Goal: Task Accomplishment & Management: Manage account settings

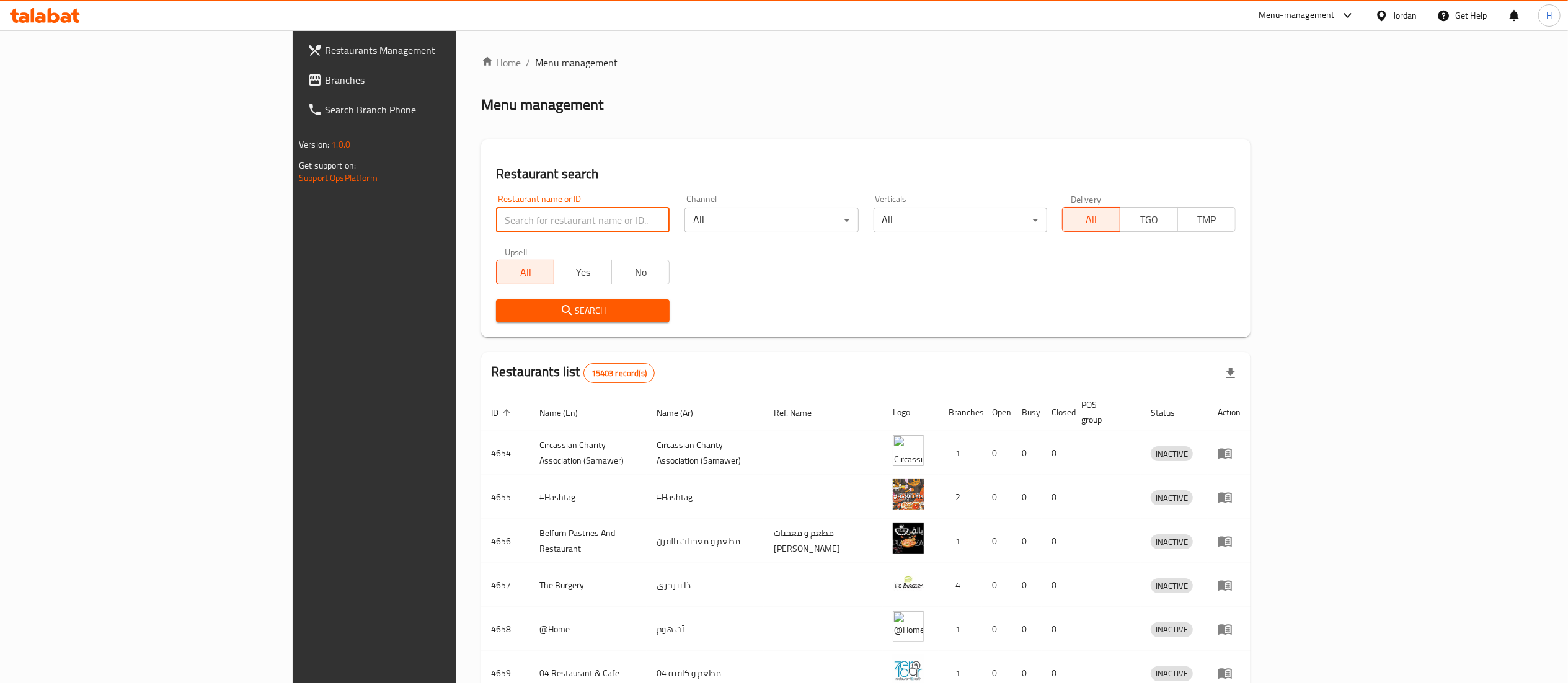
click at [496, 229] on input "search" at bounding box center [582, 220] width 173 height 24
paste input "668784"
type input "668784"
click button "Search" at bounding box center [582, 310] width 173 height 23
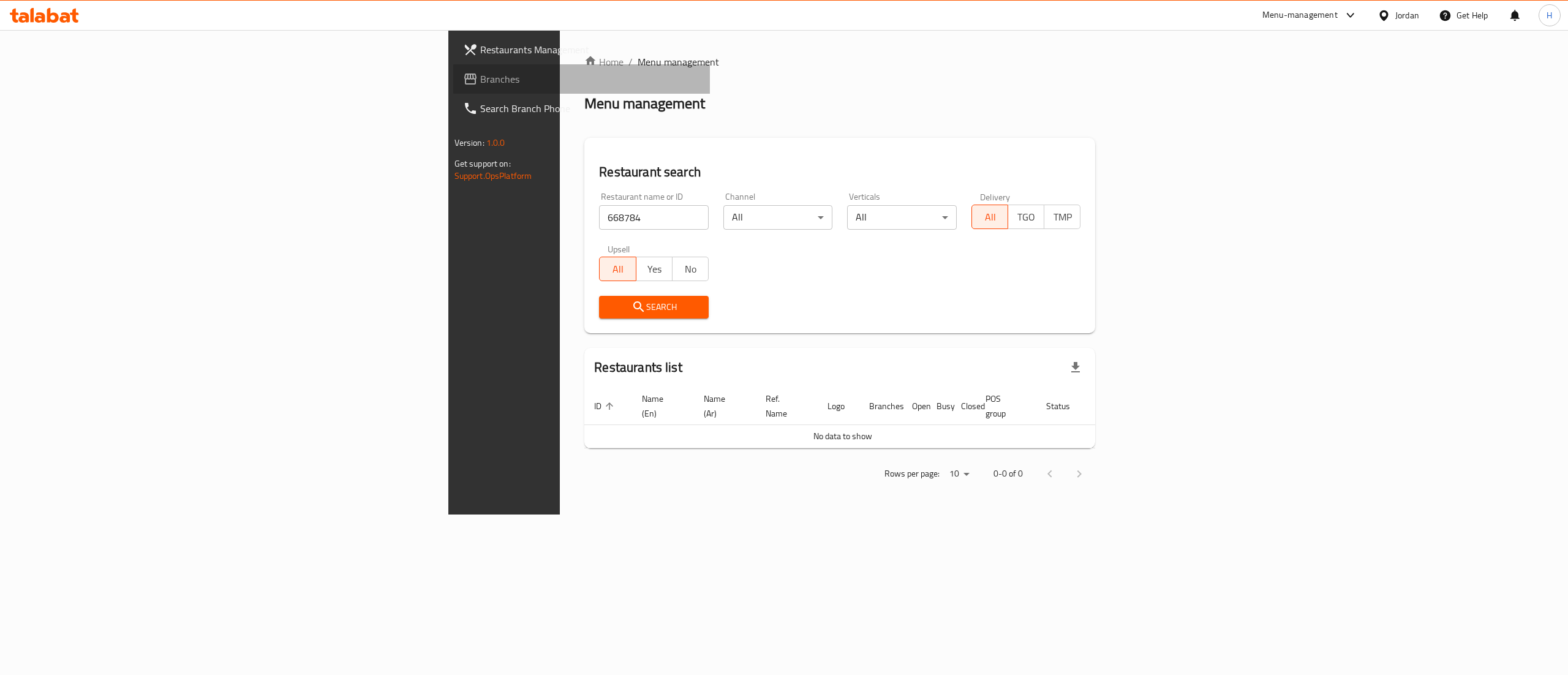
click at [480, 83] on span "Branches" at bounding box center [590, 79] width 220 height 15
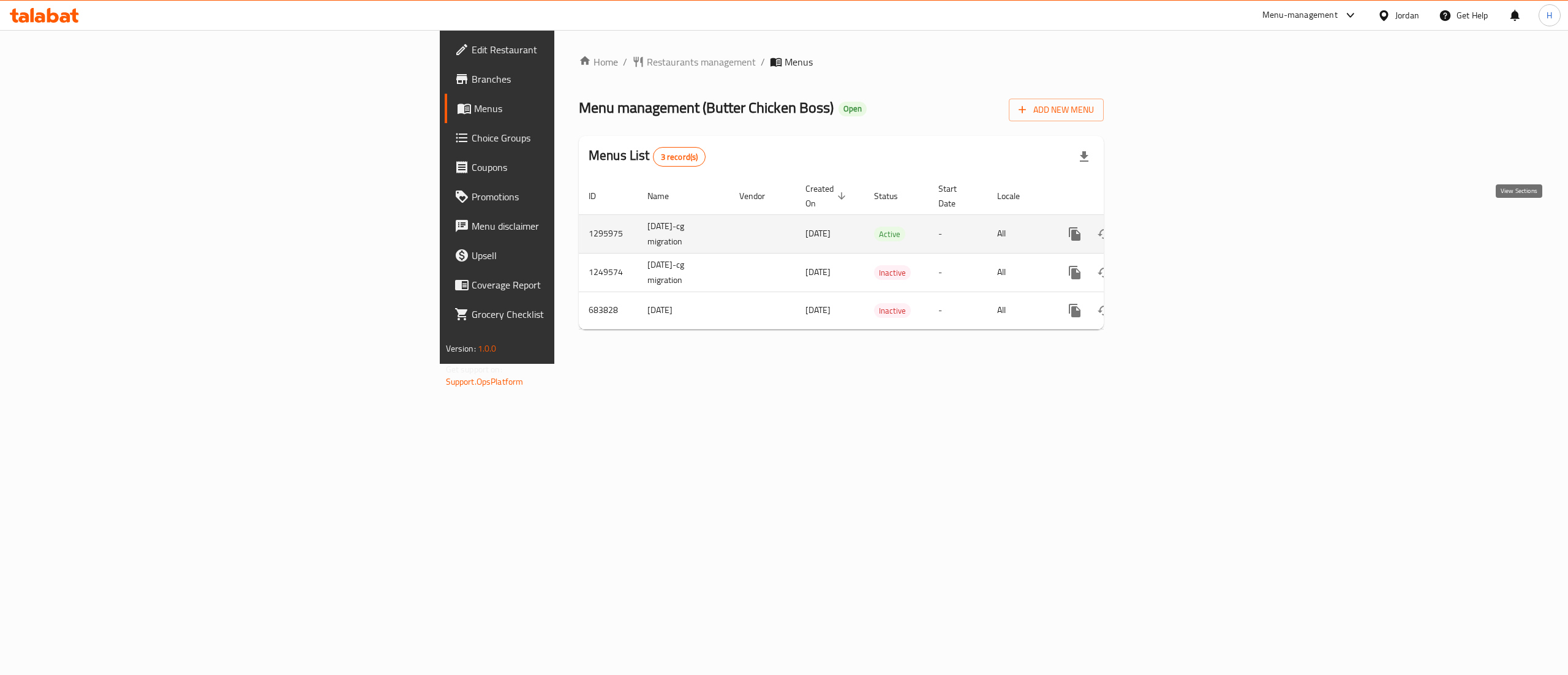
click at [1171, 227] on icon "enhanced table" at bounding box center [1163, 234] width 15 height 15
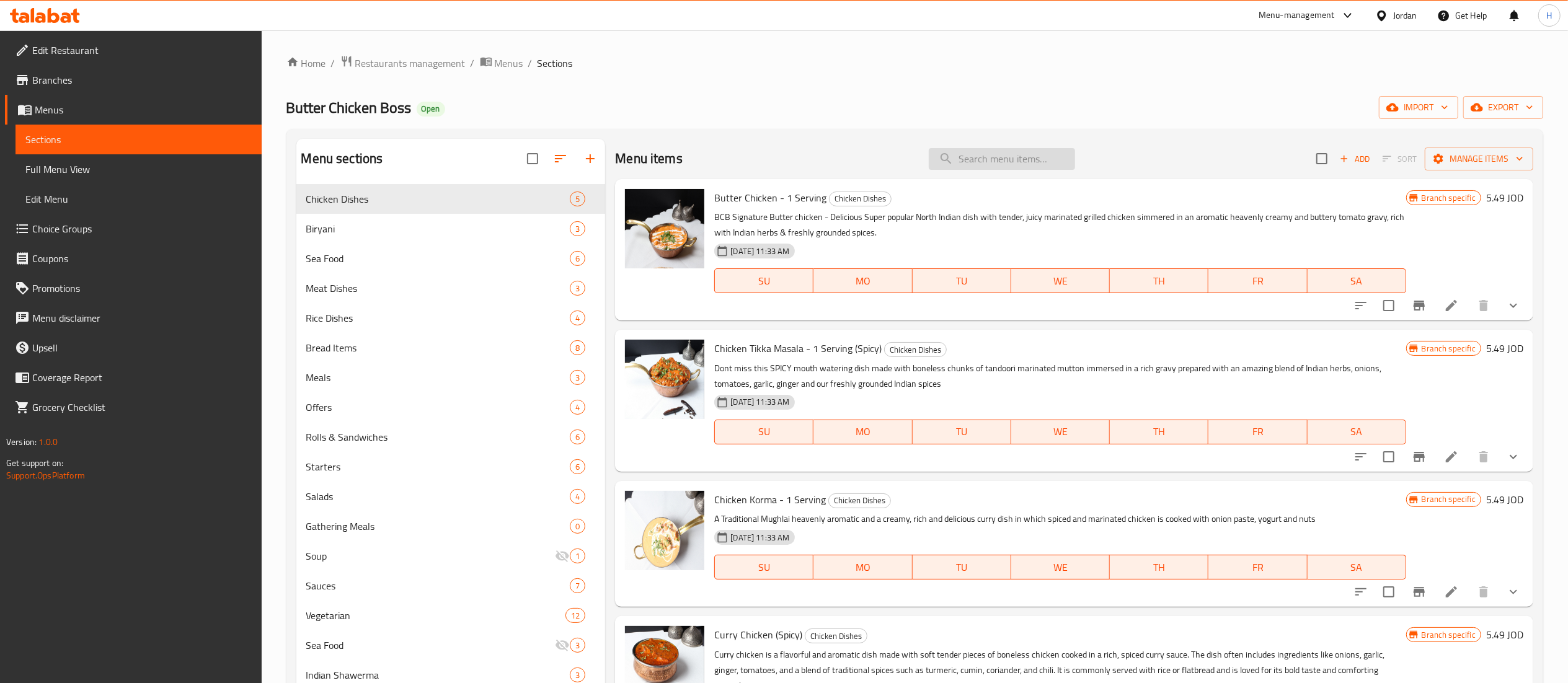
click at [993, 168] on input "search" at bounding box center [1002, 159] width 147 height 22
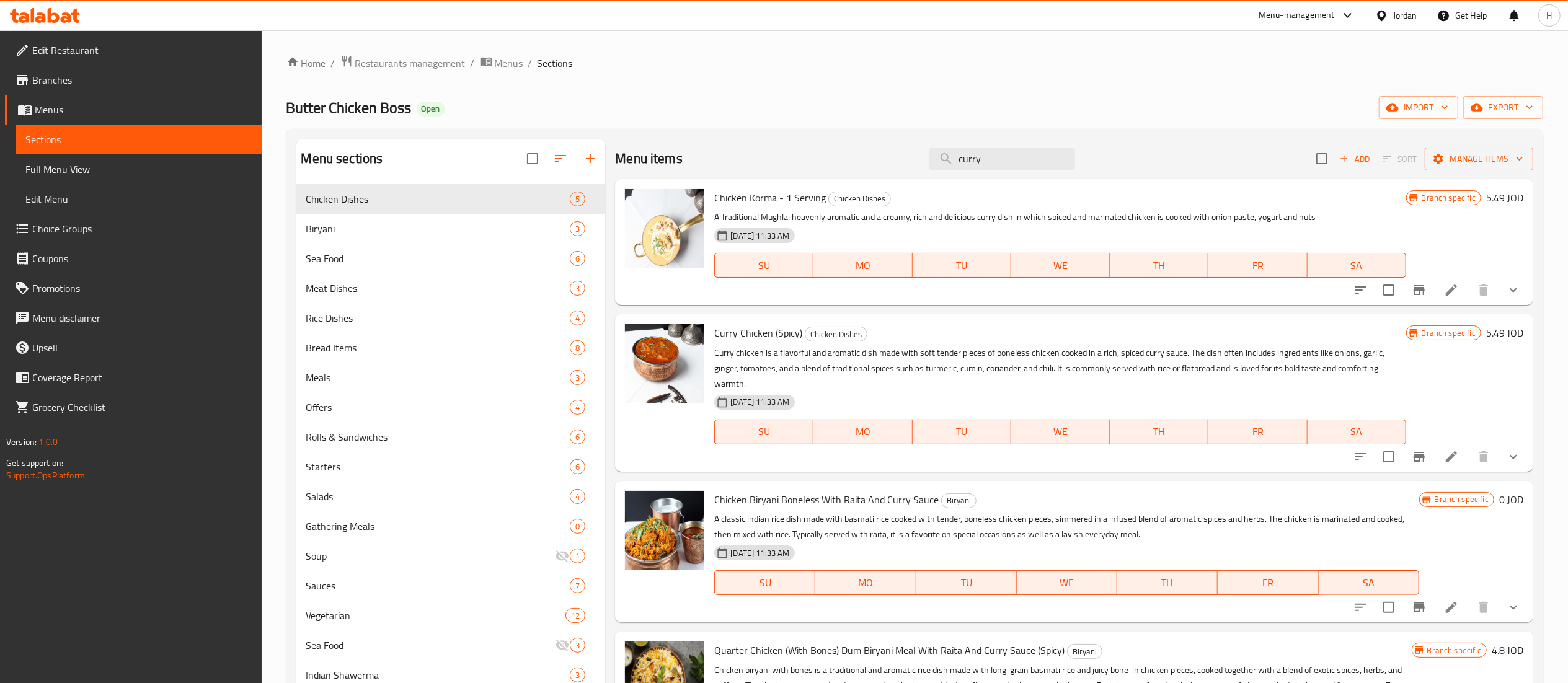
type input "curry"
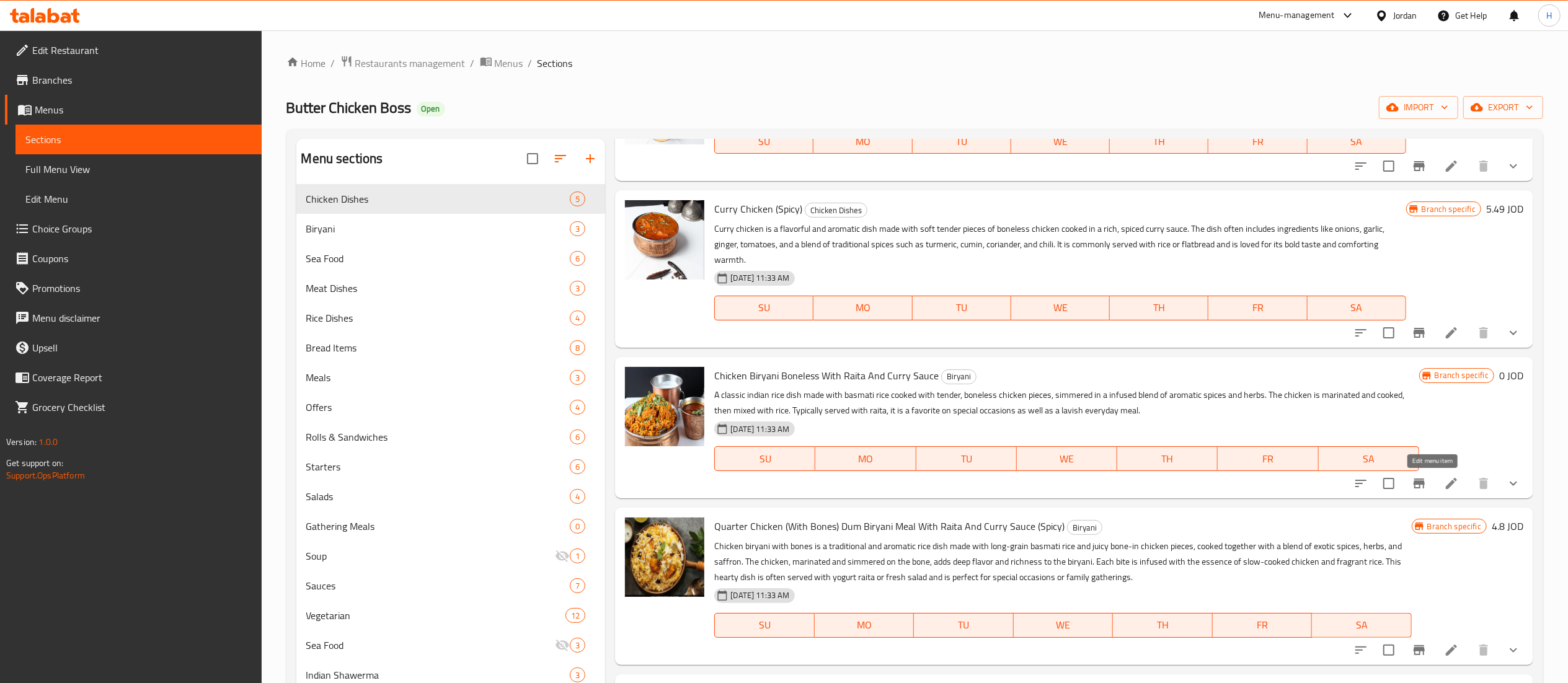
click at [1446, 482] on icon at bounding box center [1451, 484] width 11 height 11
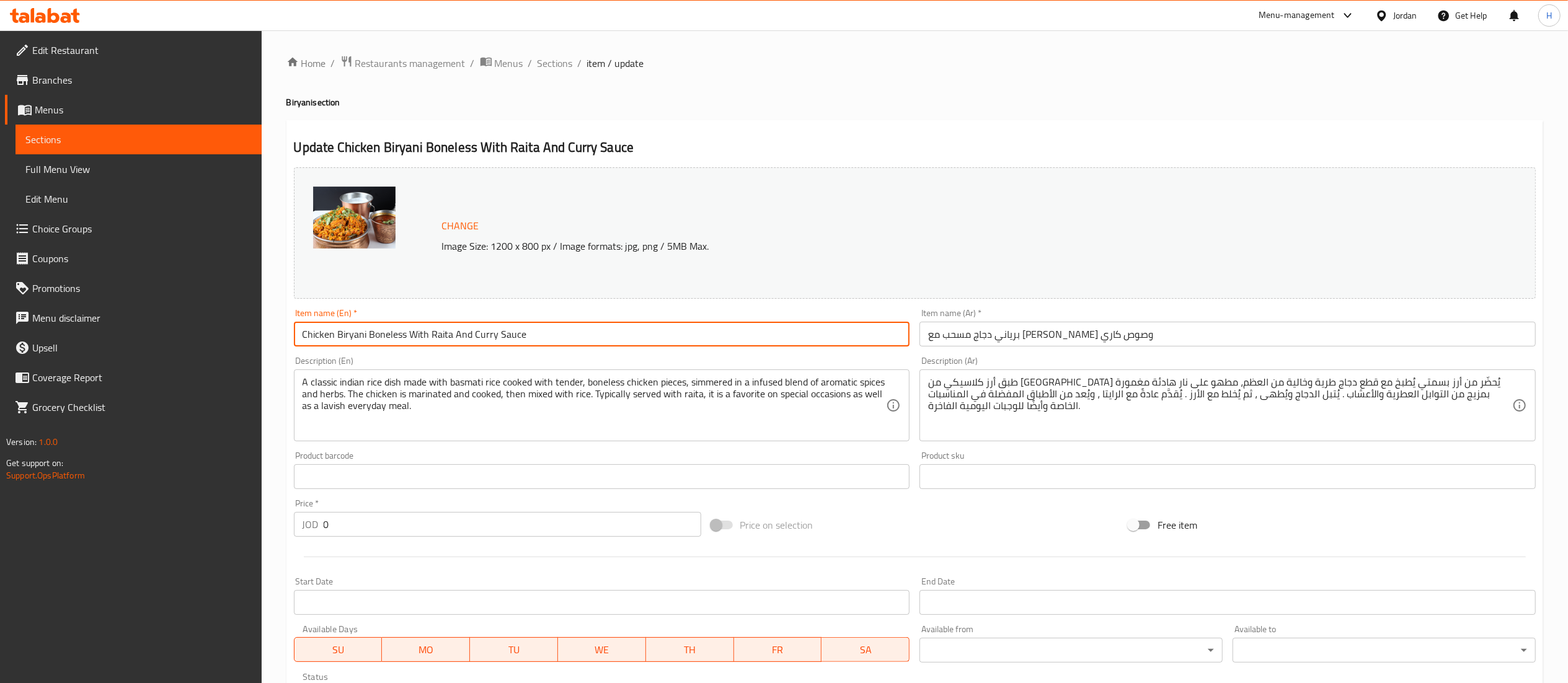
click at [496, 339] on input "Chicken Biryani Boneless With Raita And Curry Sauce" at bounding box center [602, 333] width 616 height 24
click at [471, 336] on input "Chicken Biryani Boneless With Raita And Curry Sauce" at bounding box center [602, 333] width 616 height 24
type input "Chicken Biryani Boneless With Raita And Spicy Curry Sauce"
click at [1133, 329] on input "برياني دجاج مسحب مع رايتا وصوص كاري" at bounding box center [1228, 333] width 616 height 24
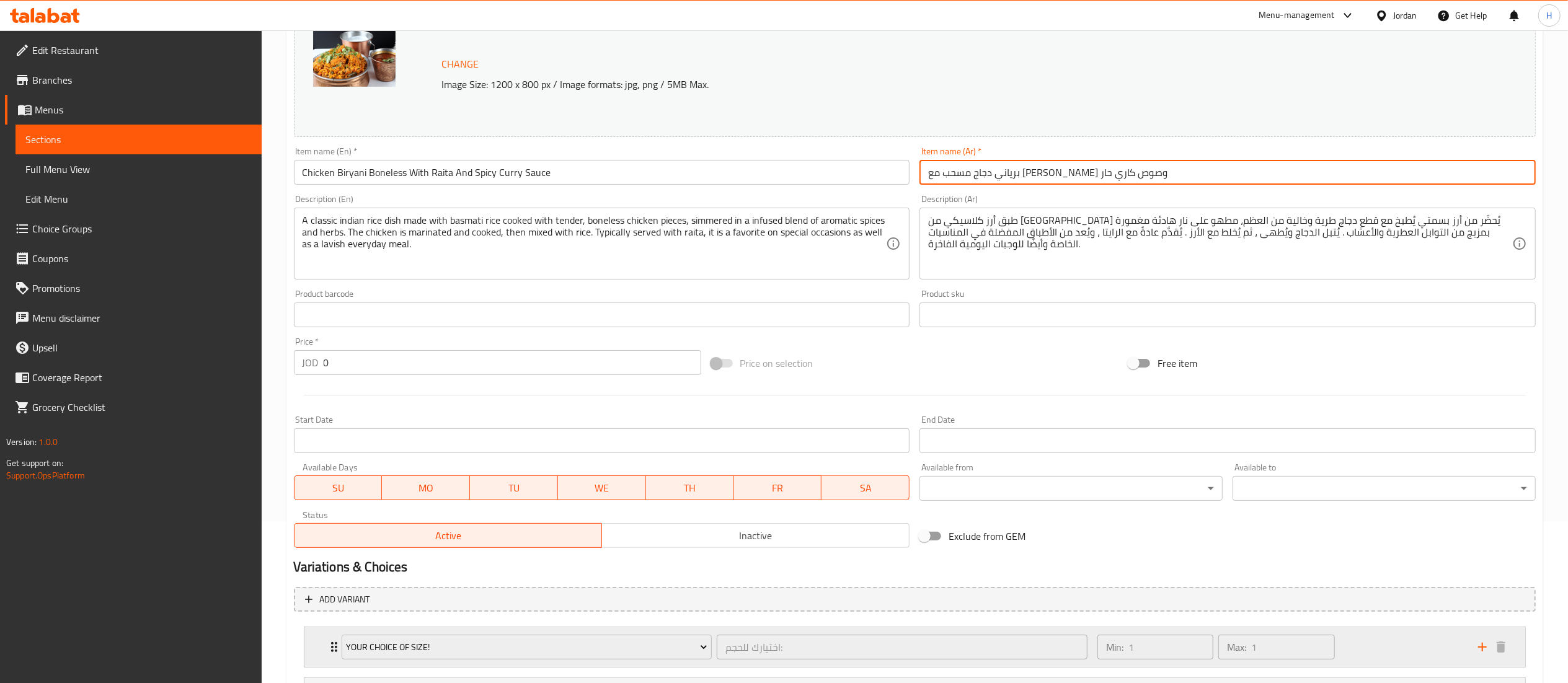
scroll to position [284, 0]
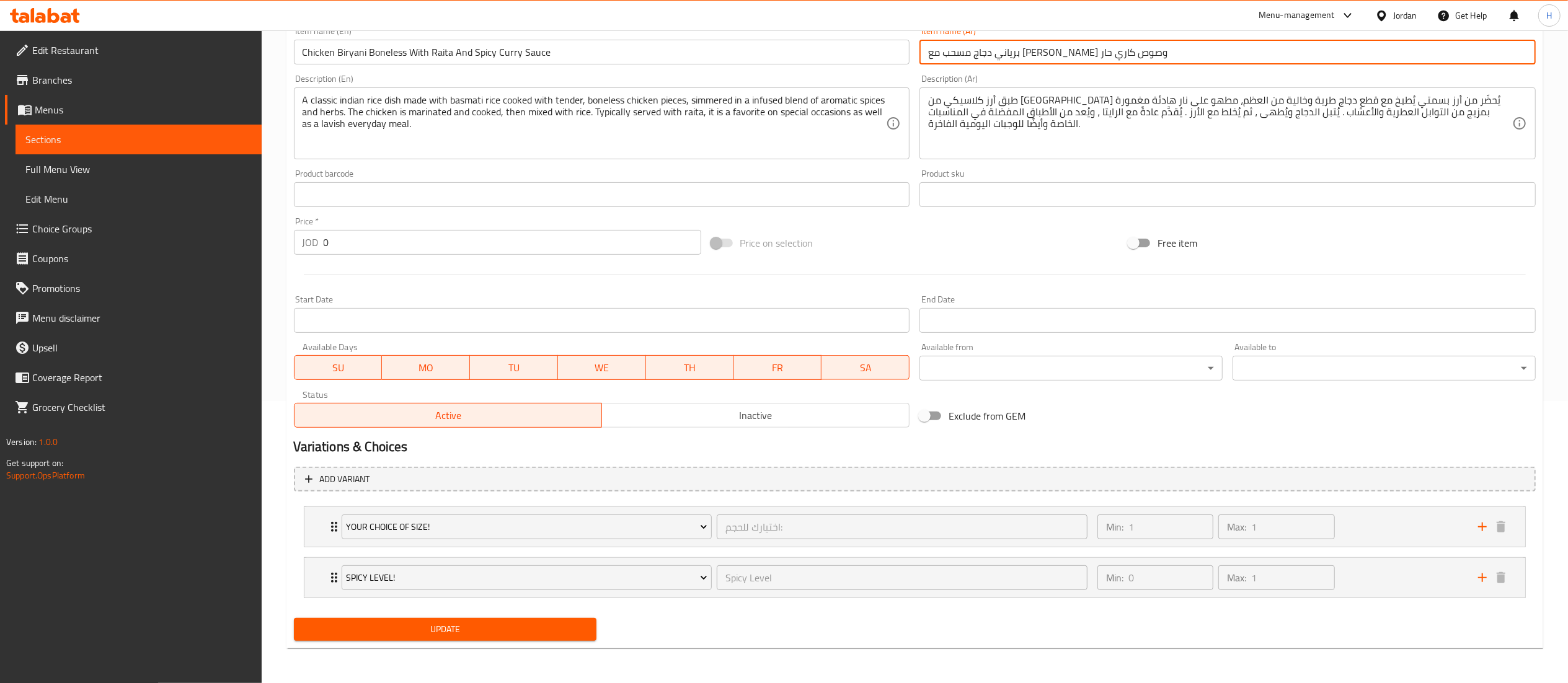
type input "برياني دجاج مسحب مع رايتا وصوص كاري حار"
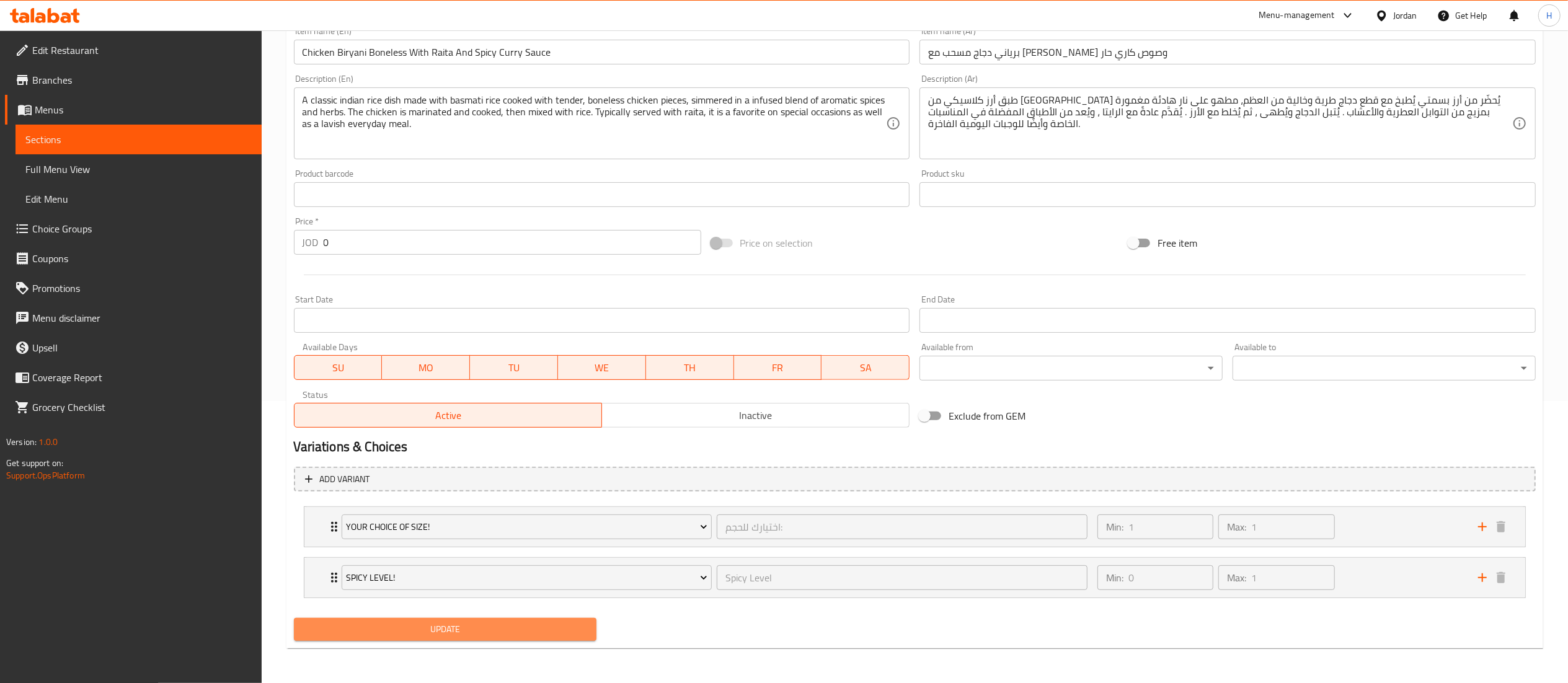
click at [527, 634] on span "Update" at bounding box center [446, 629] width 284 height 16
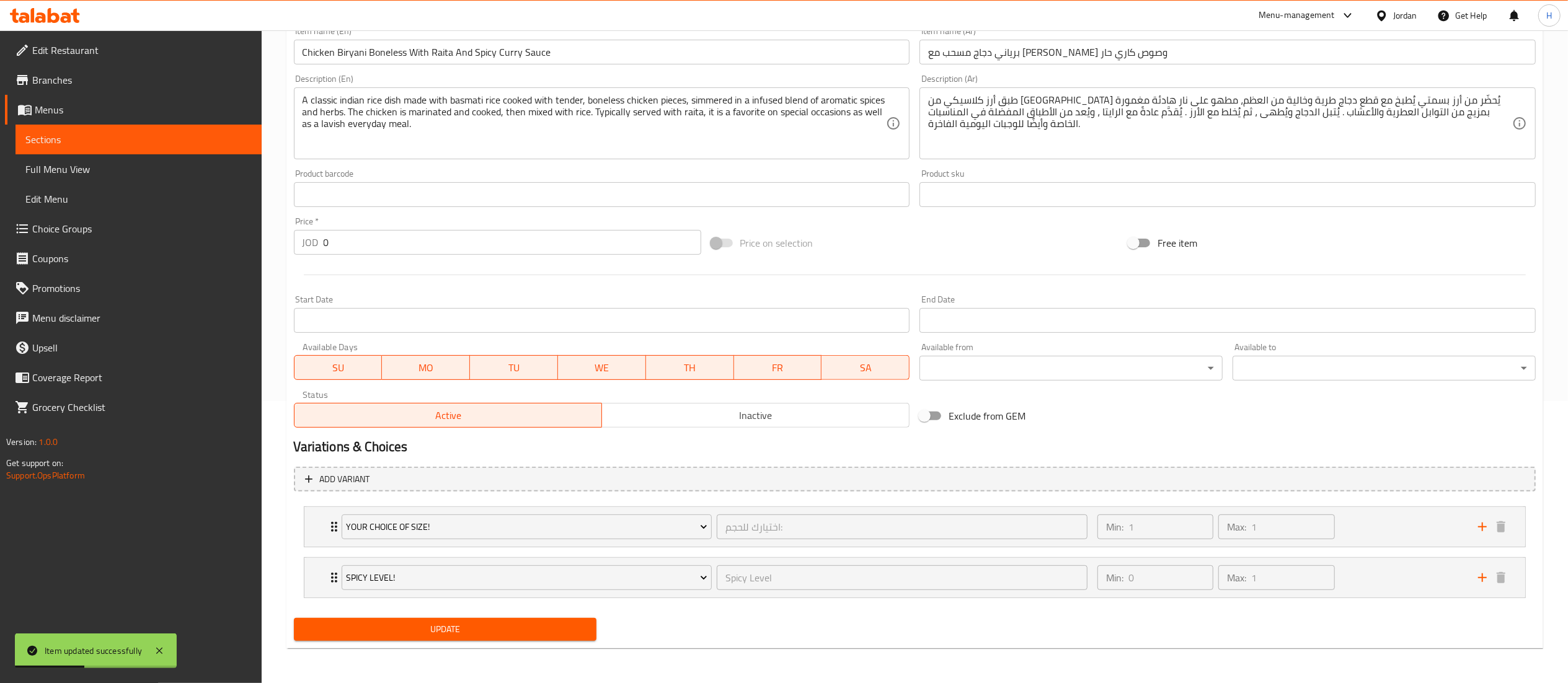
click at [493, 632] on span "Update" at bounding box center [446, 629] width 284 height 16
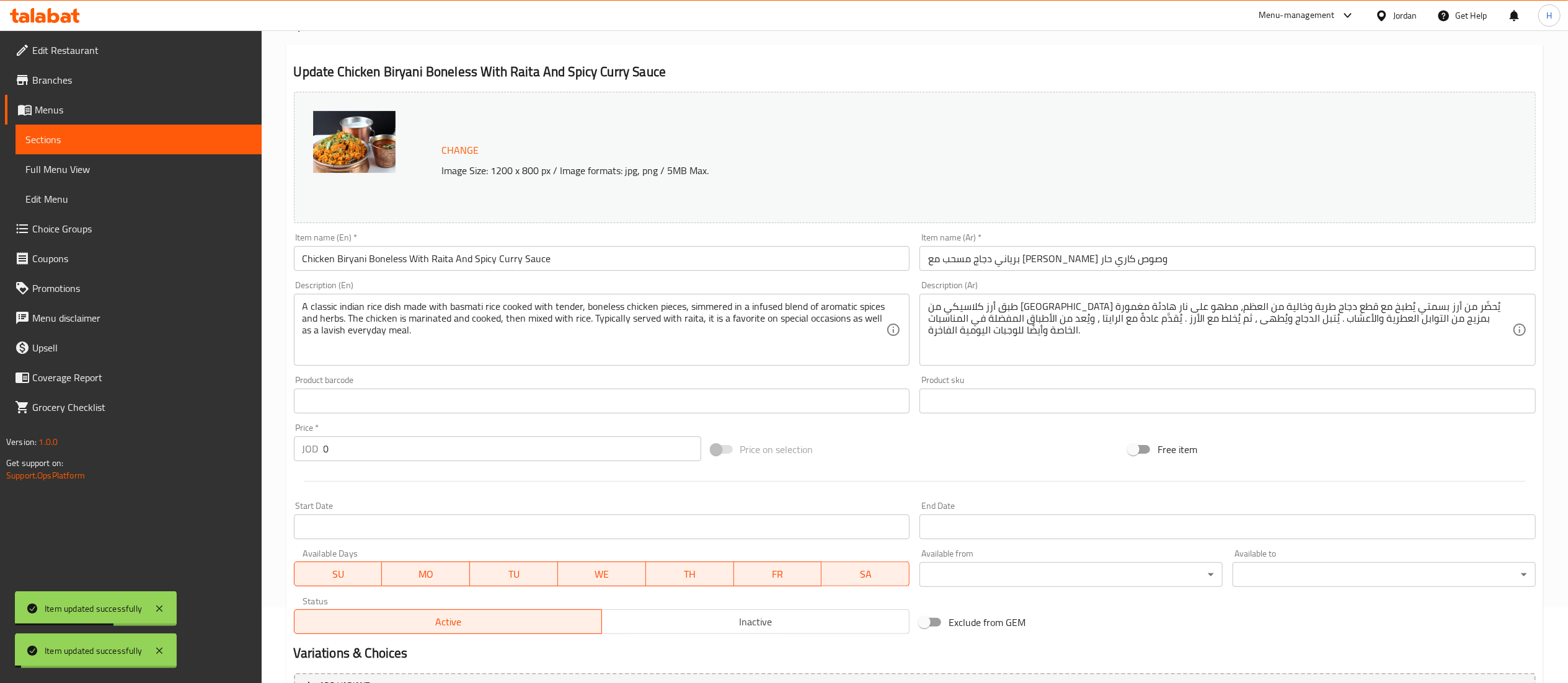
scroll to position [0, 0]
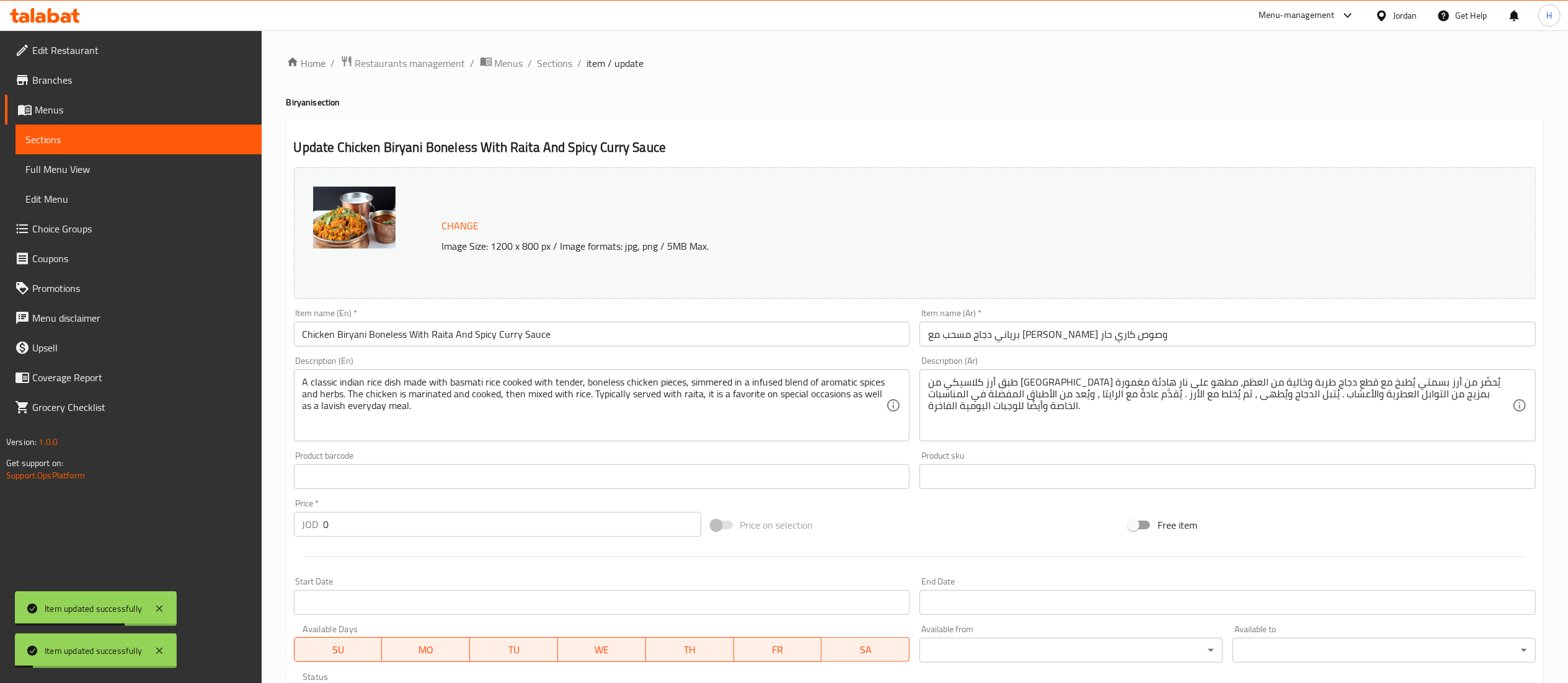
click at [554, 74] on div "Home / Restaurants management / Menus / Sections / item / update Biryani sectio…" at bounding box center [915, 498] width 1257 height 885
click at [560, 60] on span "Sections" at bounding box center [555, 63] width 35 height 15
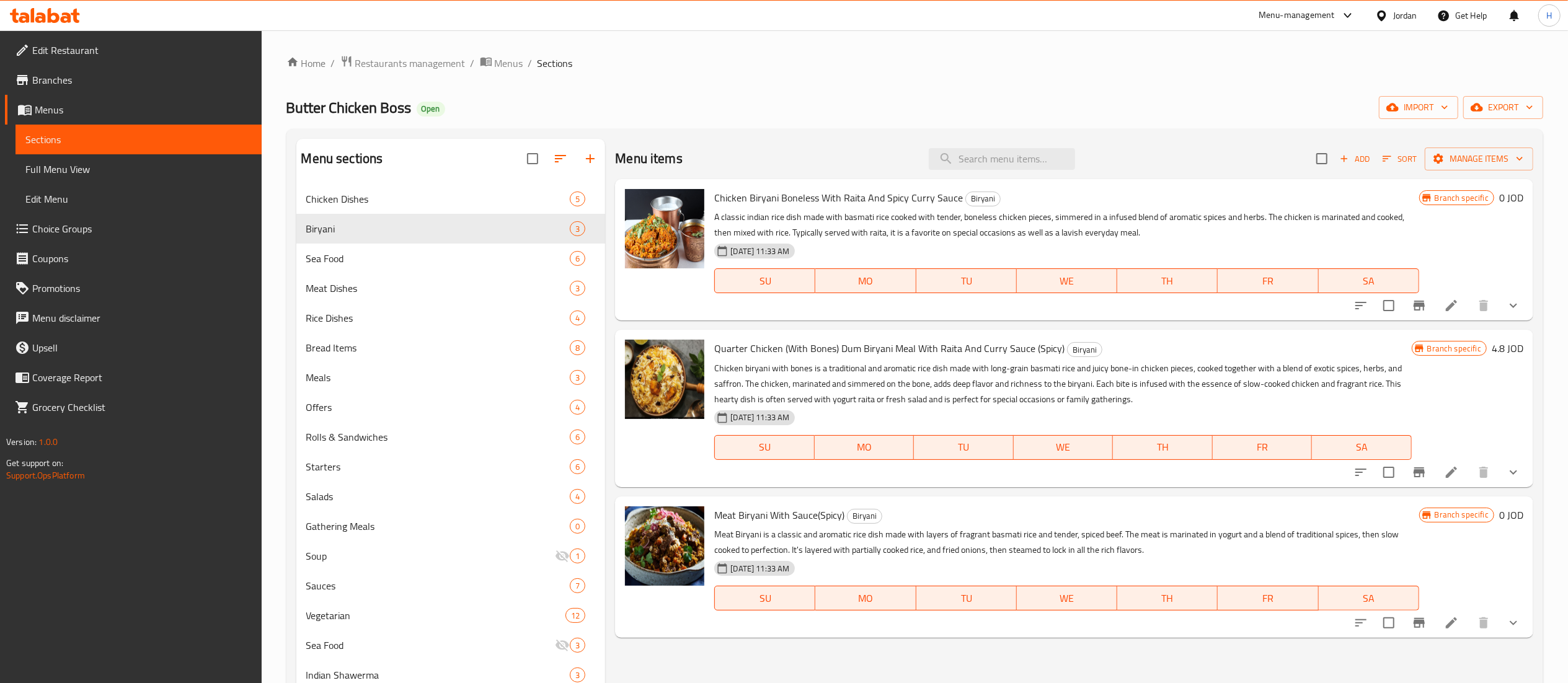
click at [67, 17] on icon at bounding box center [65, 17] width 10 height 10
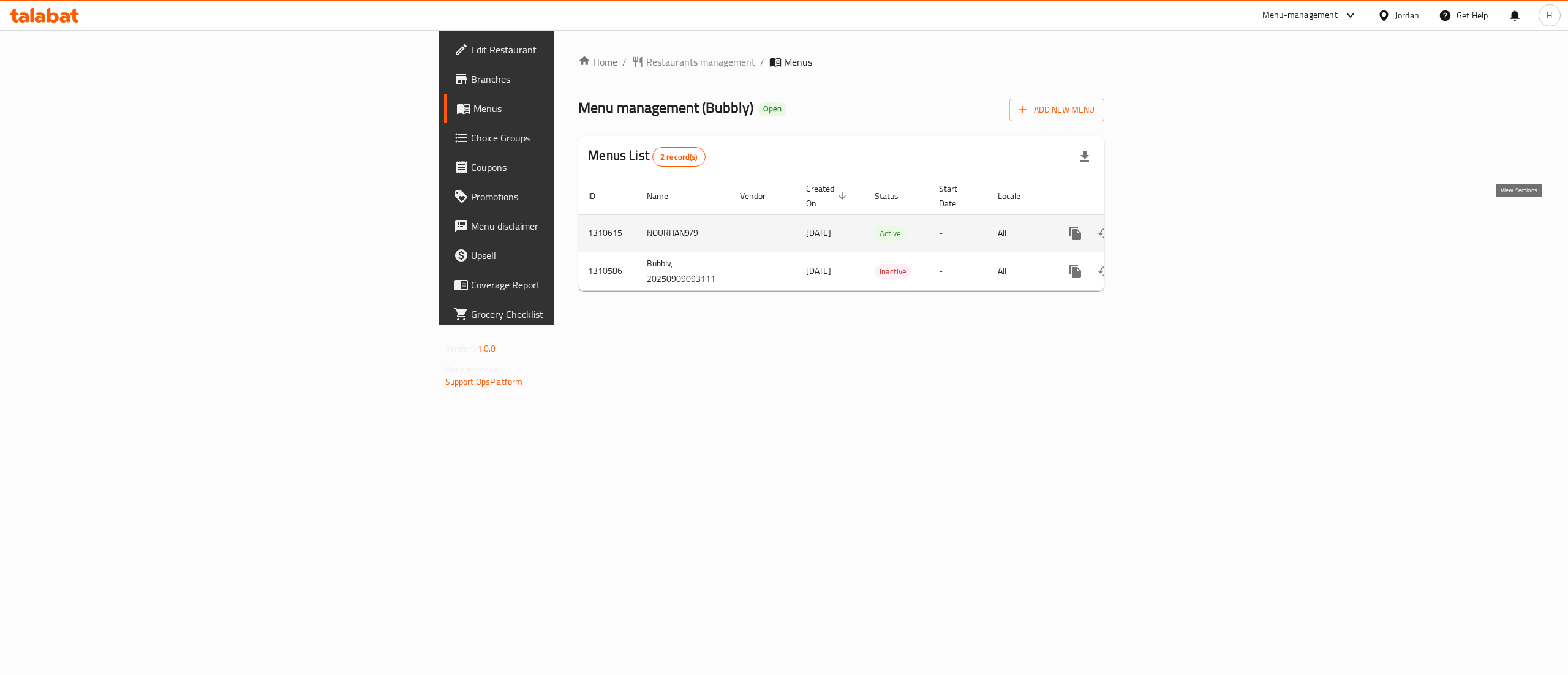
click at [1171, 226] on icon "enhanced table" at bounding box center [1164, 233] width 15 height 15
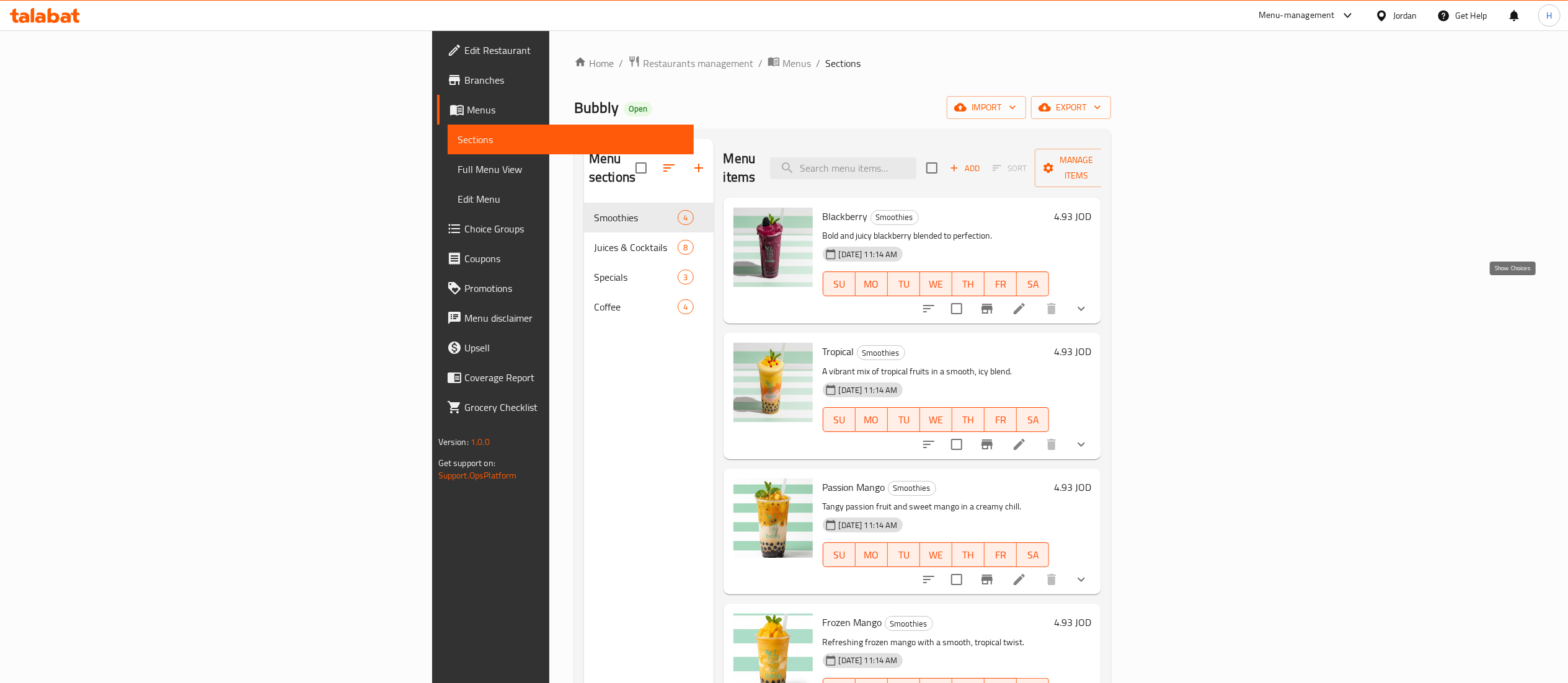
click at [1089, 301] on icon "show more" at bounding box center [1081, 308] width 15 height 15
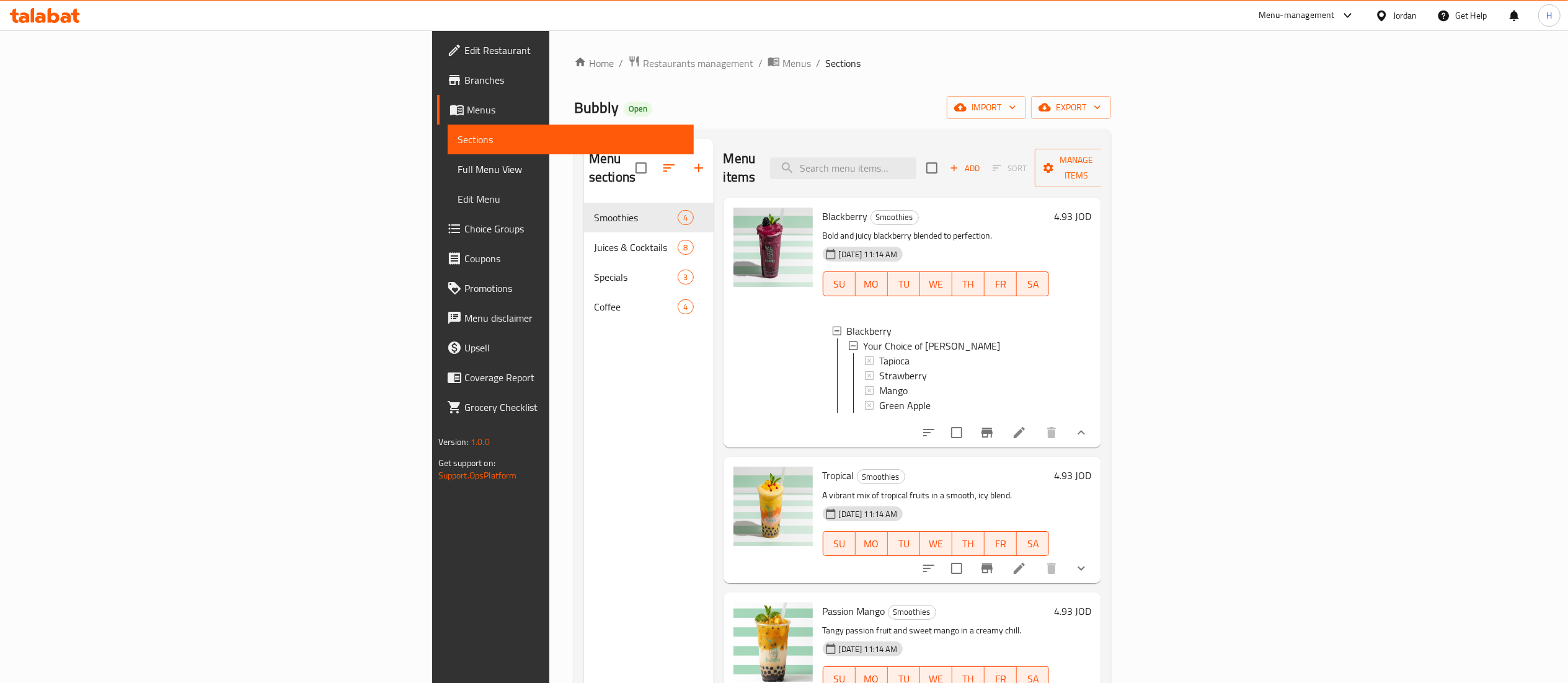
click at [584, 321] on div "Menu sections Smoothies 4 Juices & Cocktails 8 Specials 3 Coffee 4" at bounding box center [648, 480] width 129 height 683
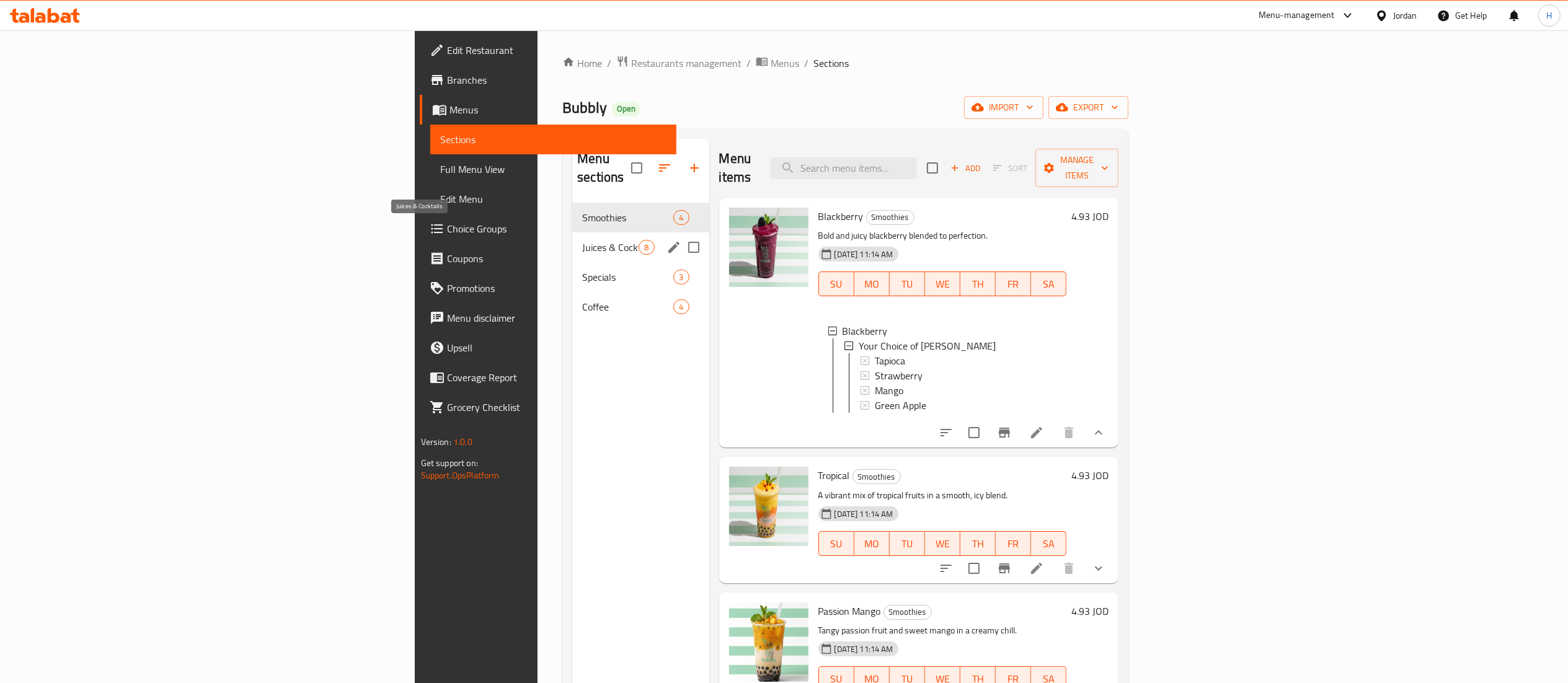
click at [582, 240] on span "Juices & Cocktails" at bounding box center [611, 247] width 57 height 15
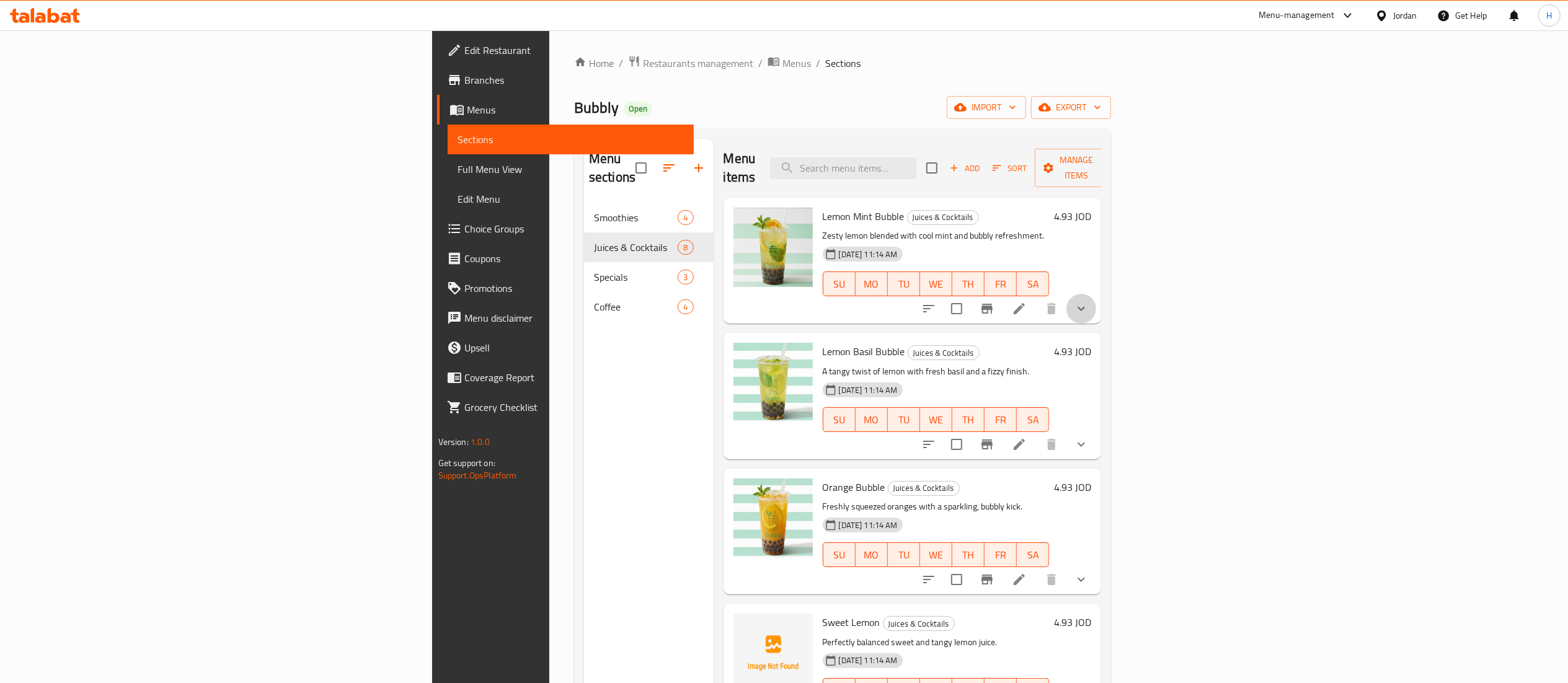
click at [1096, 294] on button "show more" at bounding box center [1081, 309] width 30 height 30
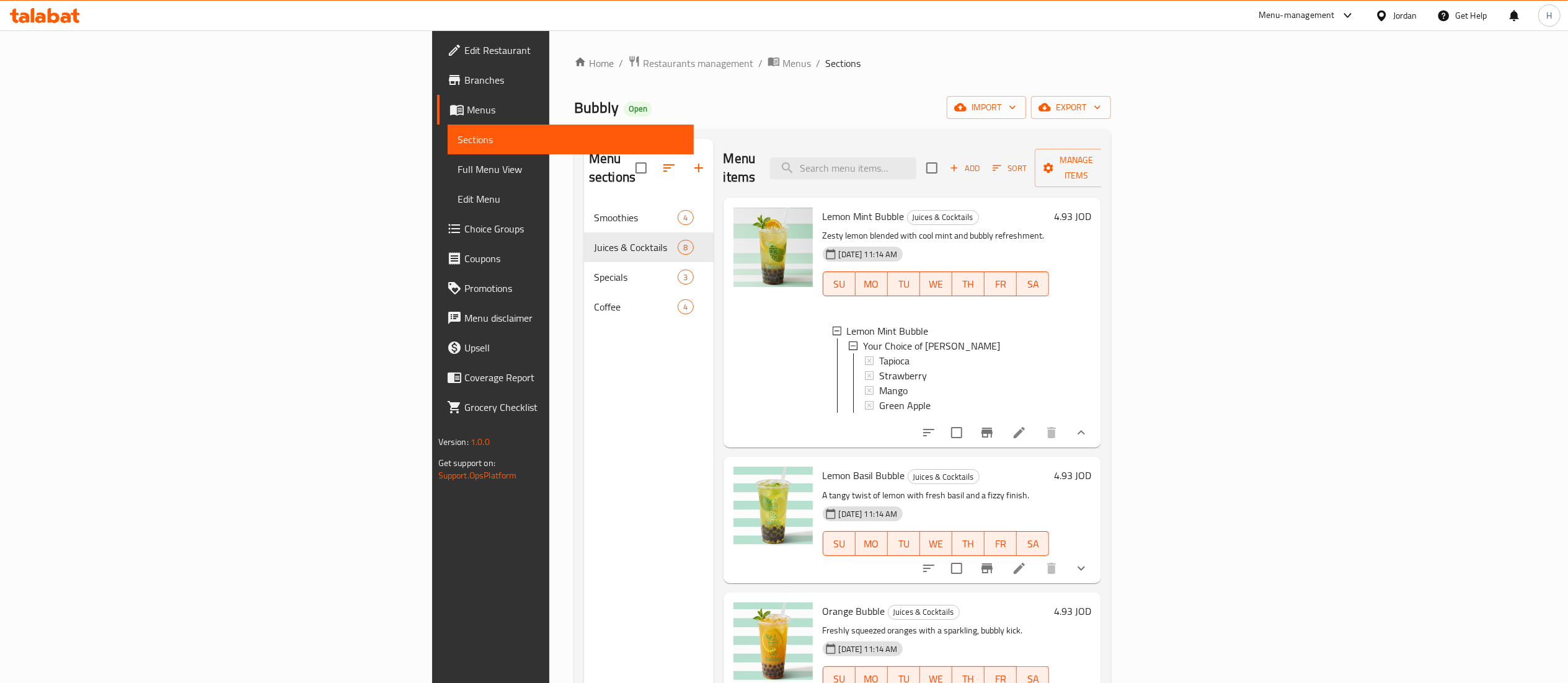
click at [584, 369] on div "Menu sections Smoothies 4 Juices & Cocktails 8 Specials 3 Coffee 4" at bounding box center [648, 480] width 129 height 683
click at [464, 234] on span "Choice Groups" at bounding box center [574, 228] width 220 height 15
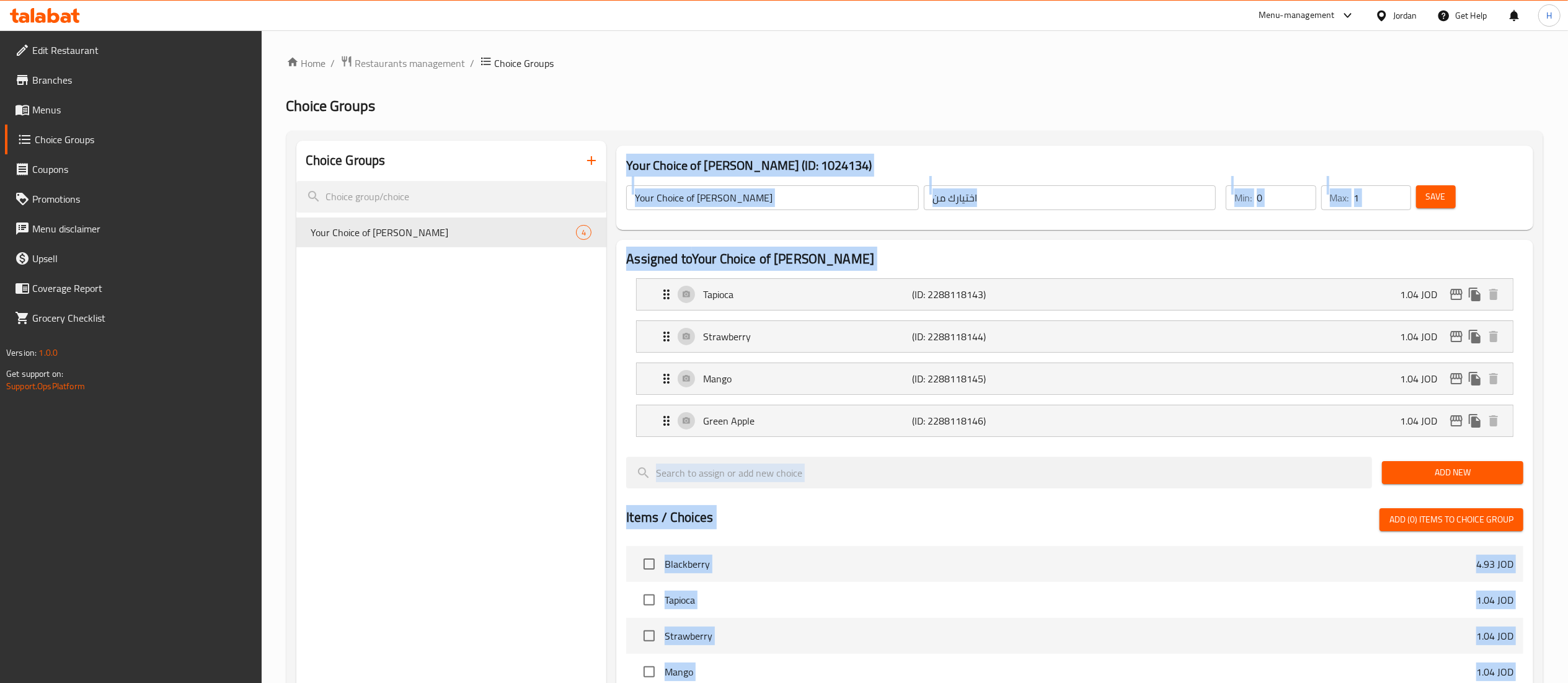
click at [521, 306] on div "Home / Restaurants management / Choice Groups Choice Groups Choice Groups Your …" at bounding box center [915, 559] width 1257 height 1008
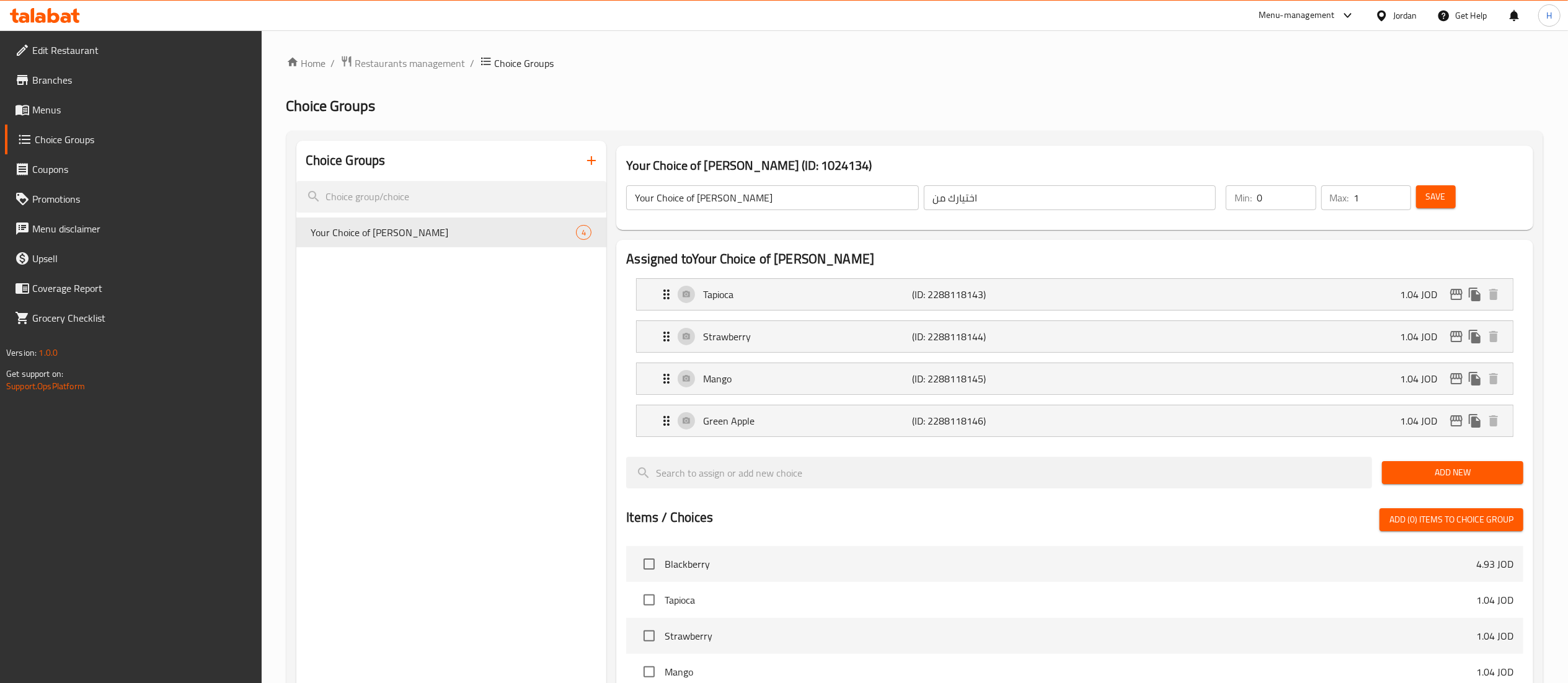
click at [547, 317] on div "Choice Groups Your Choice of Boba 4" at bounding box center [451, 596] width 310 height 911
click at [589, 158] on icon "button" at bounding box center [591, 160] width 15 height 15
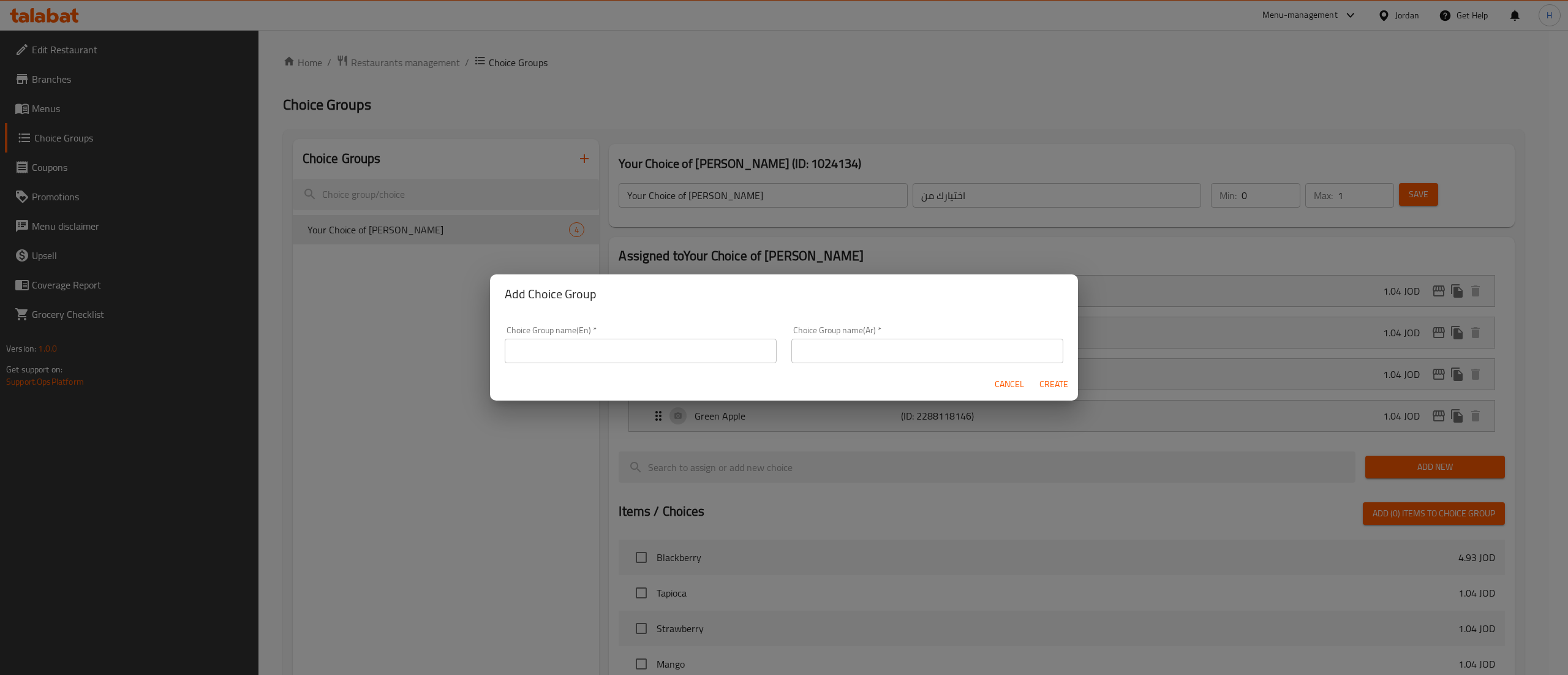
click at [562, 352] on input "text" at bounding box center [640, 350] width 272 height 24
type input "Your Choice Of"
type input "اختيارك من"
click at [1056, 384] on span "Create" at bounding box center [1054, 385] width 30 height 16
type input "Your Choice Of"
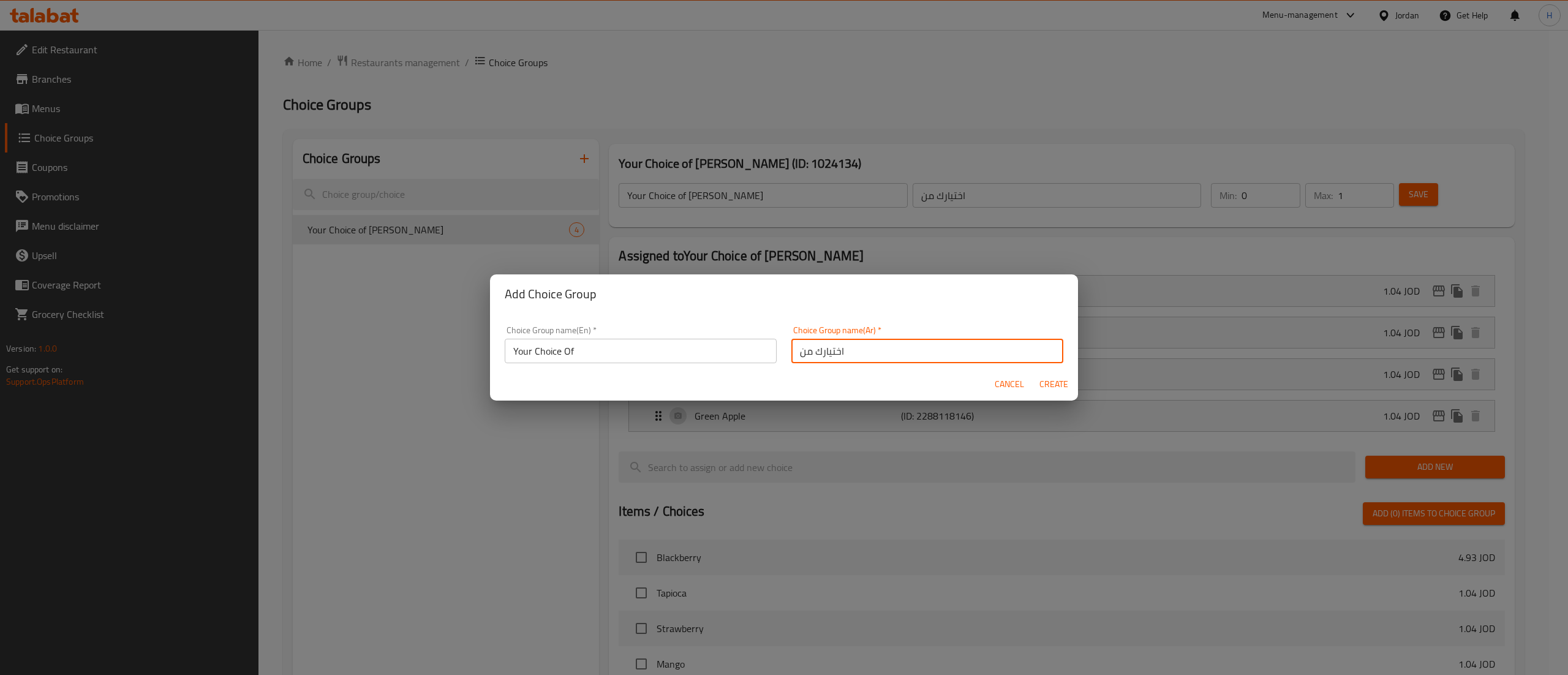
type input "0"
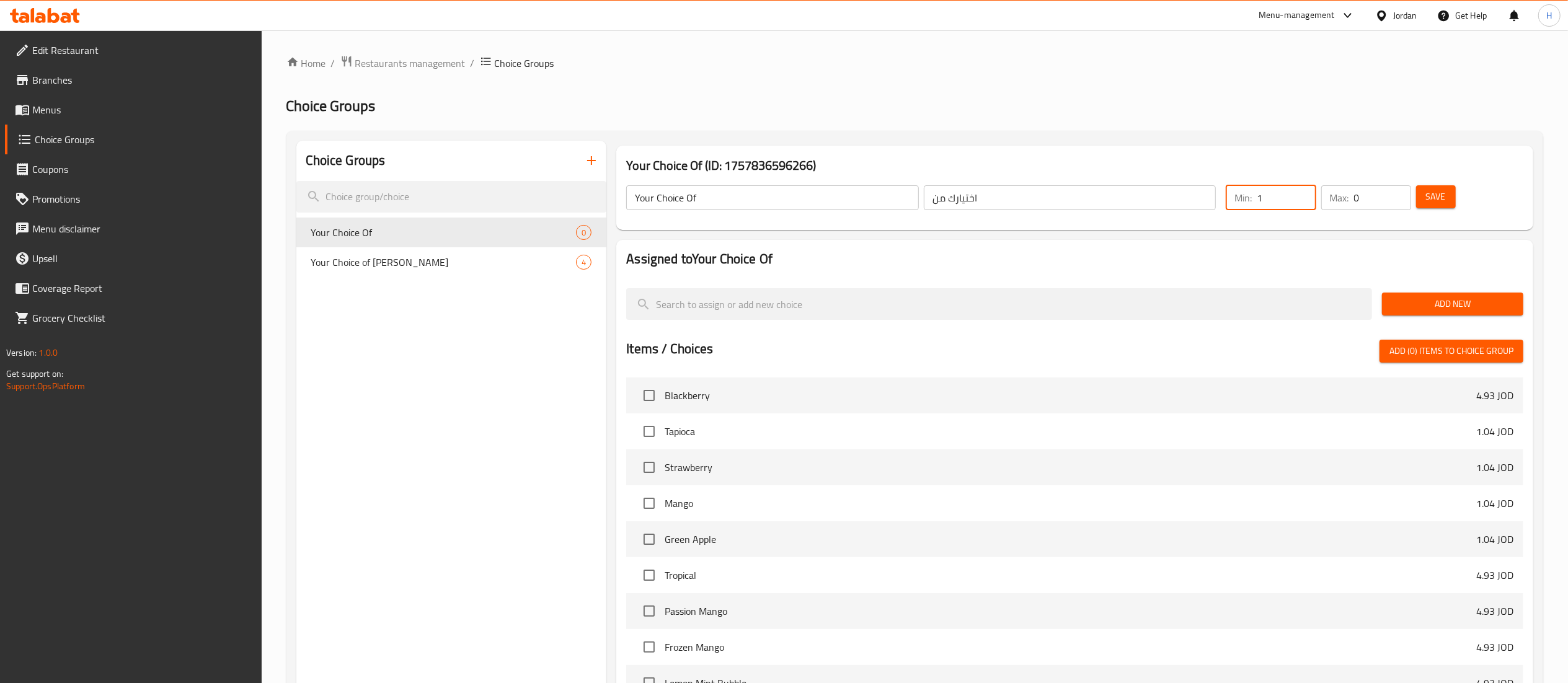
type input "1"
click at [1303, 195] on input "1" at bounding box center [1286, 197] width 59 height 24
type input "1"
click at [1398, 195] on input "1" at bounding box center [1382, 197] width 57 height 24
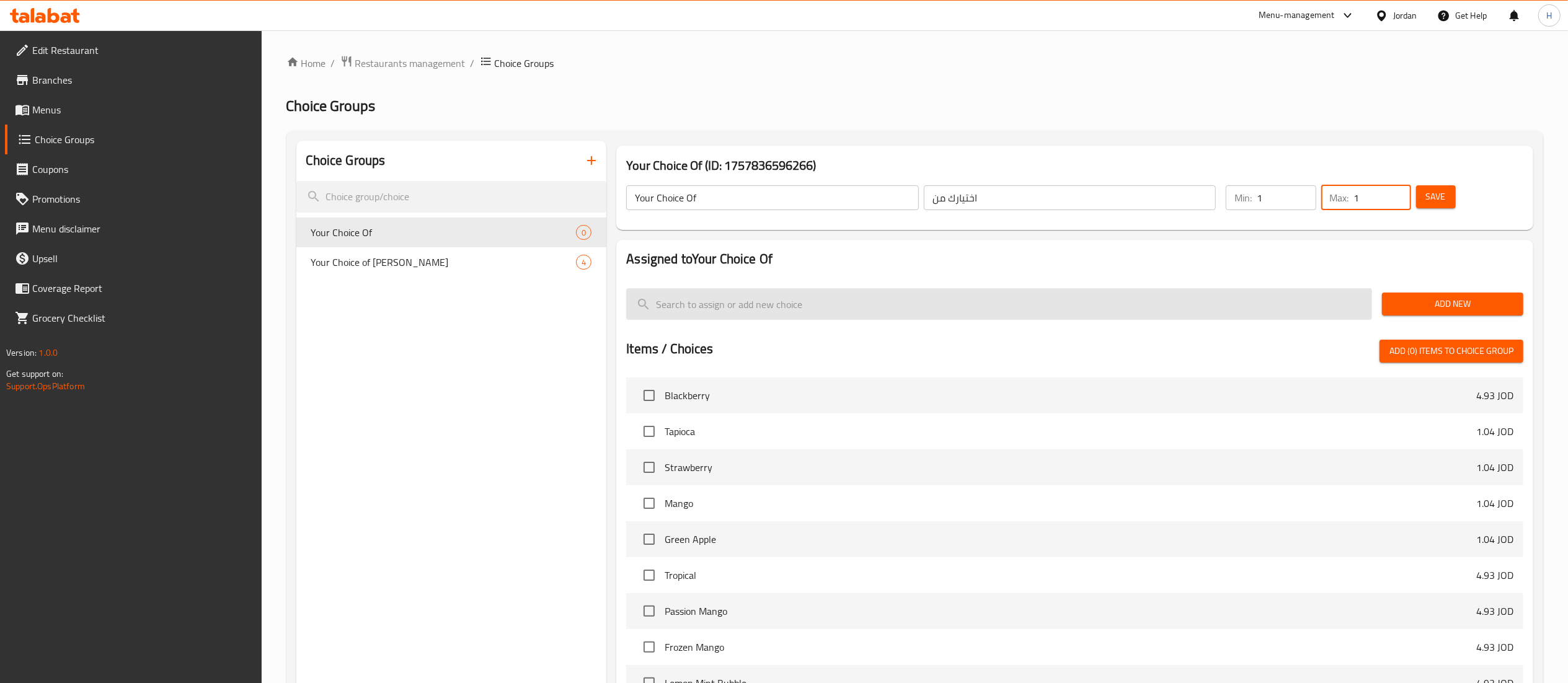
drag, startPoint x: 1254, startPoint y: 282, endPoint x: 1369, endPoint y: 314, distance: 119.4
click at [1254, 280] on div at bounding box center [1075, 283] width 897 height 10
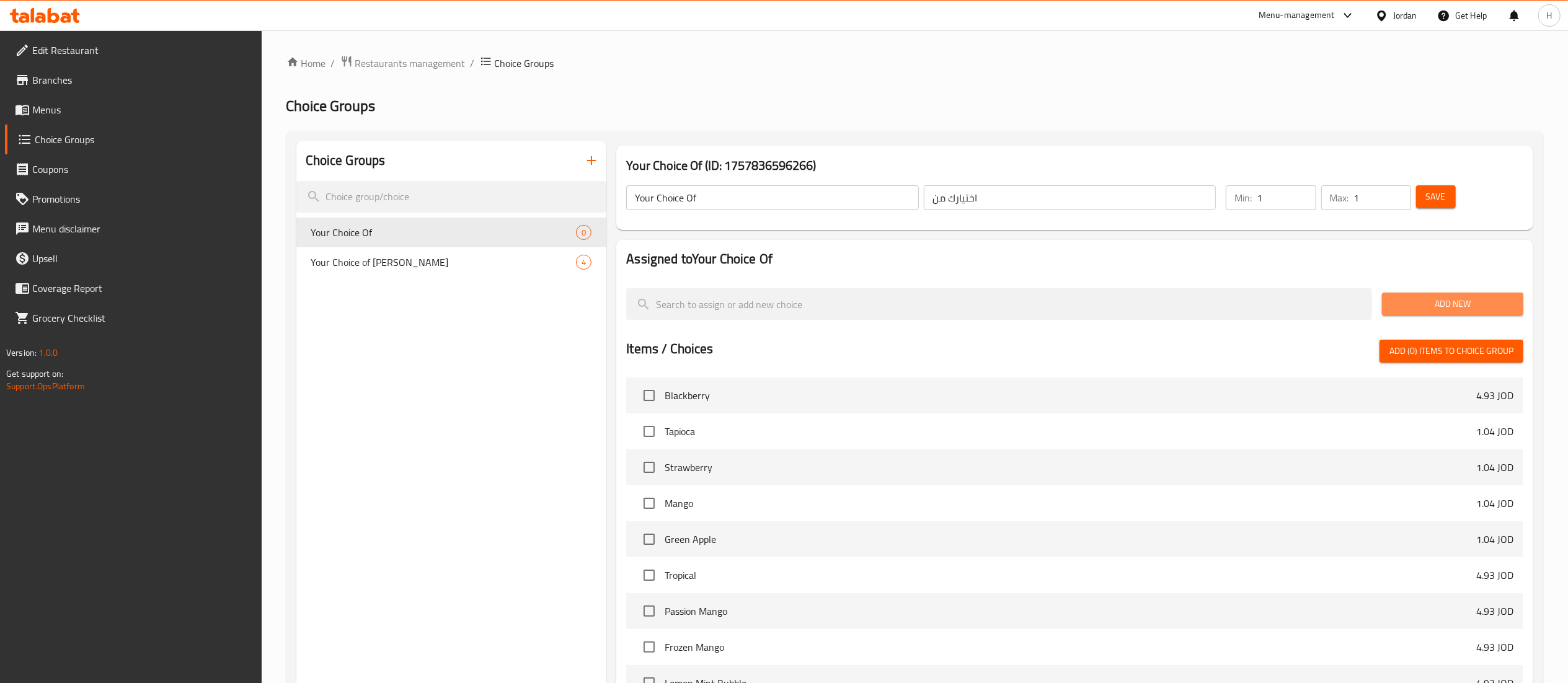
click at [1418, 302] on span "Add New" at bounding box center [1452, 304] width 121 height 16
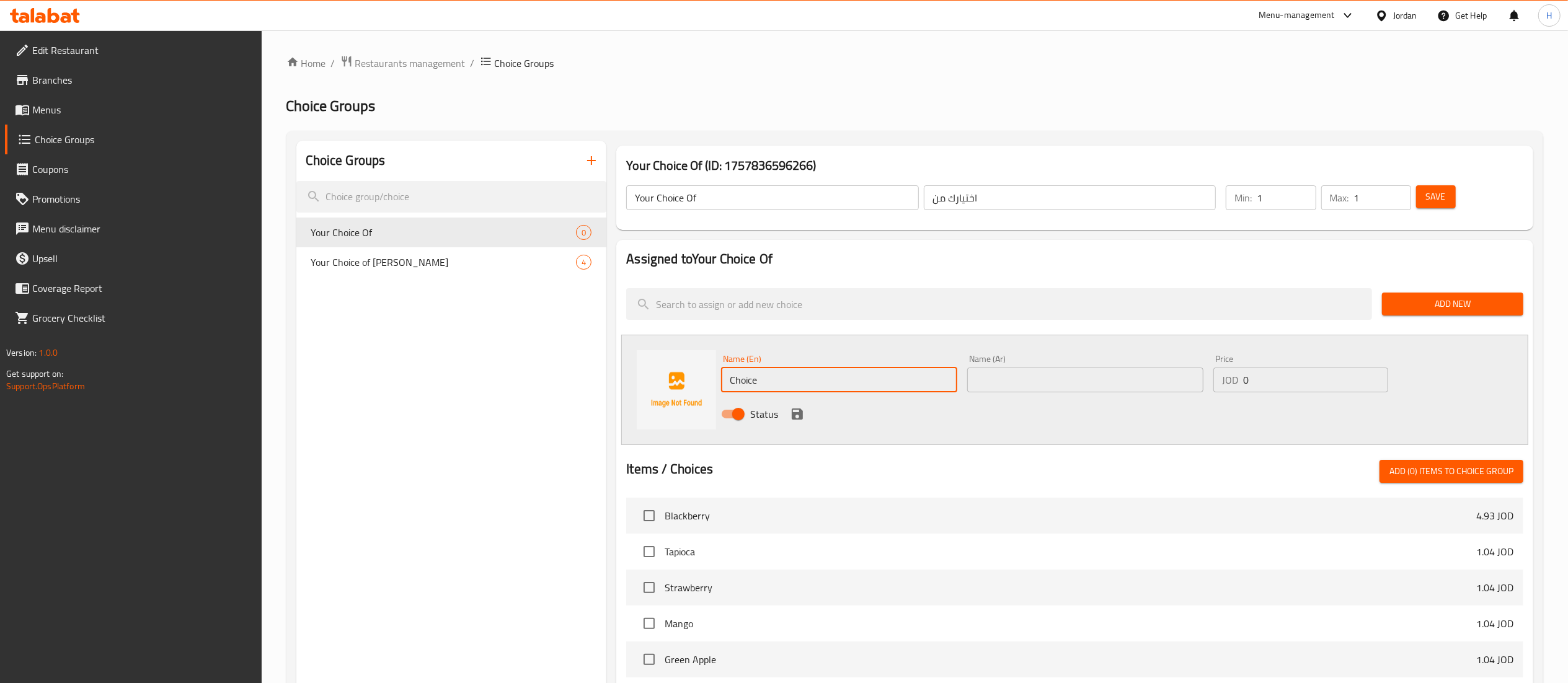
drag, startPoint x: 668, startPoint y: 384, endPoint x: 486, endPoint y: 388, distance: 182.0
click at [486, 388] on div "Choice Groups Your Choice Of 0 Your Choice of Boba 4 Your Choice Of (ID: 175783…" at bounding box center [917, 573] width 1242 height 863
type input "ٌثلعمشق"
click at [735, 386] on input "ٌثلعمشق" at bounding box center [839, 380] width 236 height 24
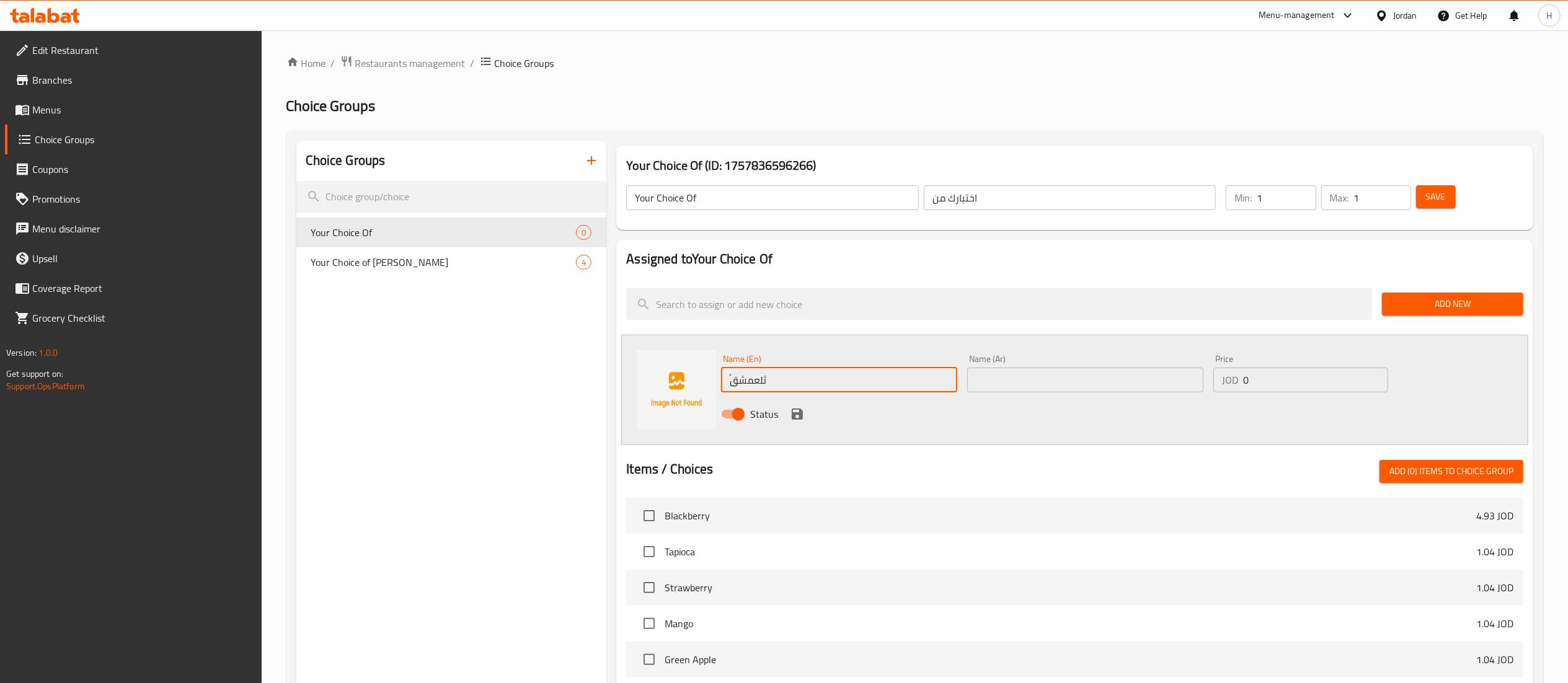
click at [735, 386] on input "ٌثلعمشق" at bounding box center [839, 380] width 236 height 24
type input "Regular"
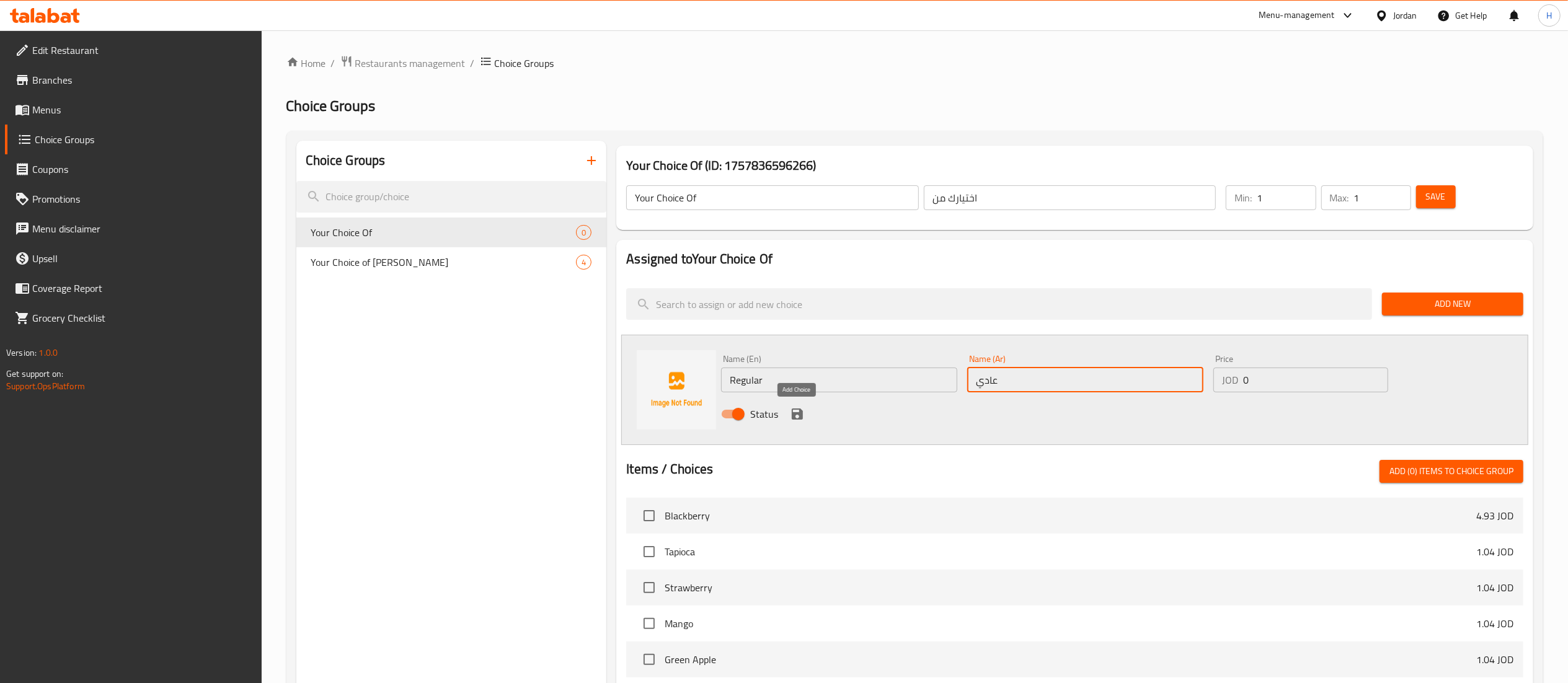
type input "عادي"
click at [797, 413] on icon "save" at bounding box center [797, 414] width 11 height 11
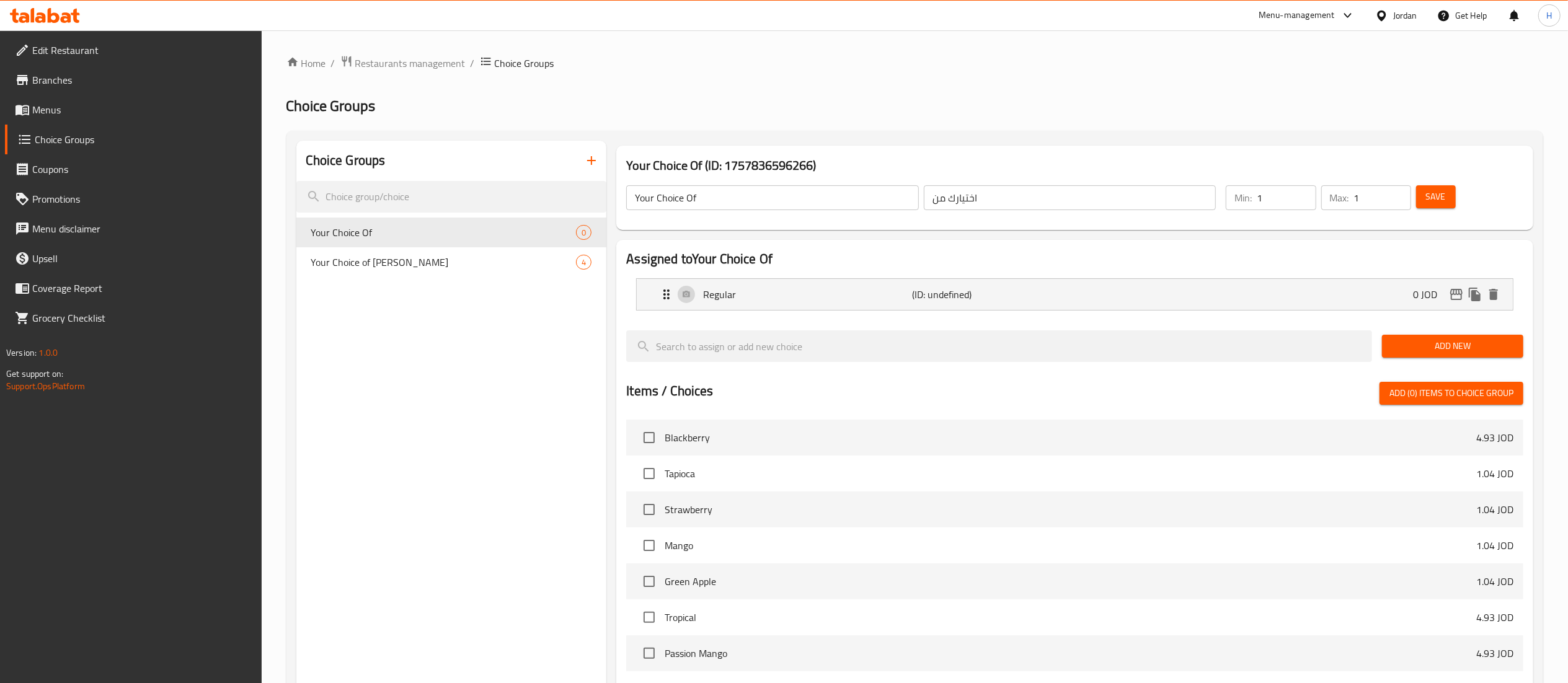
click at [1446, 342] on span "Add New" at bounding box center [1452, 347] width 121 height 16
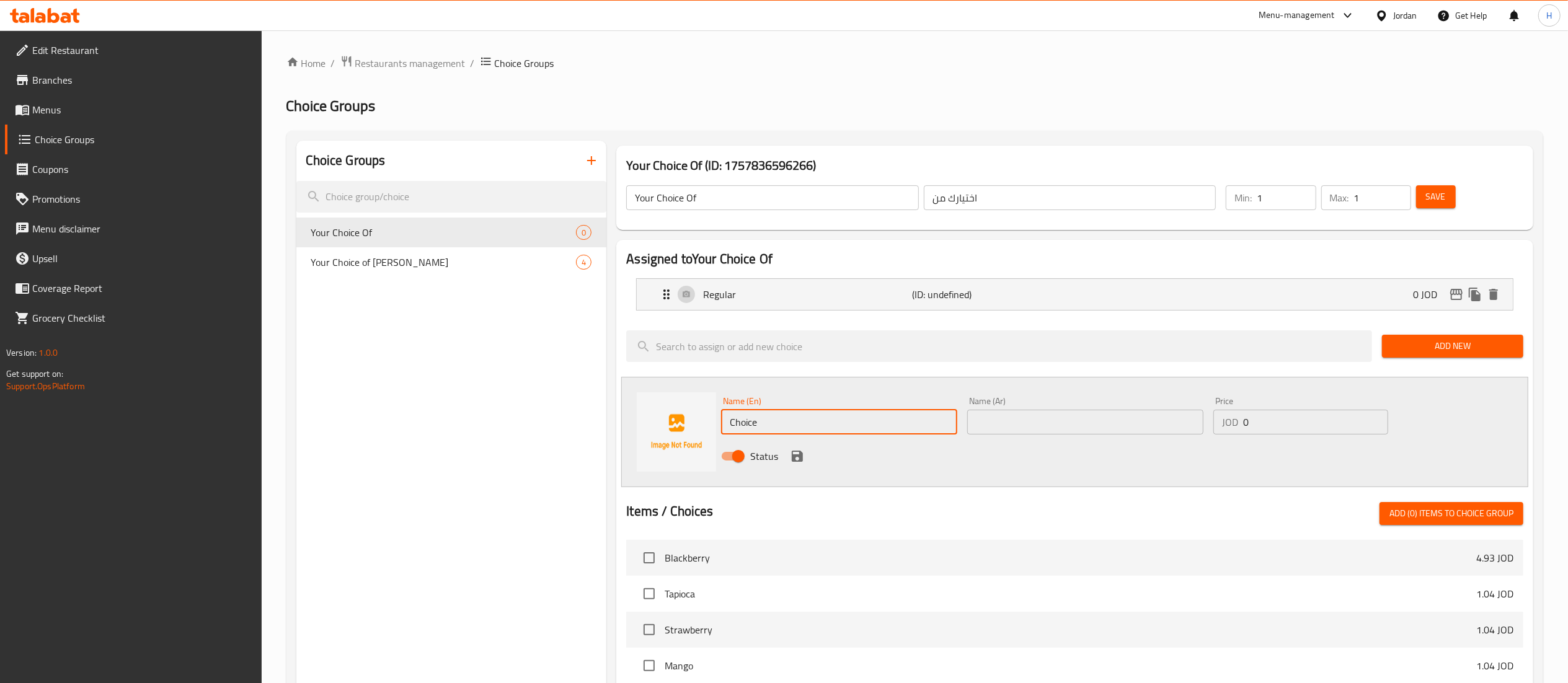
drag, startPoint x: 737, startPoint y: 419, endPoint x: 352, endPoint y: 403, distance: 385.3
click at [352, 403] on div "Choice Groups Your Choice Of 0 Your Choice of Boba 4 Your Choice Of (ID: 175783…" at bounding box center [917, 594] width 1242 height 906
drag, startPoint x: 741, startPoint y: 426, endPoint x: 659, endPoint y: 418, distance: 82.4
click at [659, 418] on div "Name (En) N Name (En) Name (Ar) Name (Ar) Price JOD 0 Price Status" at bounding box center [1074, 432] width 907 height 110
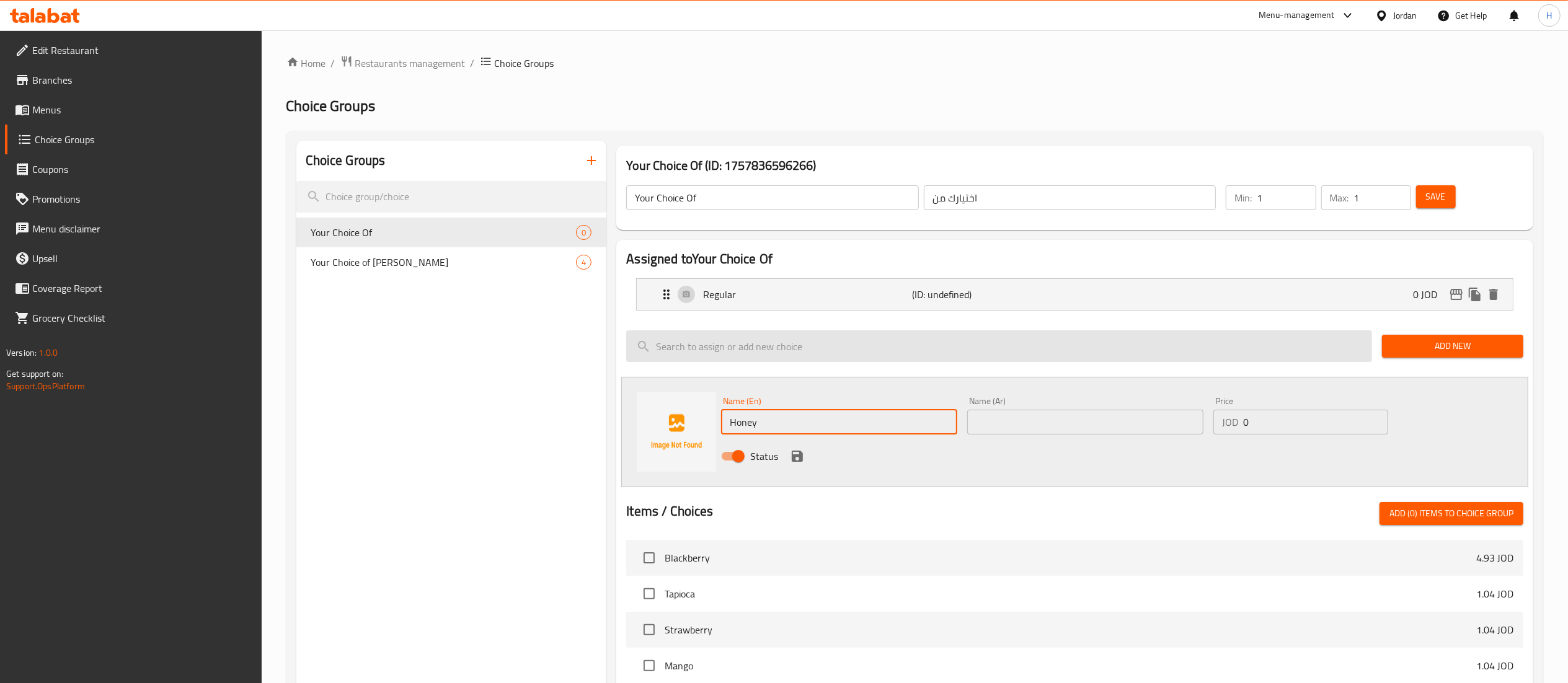
type input "Honey"
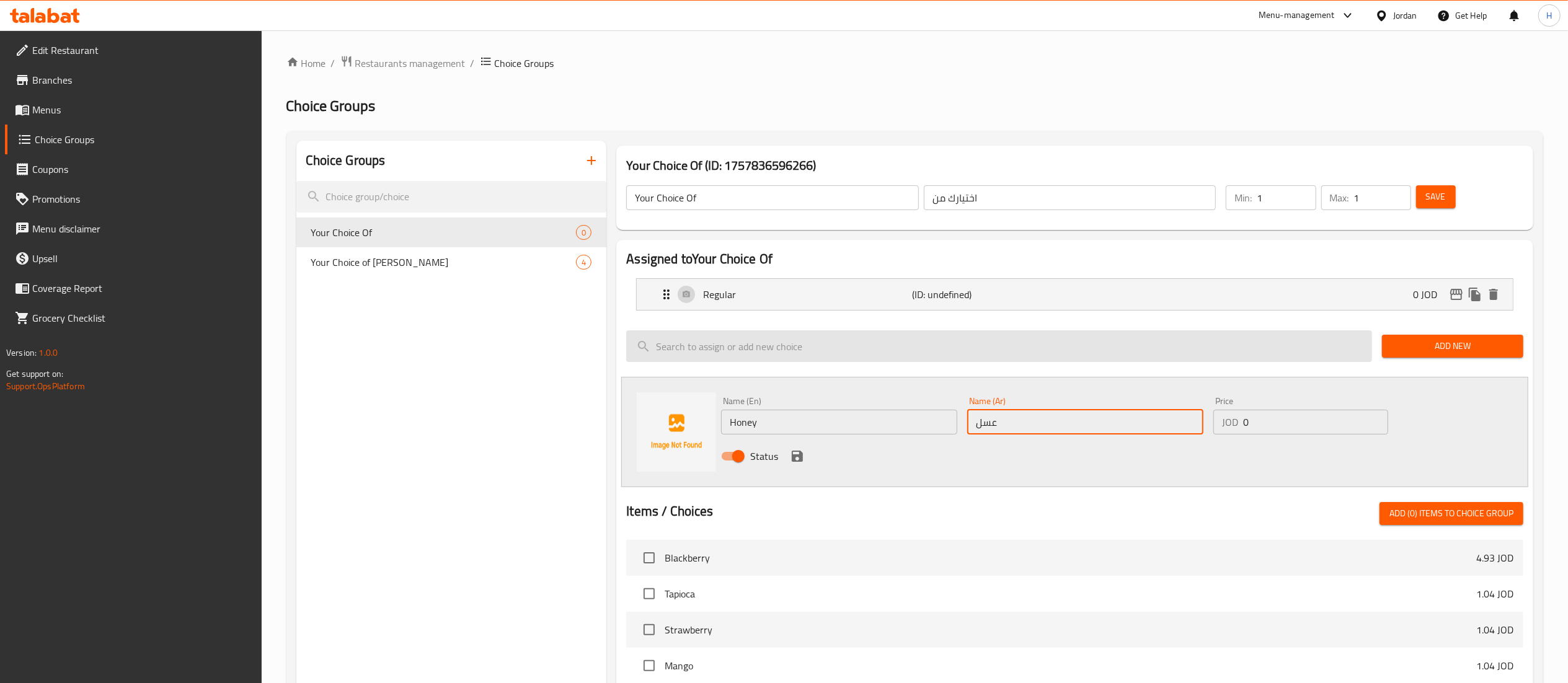
type input "عسل"
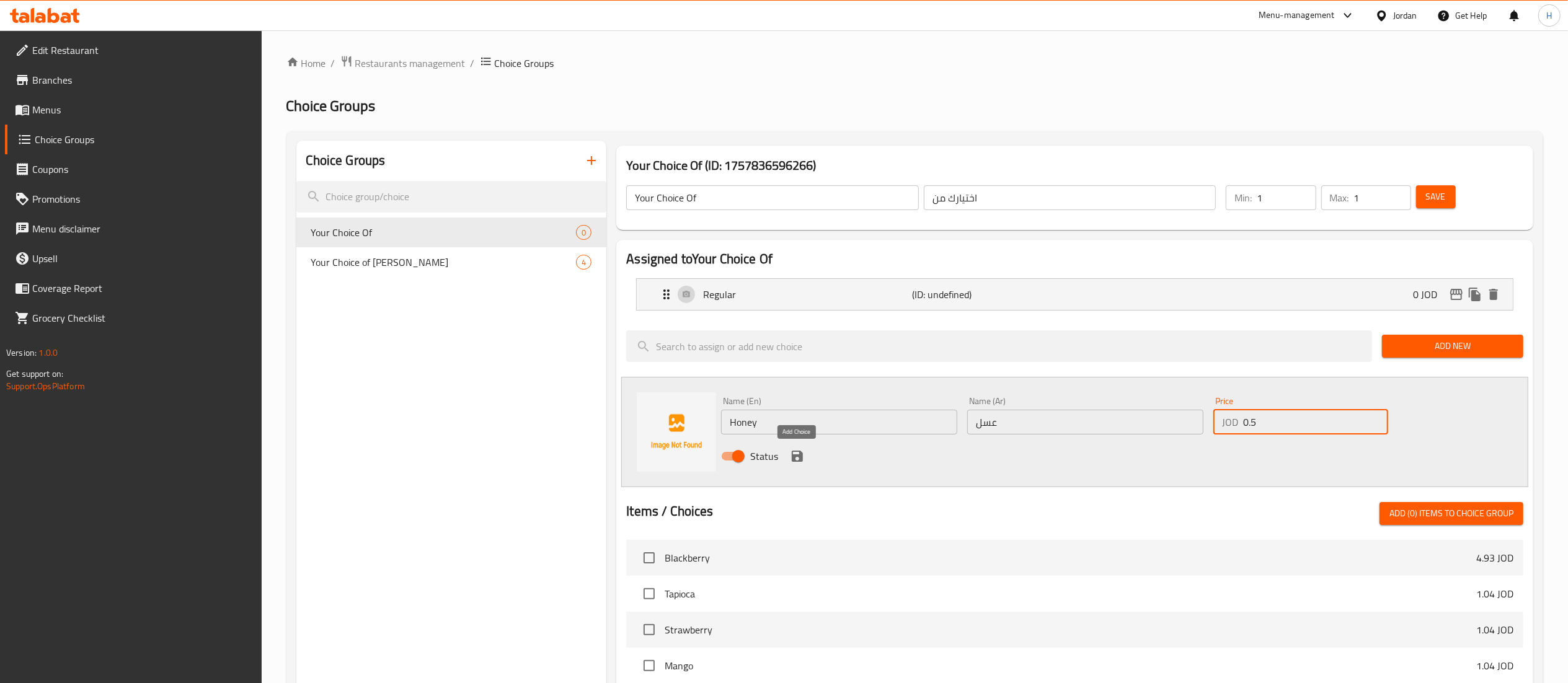
type input "0.5"
click at [808, 449] on div "Status" at bounding box center [1085, 456] width 738 height 33
click at [798, 458] on icon "save" at bounding box center [797, 456] width 11 height 11
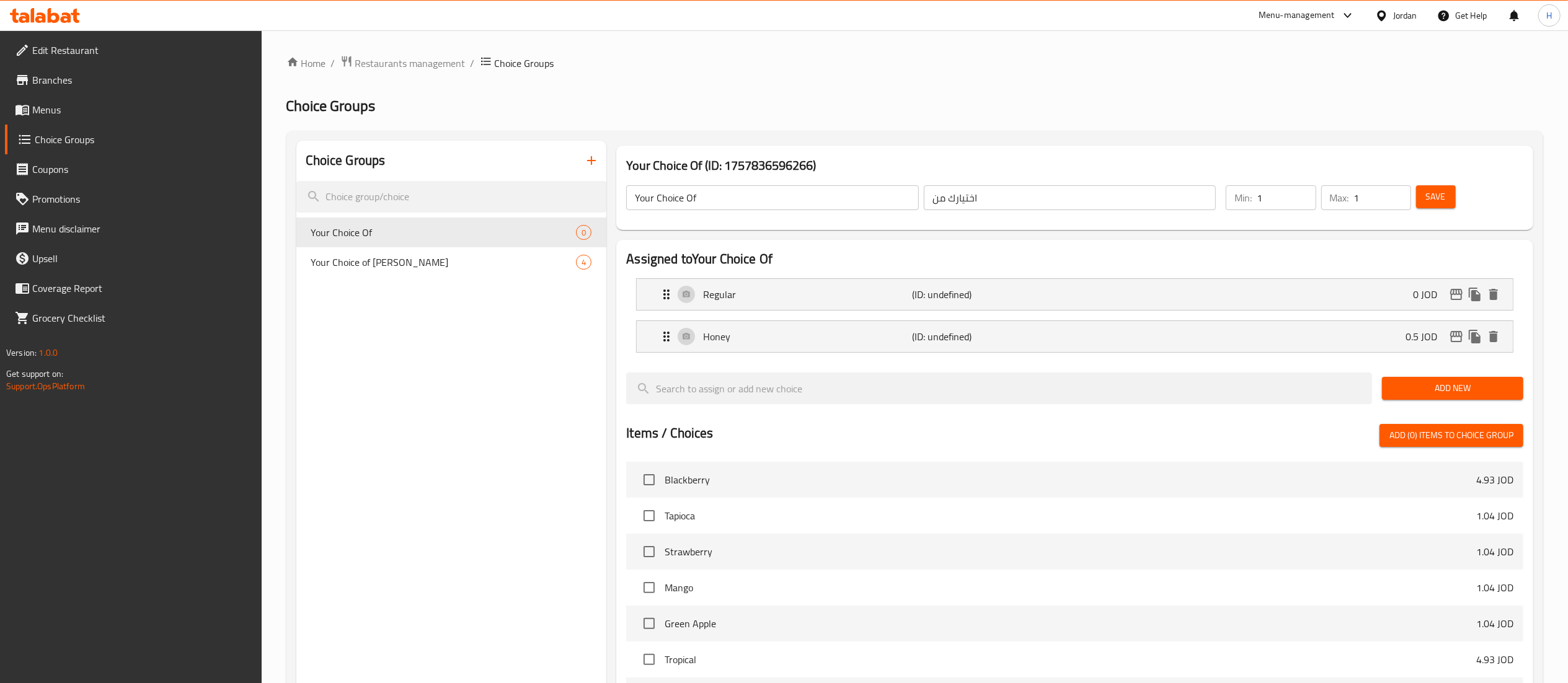
click at [1437, 392] on span "Add New" at bounding box center [1452, 388] width 121 height 16
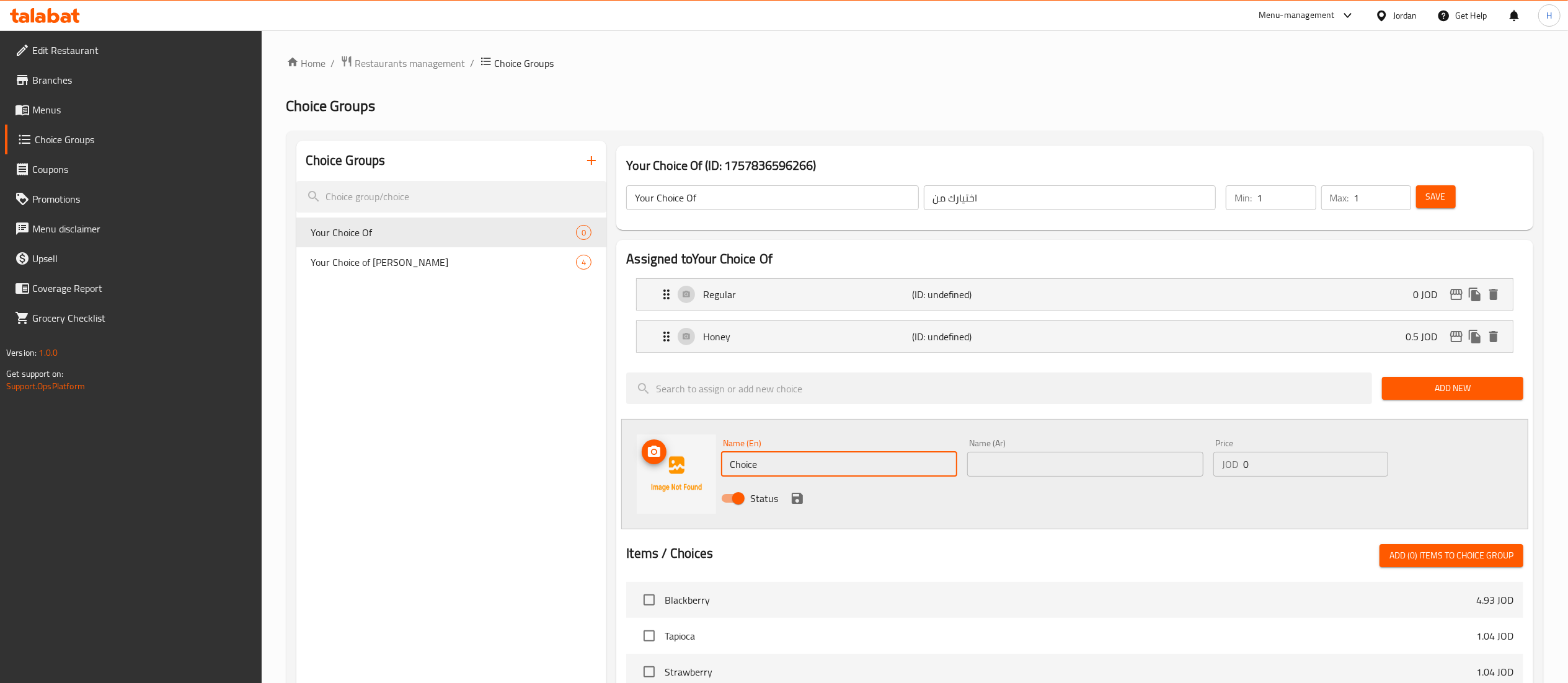
drag, startPoint x: 776, startPoint y: 466, endPoint x: 704, endPoint y: 466, distance: 72.0
click at [704, 466] on div "Name (En) Choice Name (En) Name (Ar) Name (Ar) Price JOD 0 Price Status" at bounding box center [1074, 474] width 907 height 110
type input "Dates"
type input "تمر"
click at [1286, 453] on input "0" at bounding box center [1316, 464] width 145 height 24
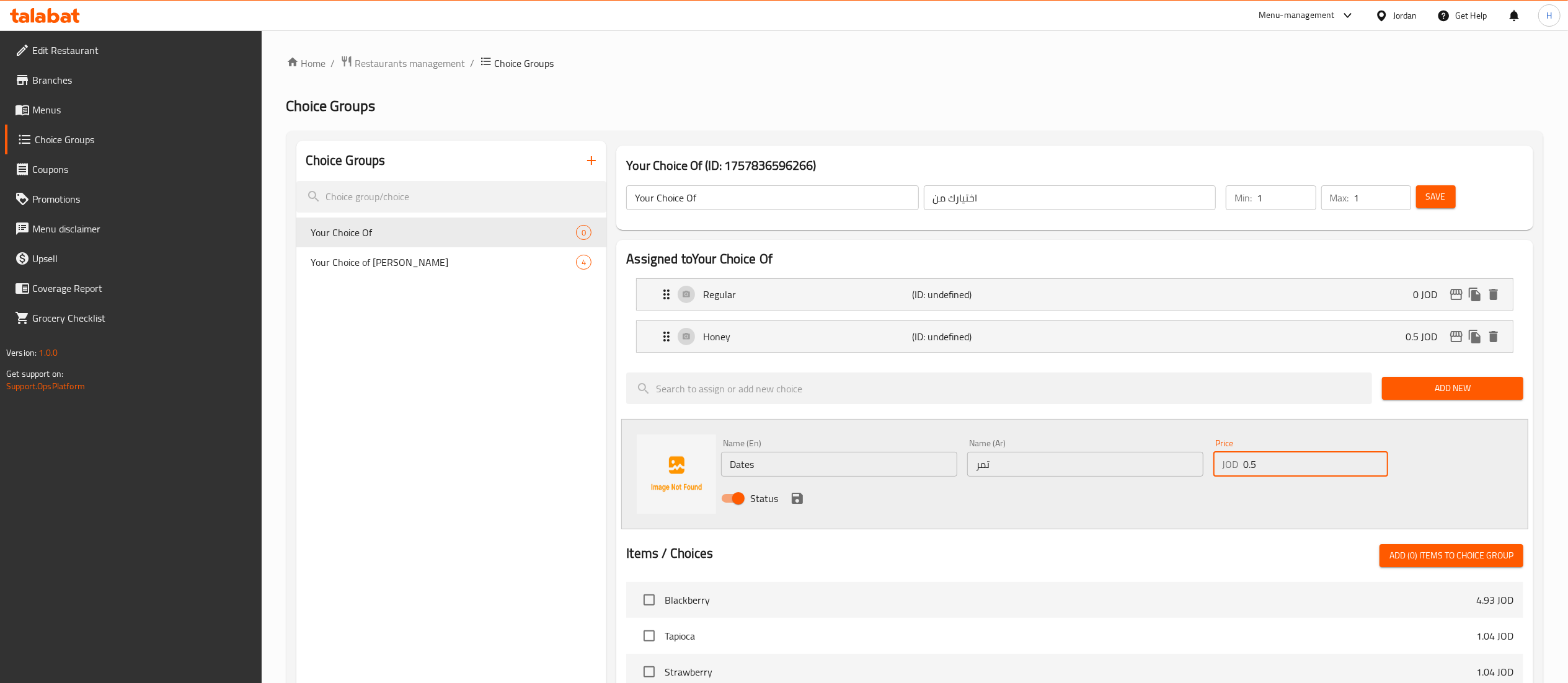
type input "0.5"
click at [796, 502] on icon "save" at bounding box center [797, 498] width 15 height 15
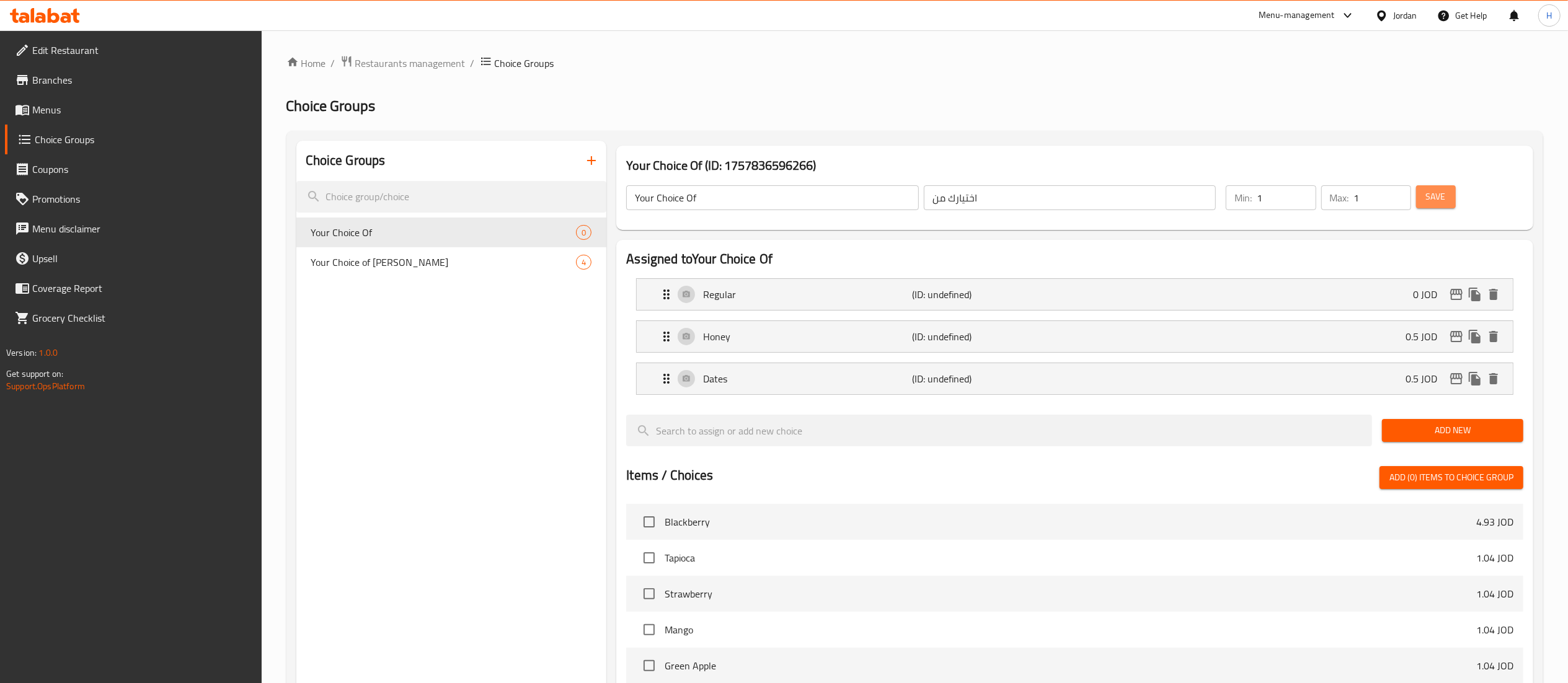
click at [1447, 192] on button "Save" at bounding box center [1436, 196] width 39 height 23
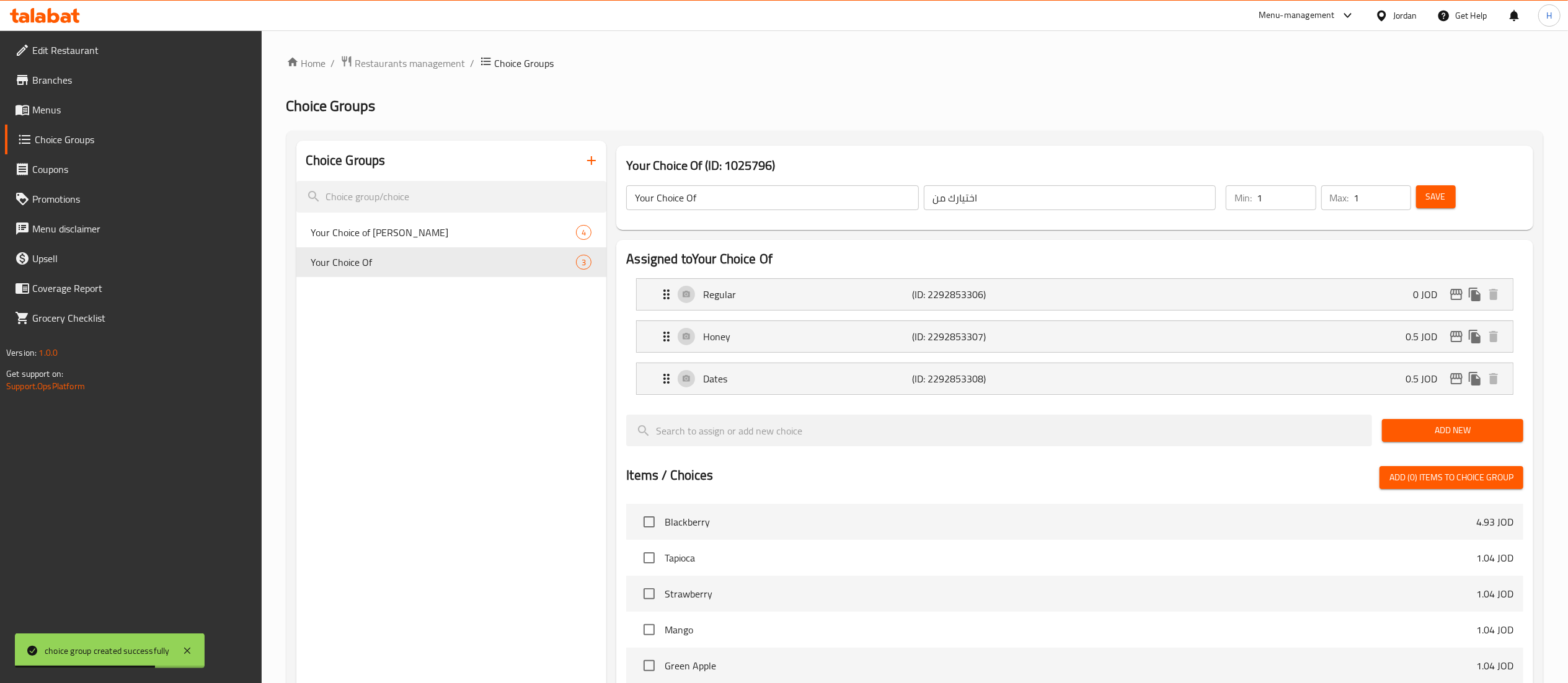
click at [1431, 196] on span "Save" at bounding box center [1436, 197] width 20 height 16
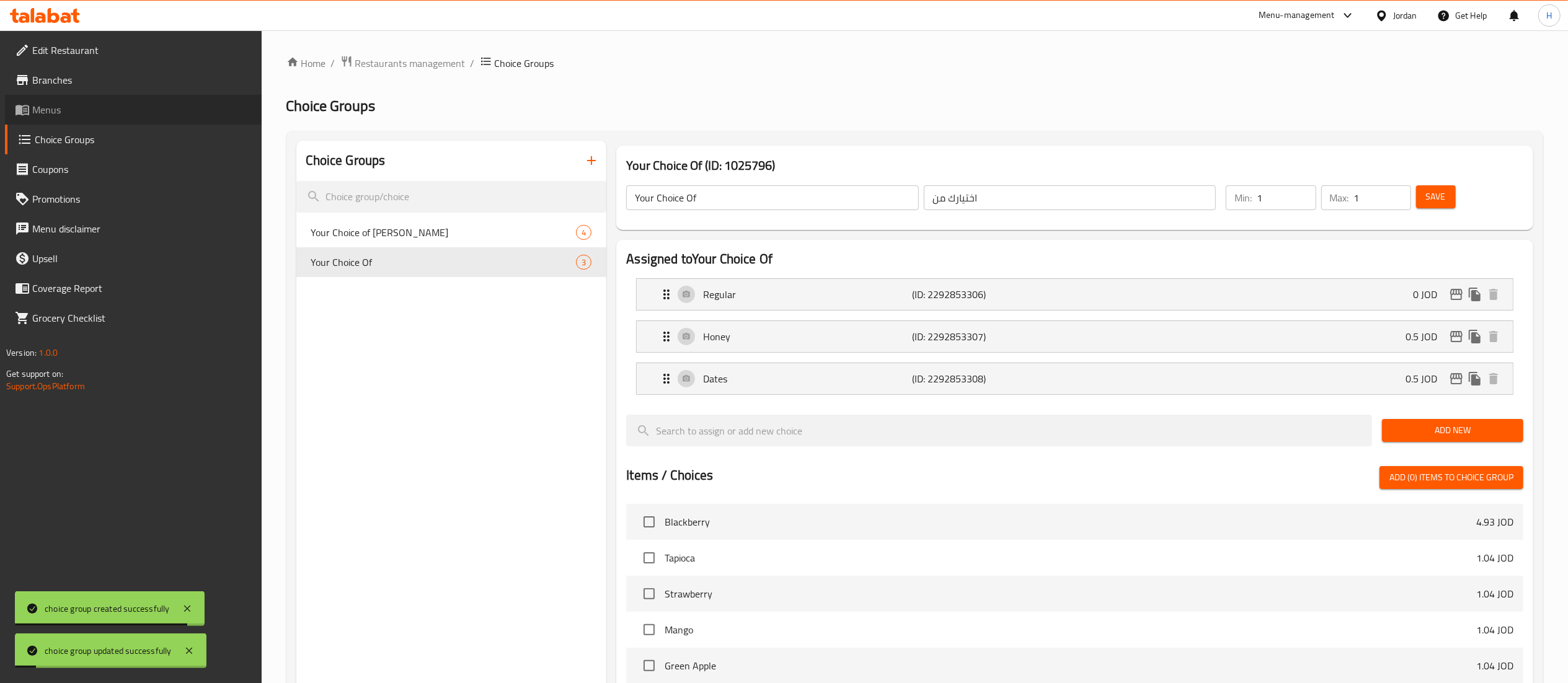
click at [39, 109] on span "Menus" at bounding box center [142, 110] width 220 height 15
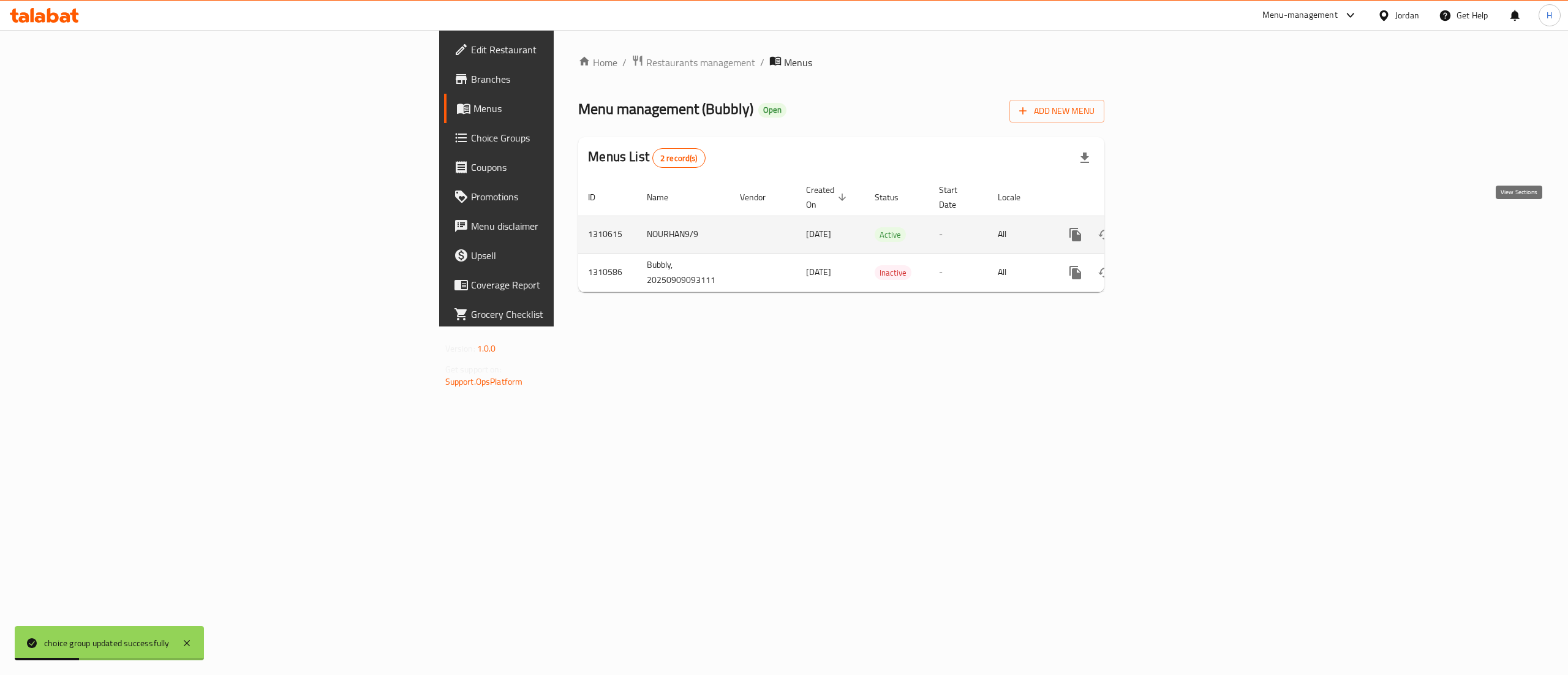
click at [1171, 227] on icon "enhanced table" at bounding box center [1164, 234] width 15 height 15
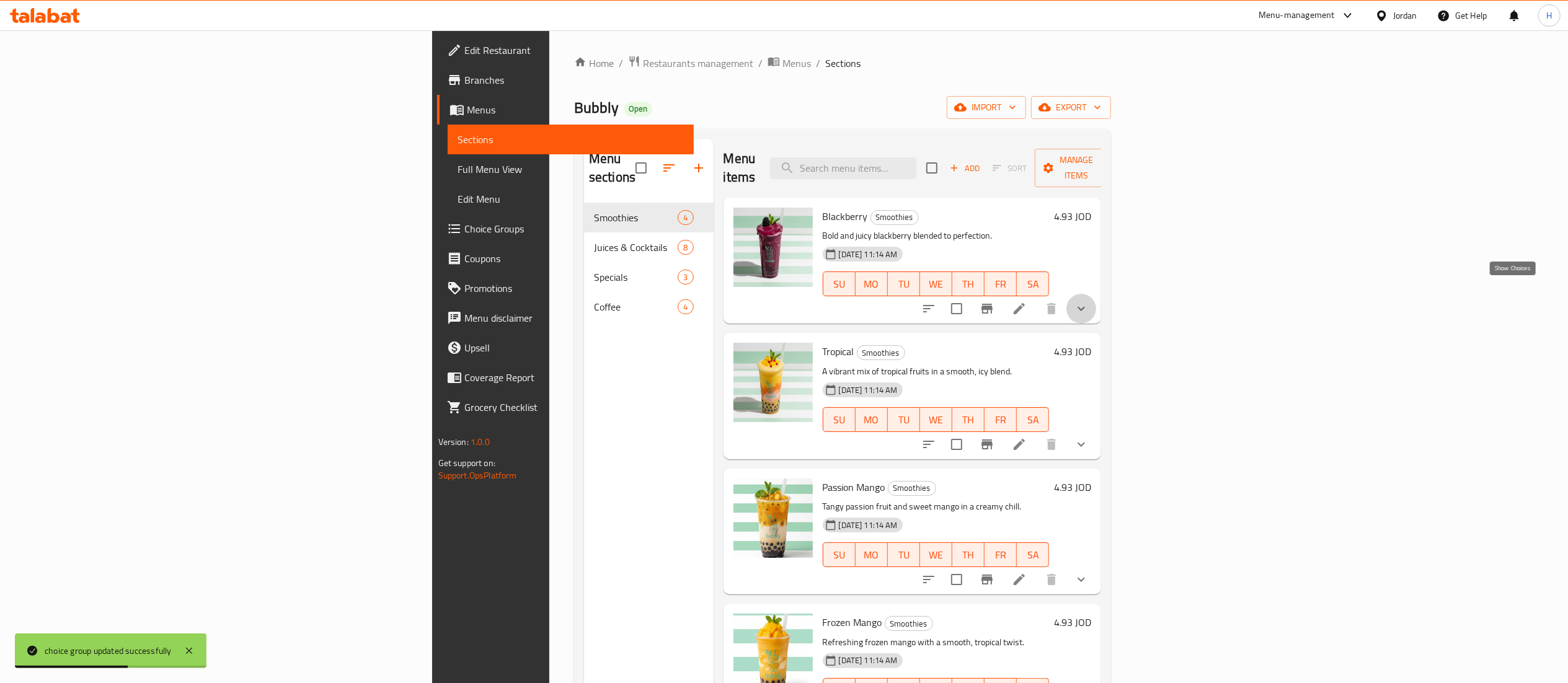
click at [1089, 301] on icon "show more" at bounding box center [1081, 308] width 15 height 15
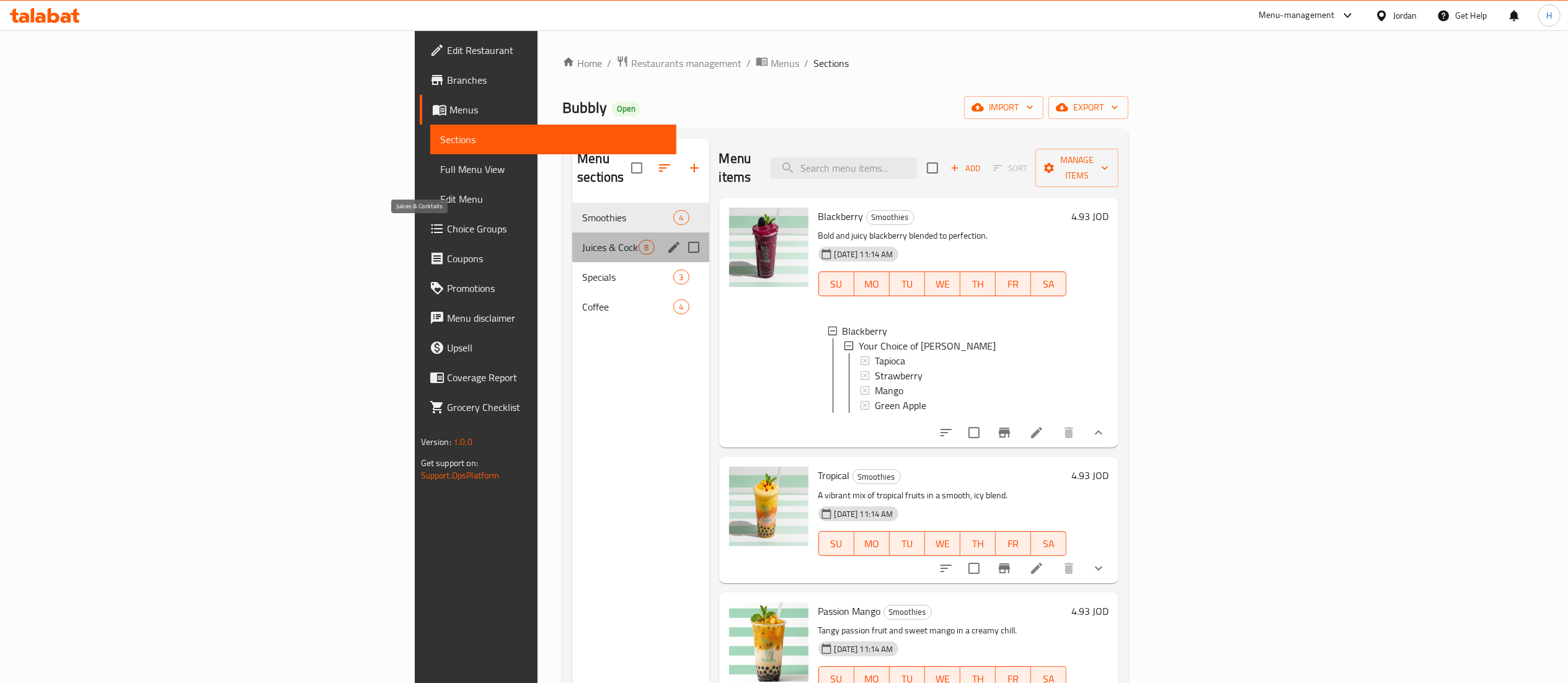
click at [582, 240] on span "Juices & Cocktails" at bounding box center [611, 247] width 57 height 15
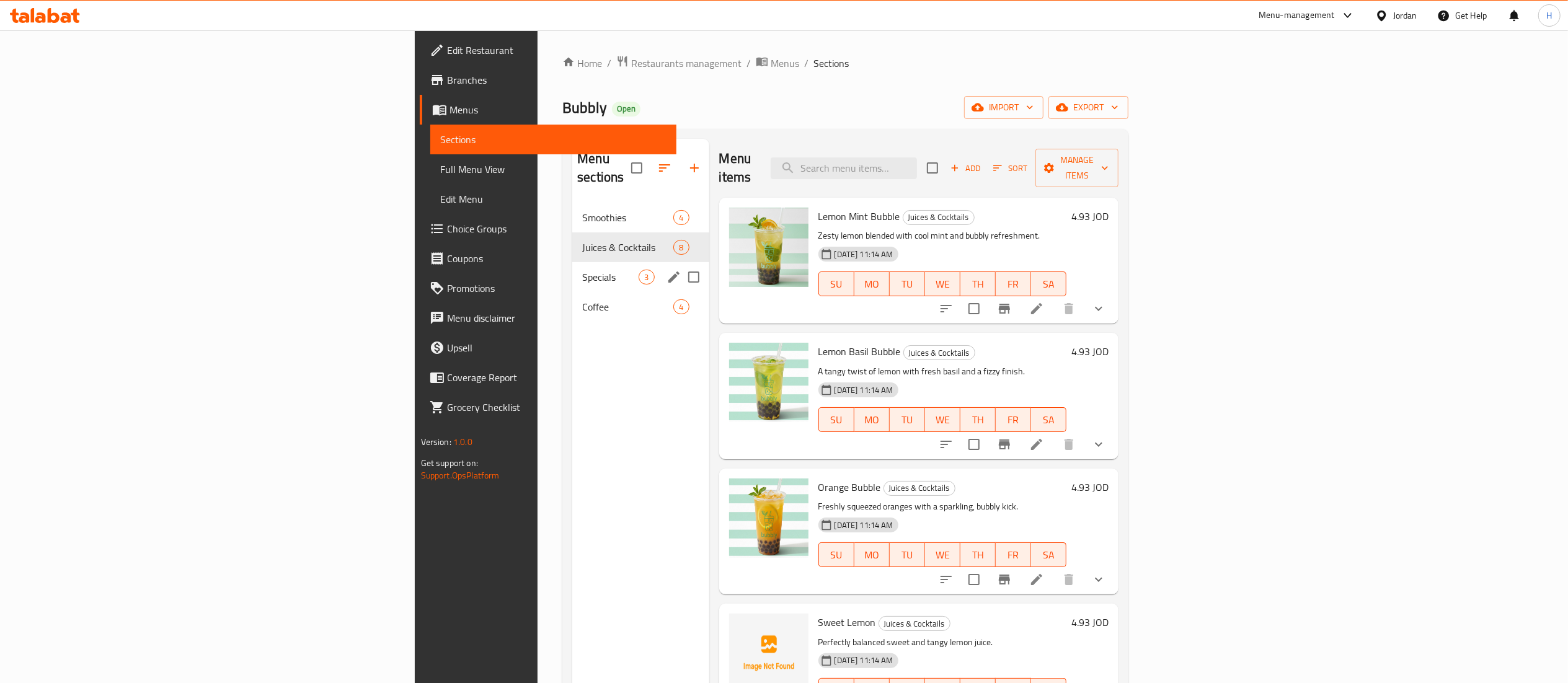
click at [572, 262] on div "Specials 3" at bounding box center [640, 277] width 136 height 30
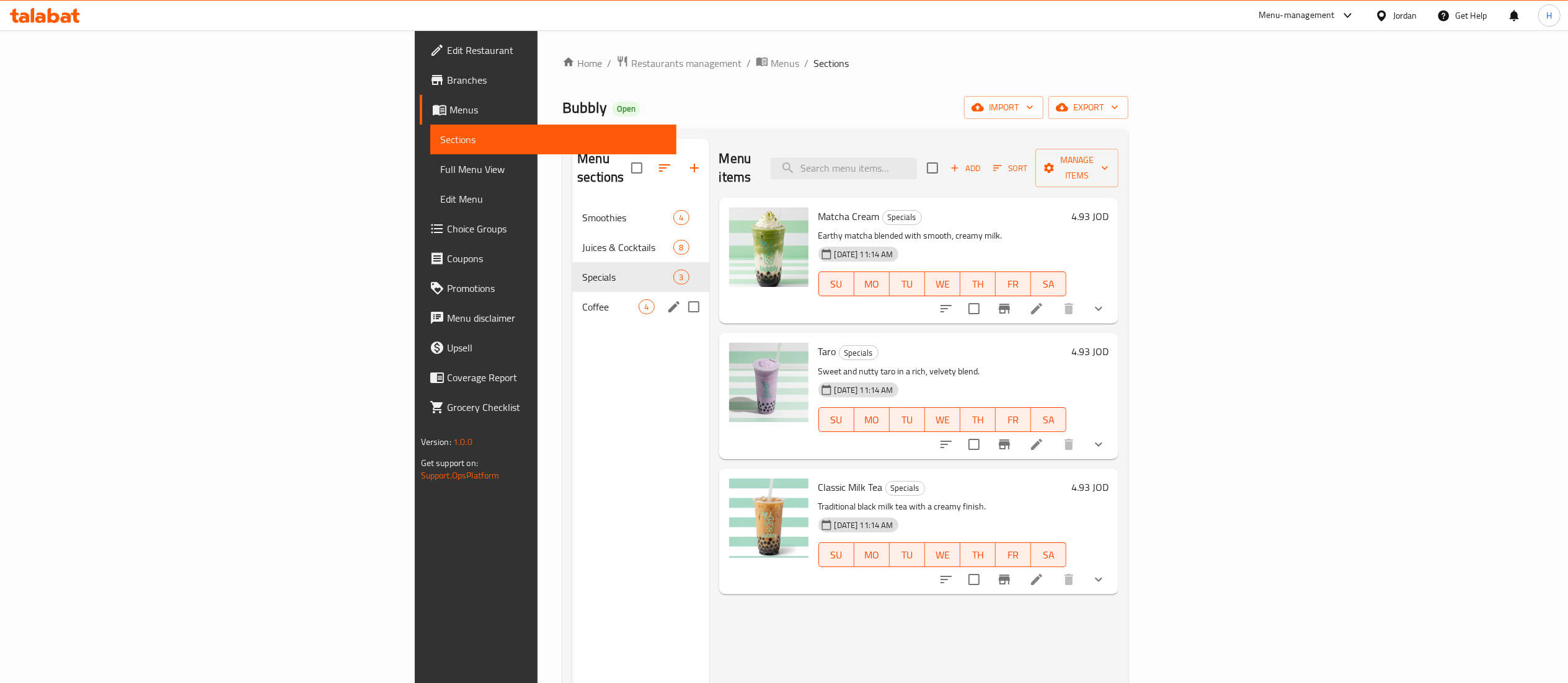
click at [572, 292] on div "Coffee 4" at bounding box center [640, 307] width 136 height 30
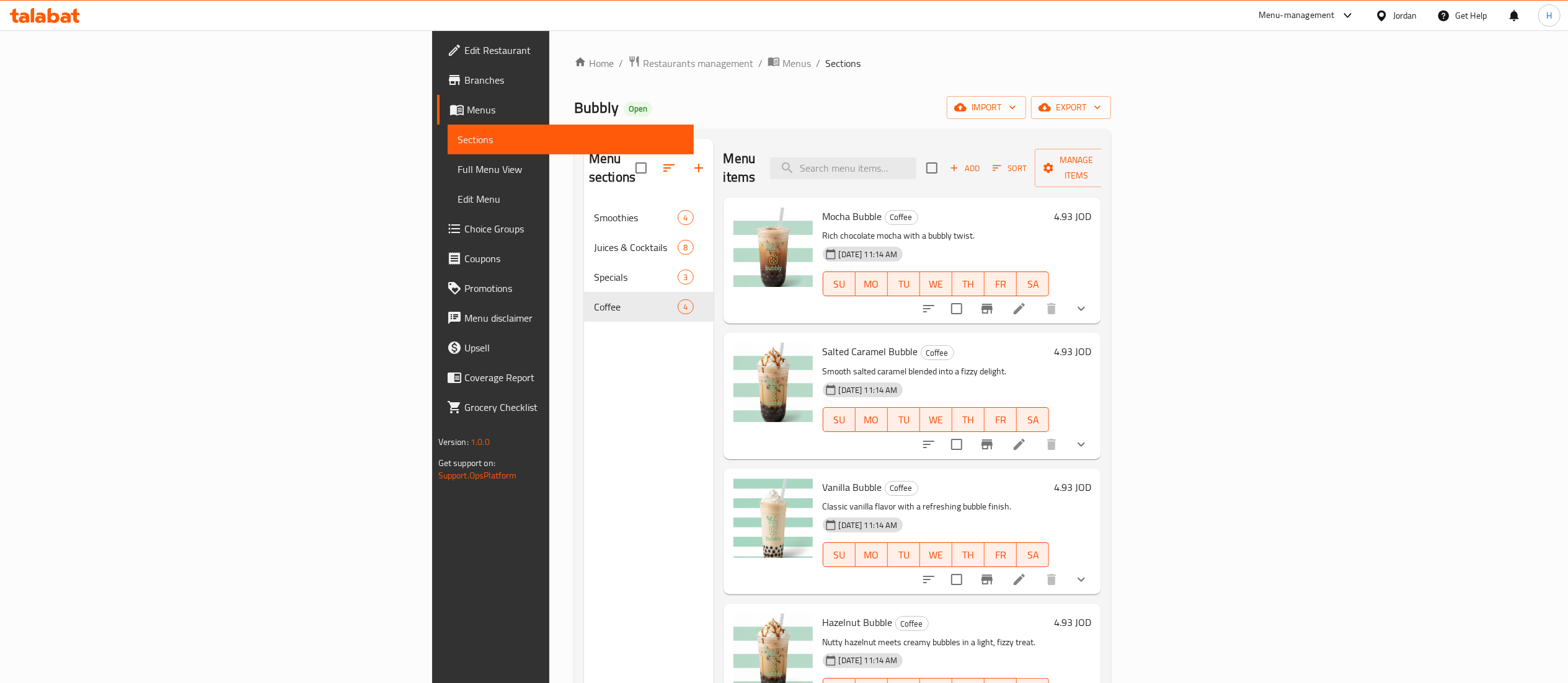
click at [584, 555] on div "Menu sections Smoothies 4 Juices & Cocktails 8 Specials 3 Coffee 4" at bounding box center [648, 480] width 129 height 683
click at [39, 12] on icon at bounding box center [45, 15] width 70 height 15
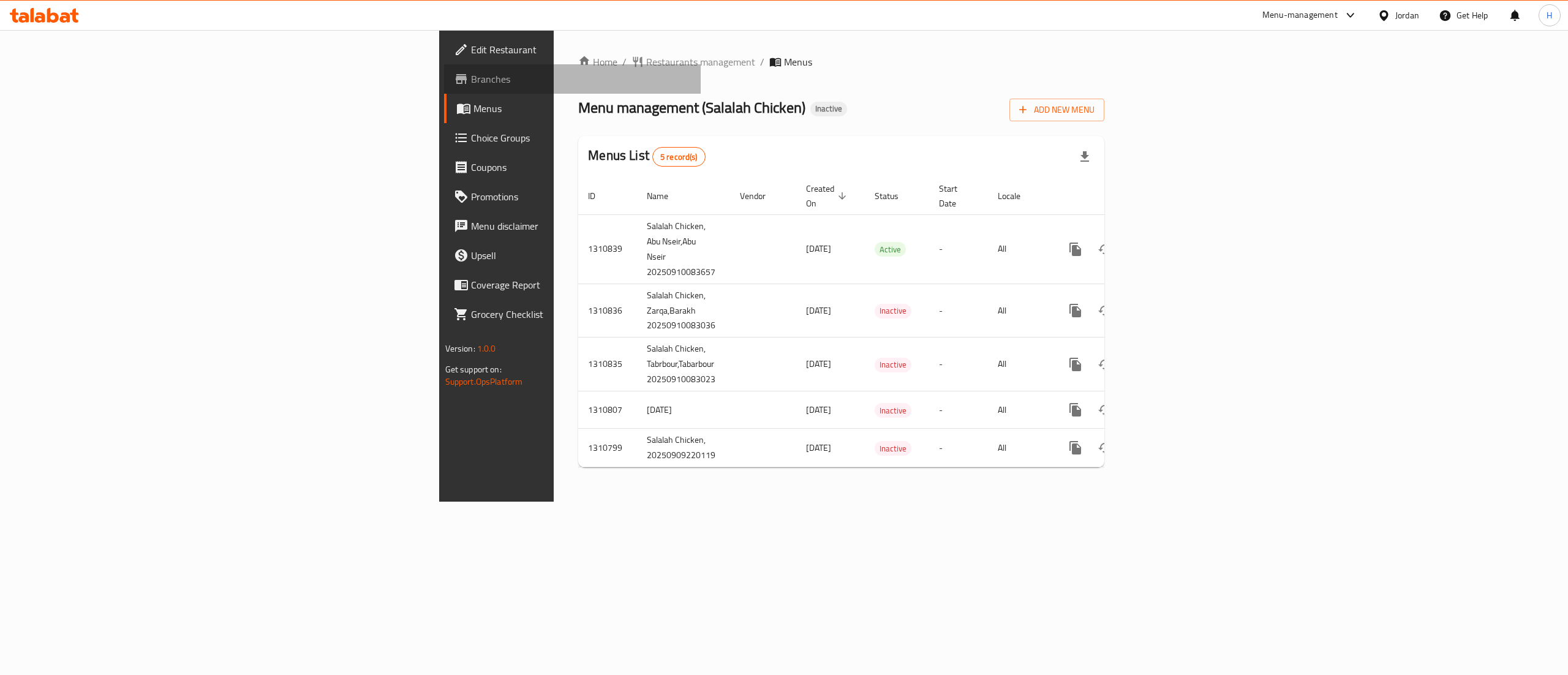
click at [471, 76] on span "Branches" at bounding box center [581, 79] width 220 height 15
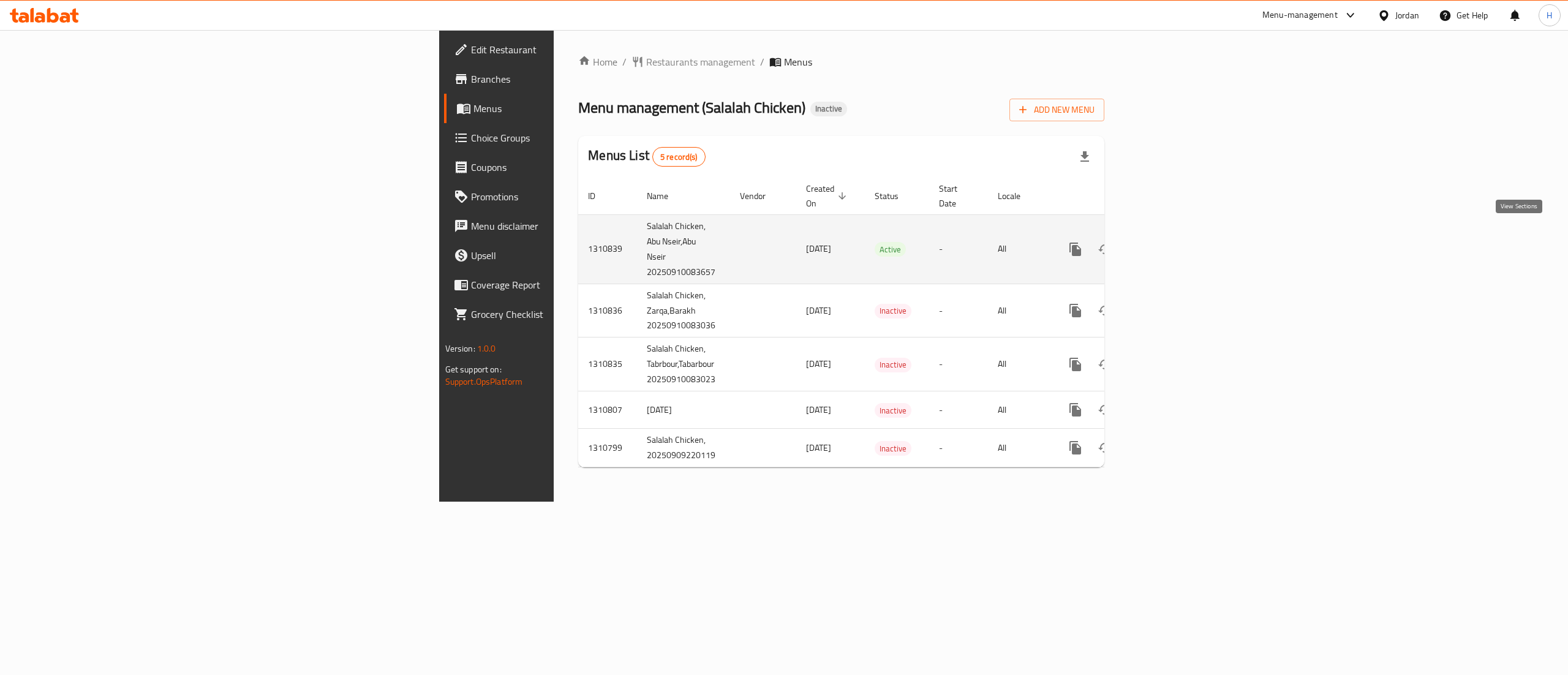
click at [1179, 234] on link "enhanced table" at bounding box center [1164, 249] width 30 height 30
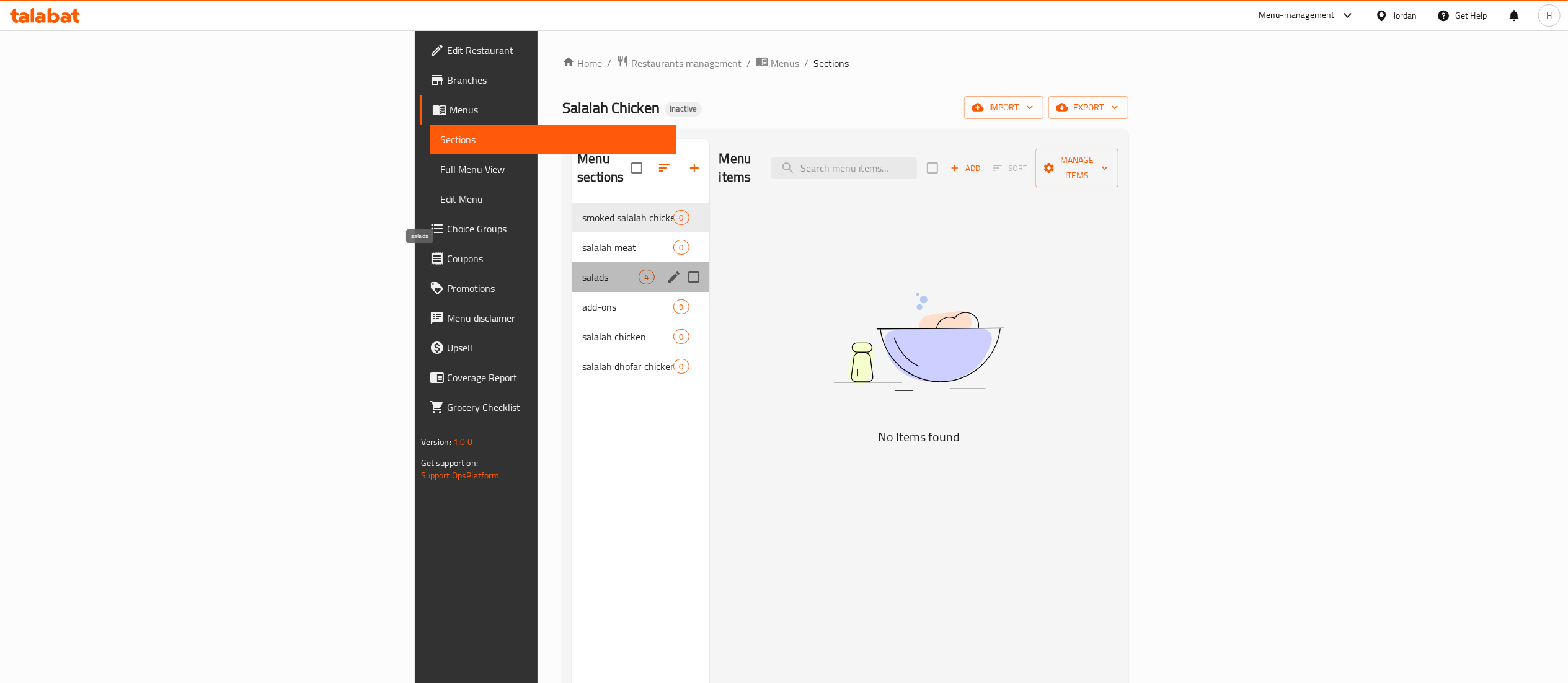
click at [582, 269] on span "salads" at bounding box center [611, 277] width 57 height 15
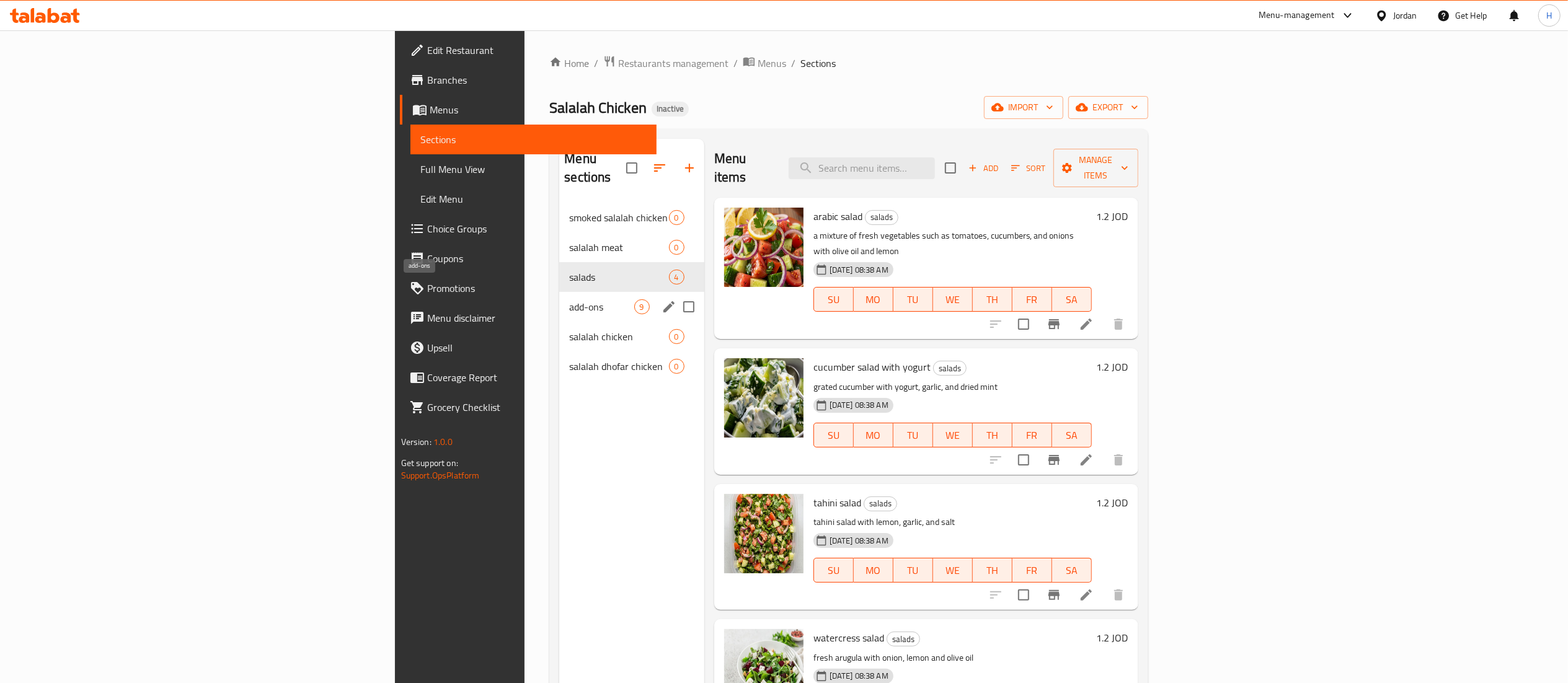
click at [569, 299] on span "add-ons" at bounding box center [601, 306] width 65 height 15
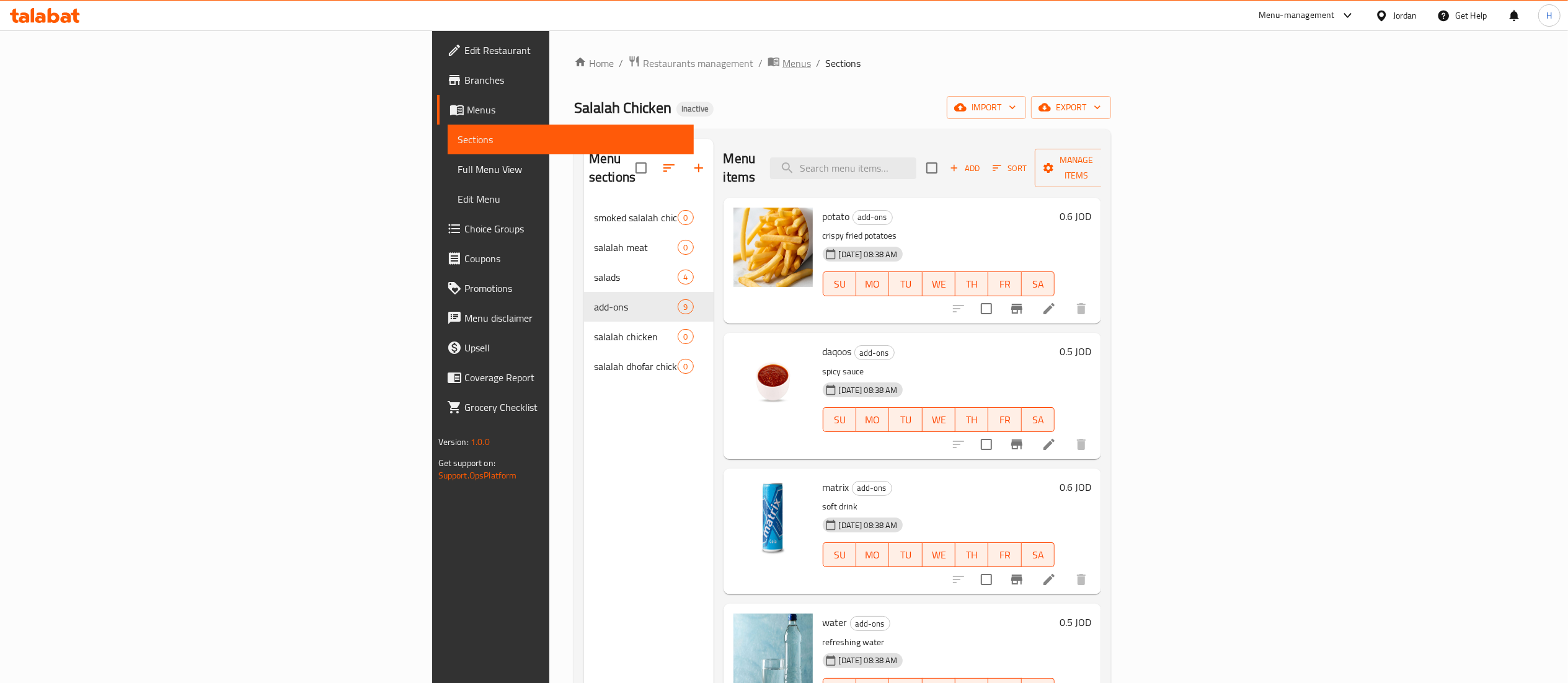
click at [782, 64] on span "Menus" at bounding box center [797, 63] width 28 height 15
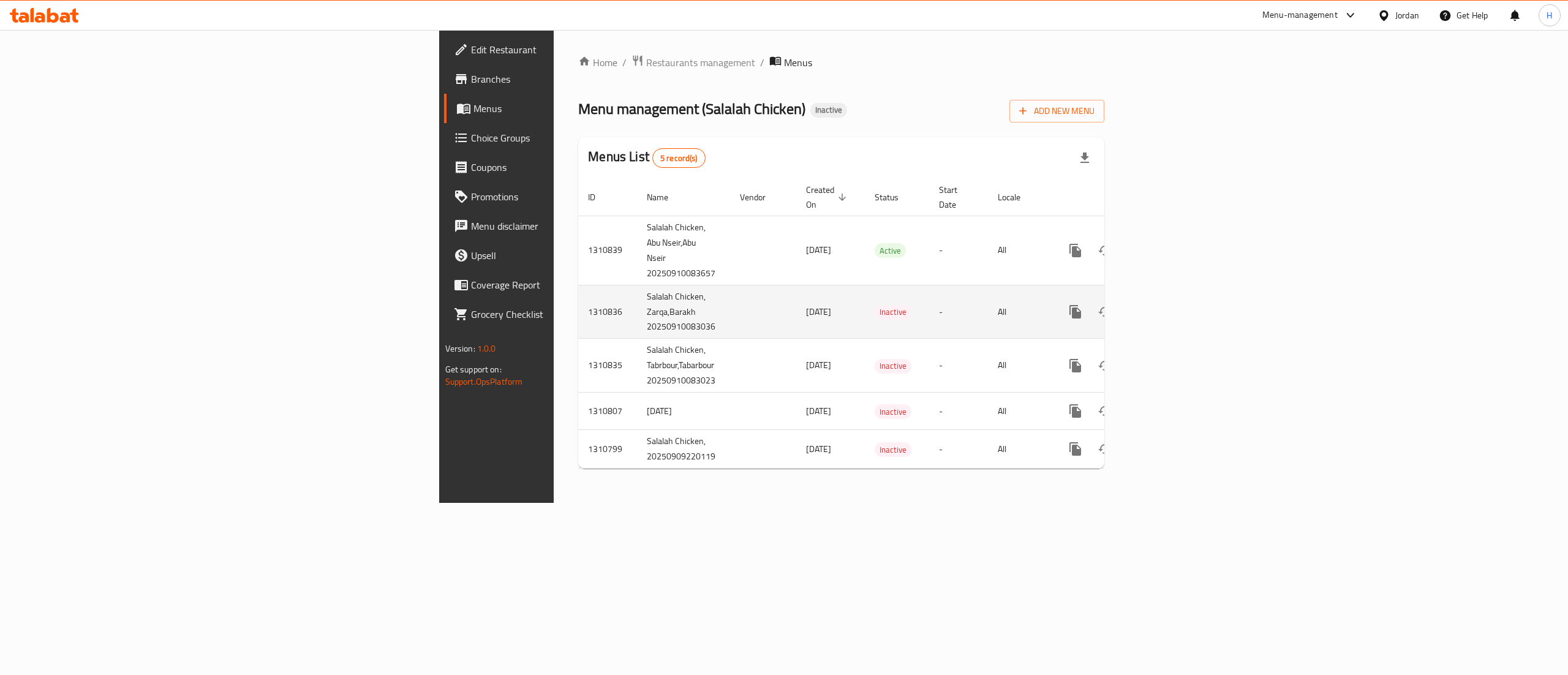
click at [1171, 304] on icon "enhanced table" at bounding box center [1164, 311] width 15 height 15
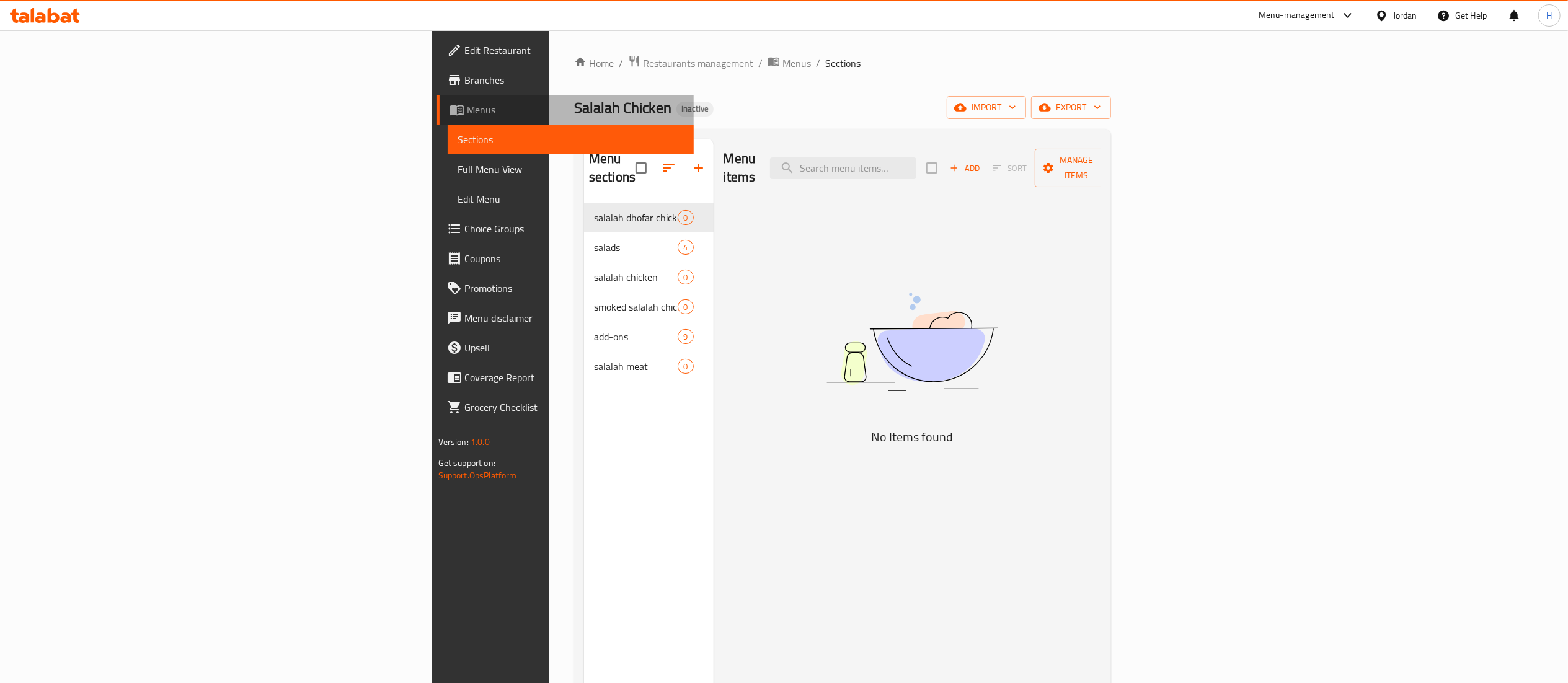
click at [467, 111] on span "Menus" at bounding box center [575, 110] width 217 height 15
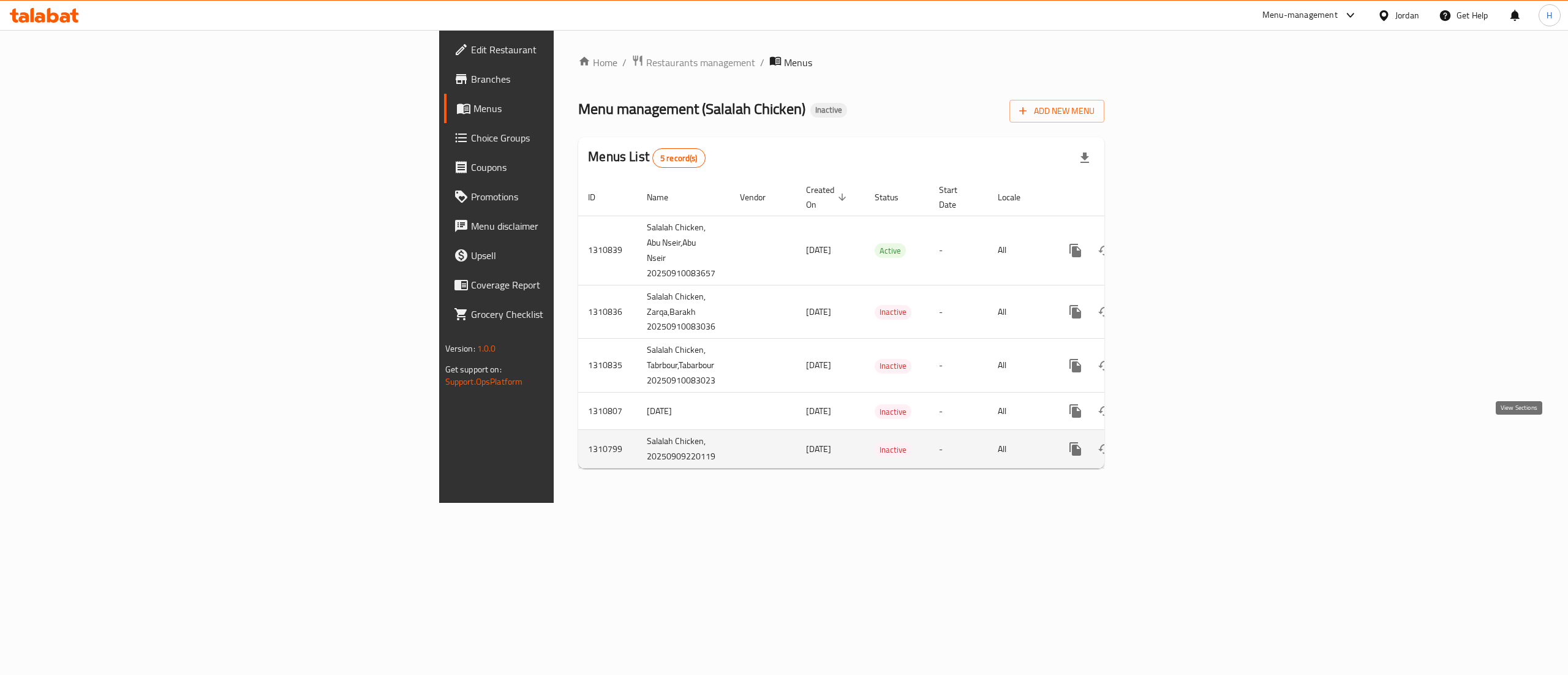
click at [1169, 444] on icon "enhanced table" at bounding box center [1164, 449] width 11 height 11
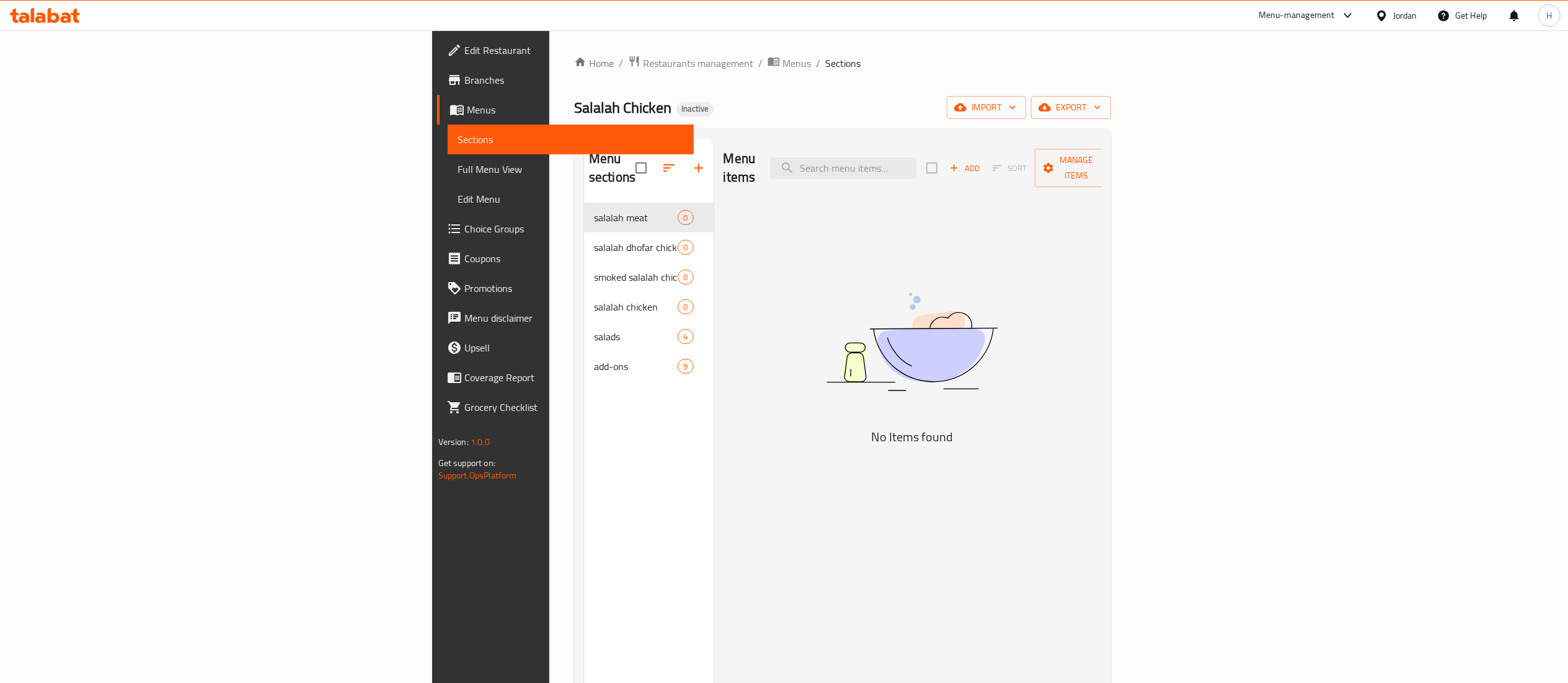
click at [72, 15] on icon at bounding box center [75, 16] width 9 height 14
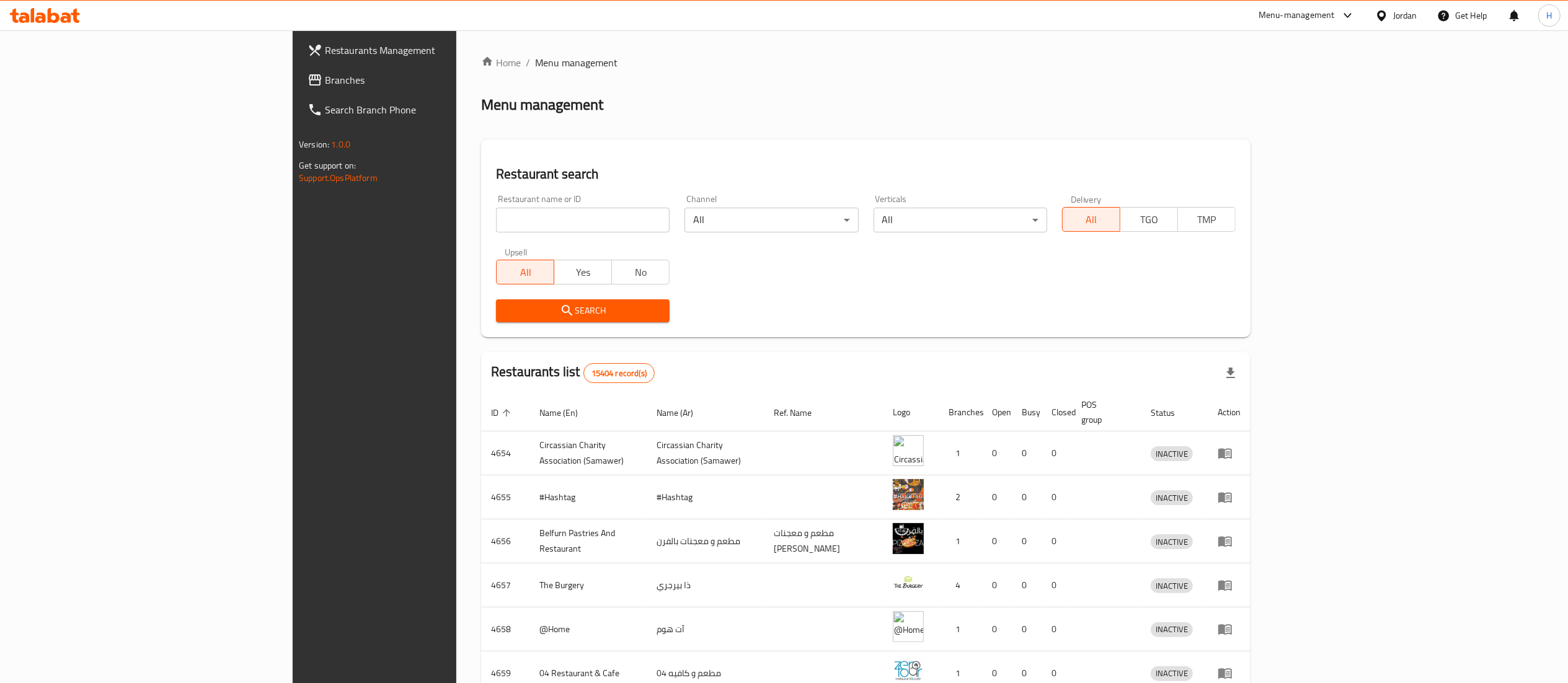
click at [496, 220] on input "search" at bounding box center [582, 220] width 173 height 24
paste input "775967"
type input "775967"
click button "Search" at bounding box center [582, 310] width 173 height 23
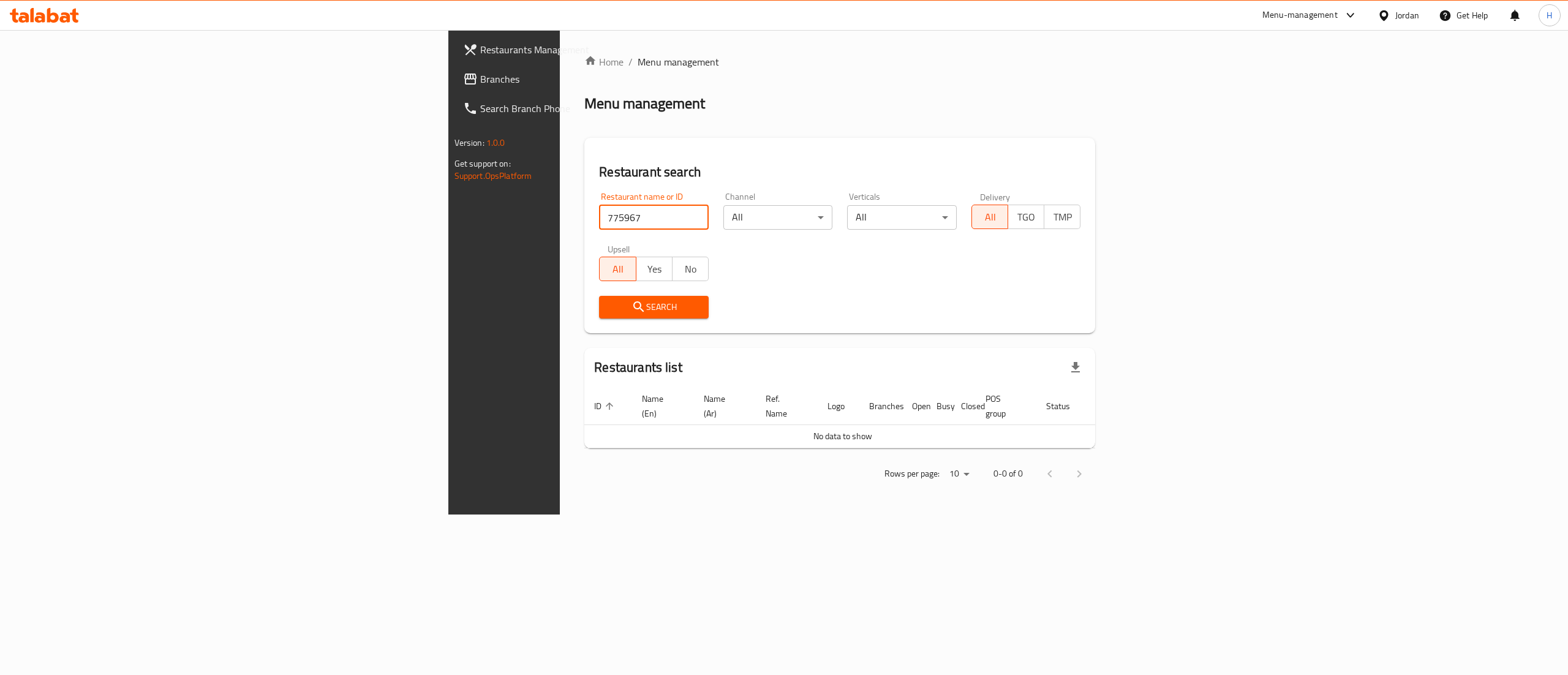
click at [480, 76] on span "Branches" at bounding box center [590, 79] width 220 height 15
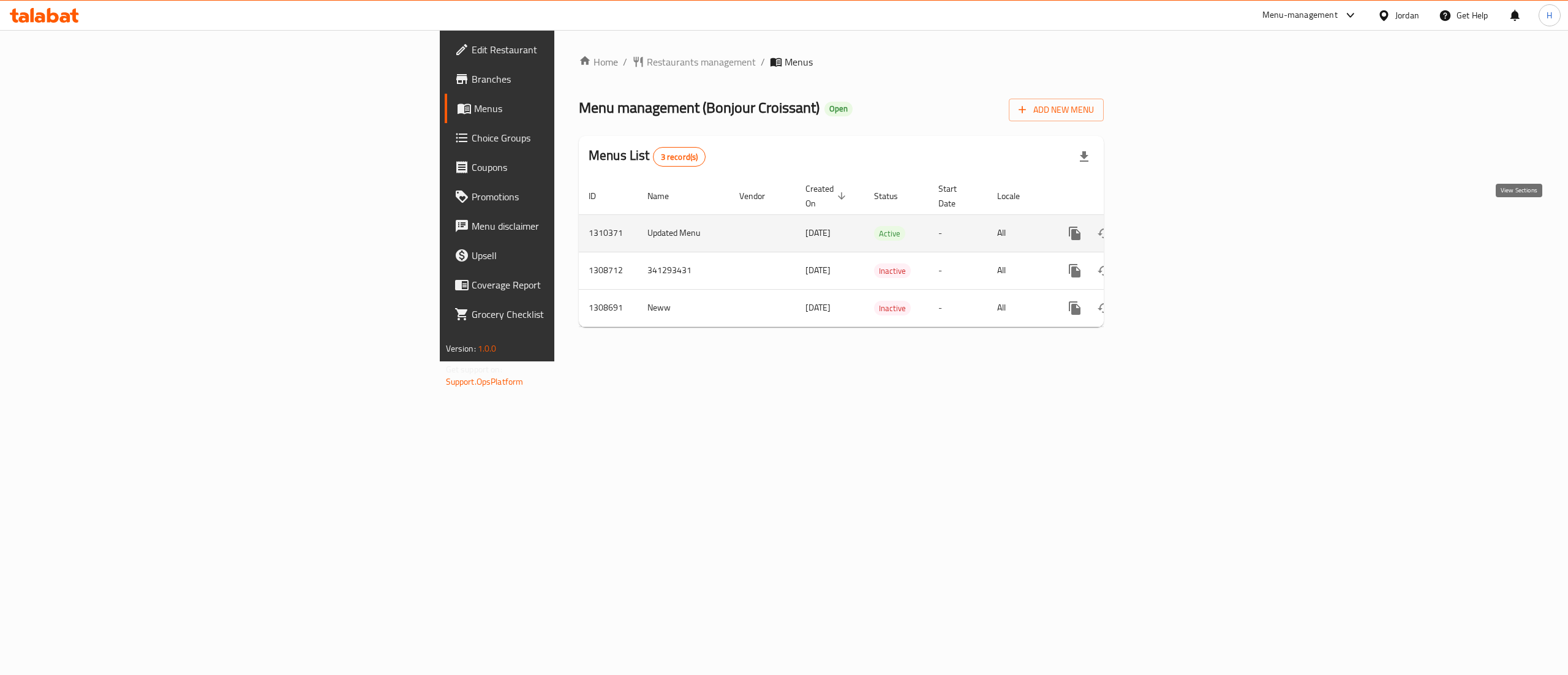
click at [1171, 226] on icon "enhanced table" at bounding box center [1163, 233] width 15 height 15
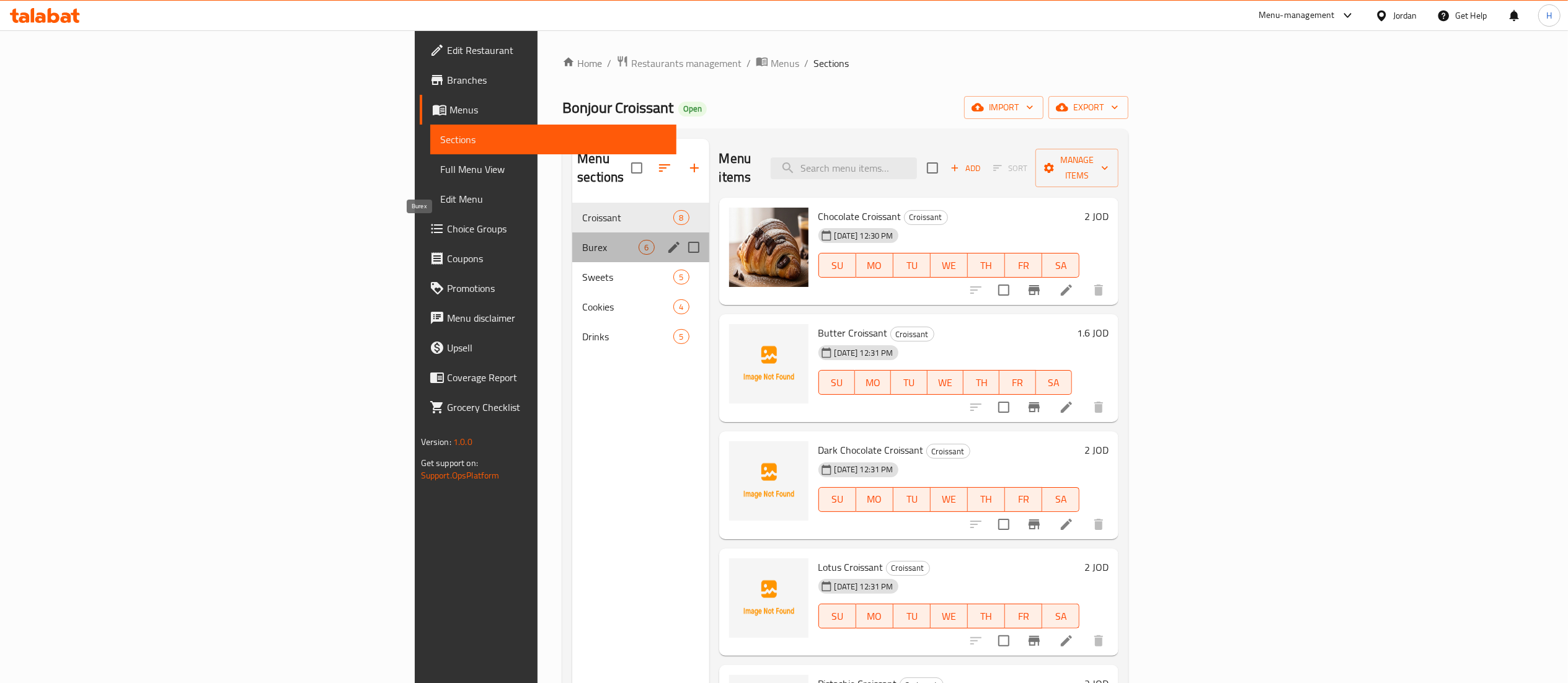
click at [582, 240] on span "Burex" at bounding box center [611, 247] width 57 height 15
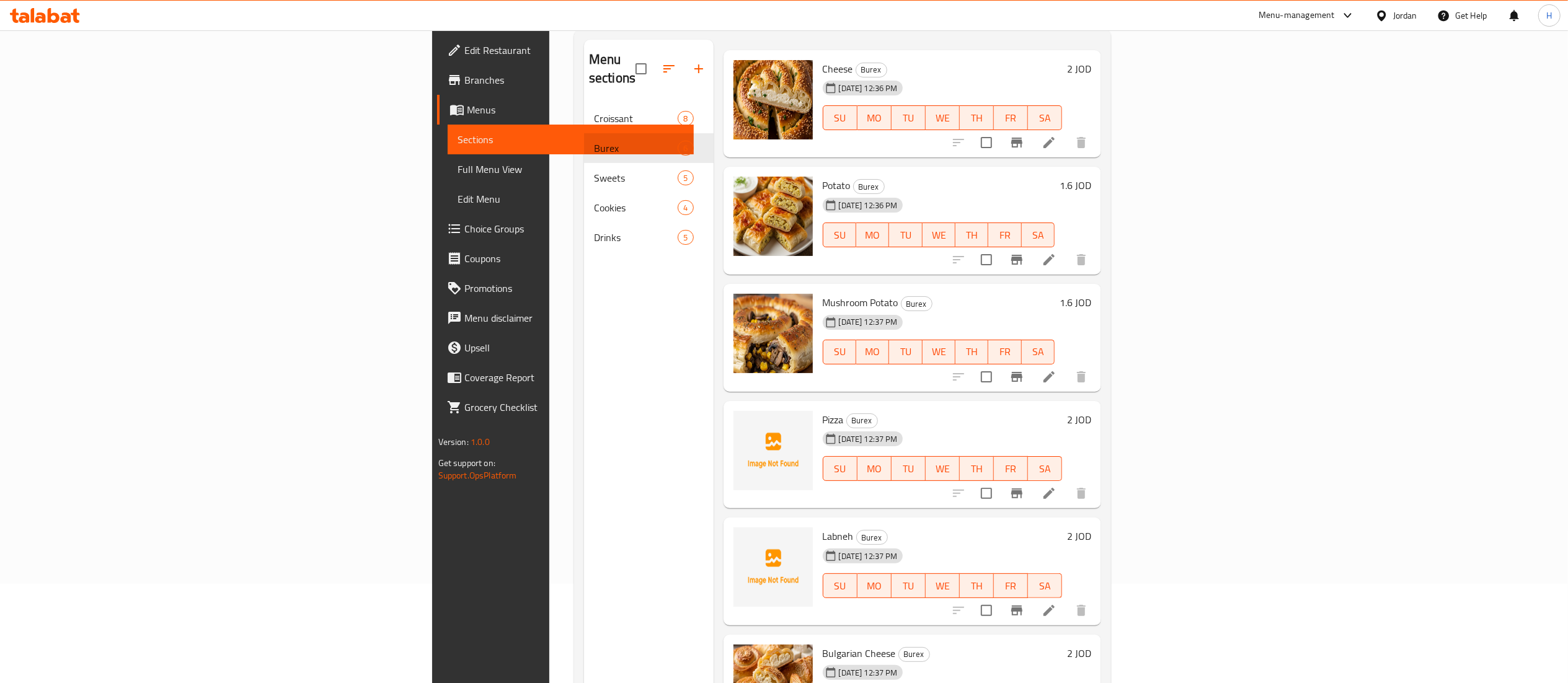
scroll to position [124, 0]
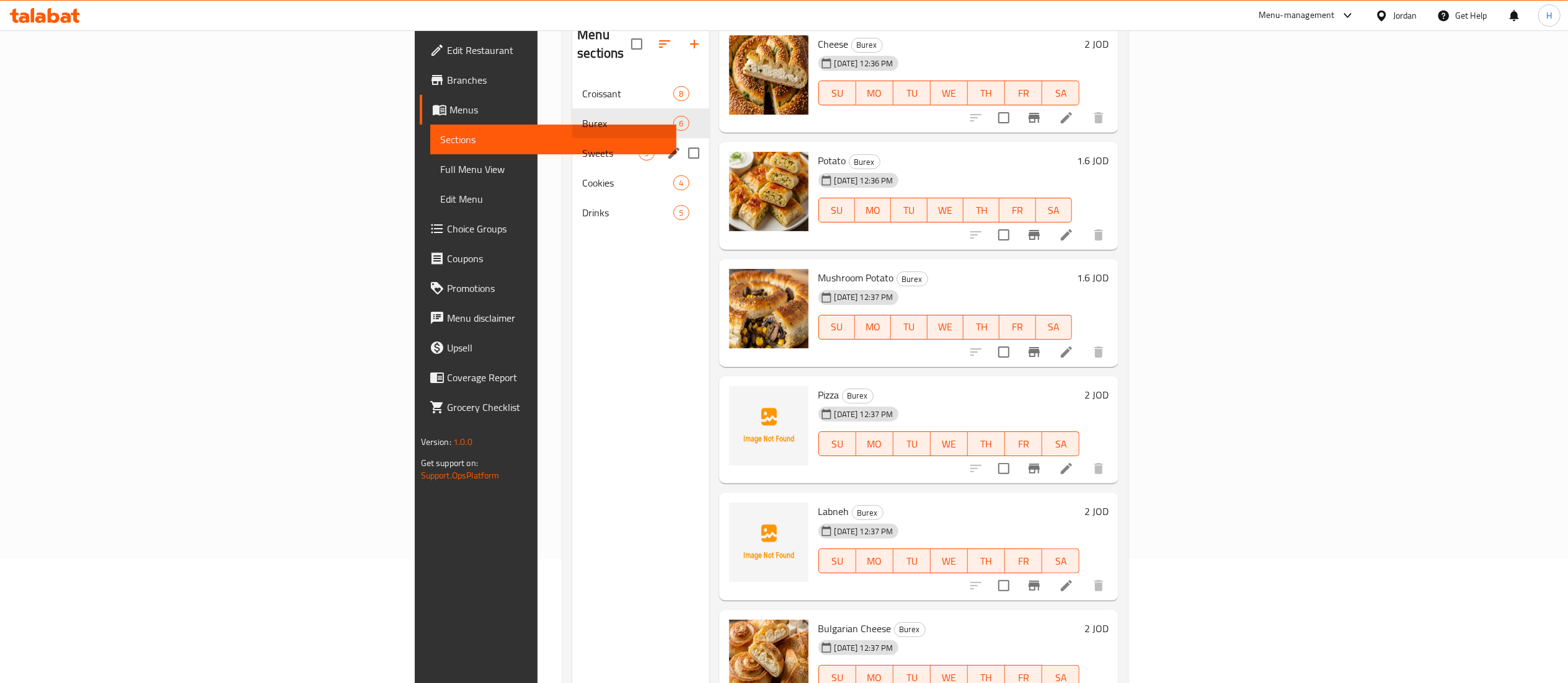
click at [582, 146] on span "Sweets" at bounding box center [611, 153] width 57 height 15
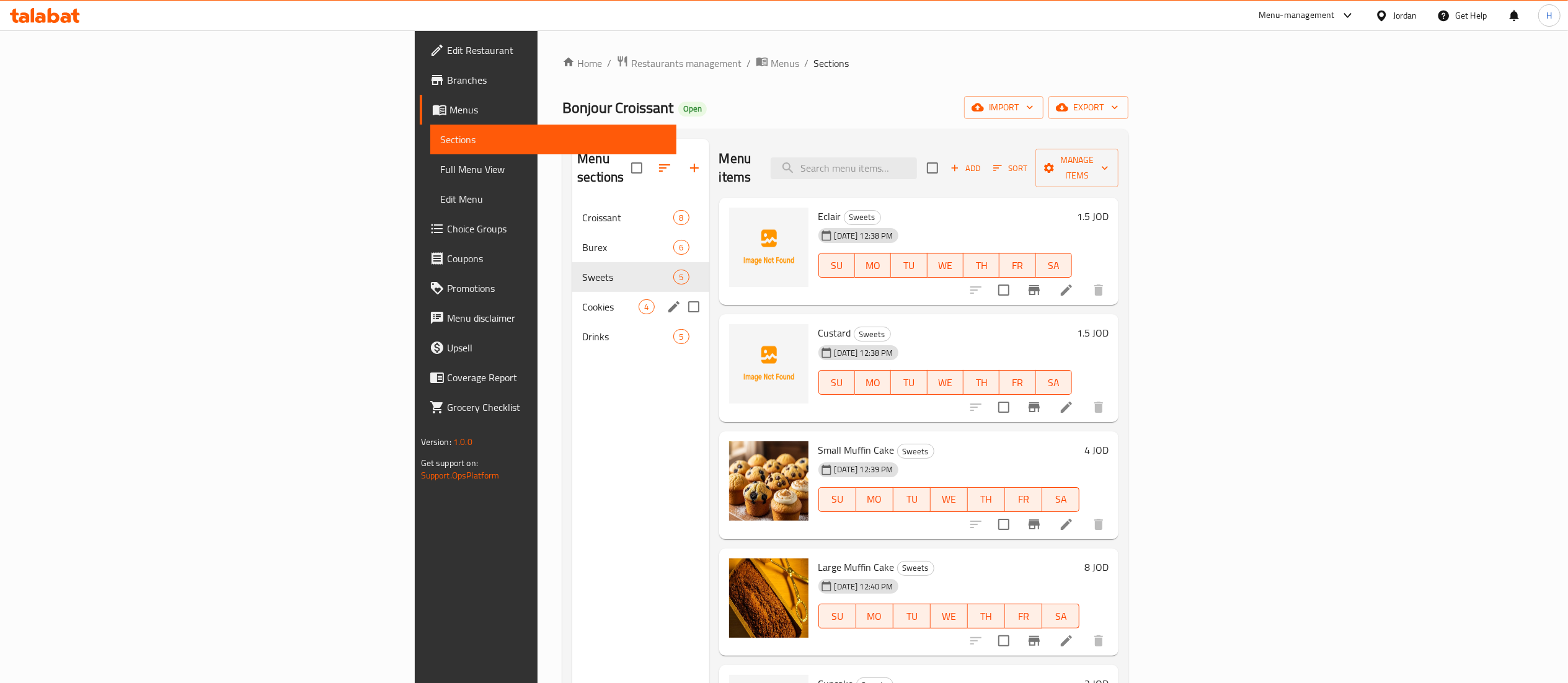
click at [572, 299] on div "Cookies 4" at bounding box center [640, 307] width 136 height 30
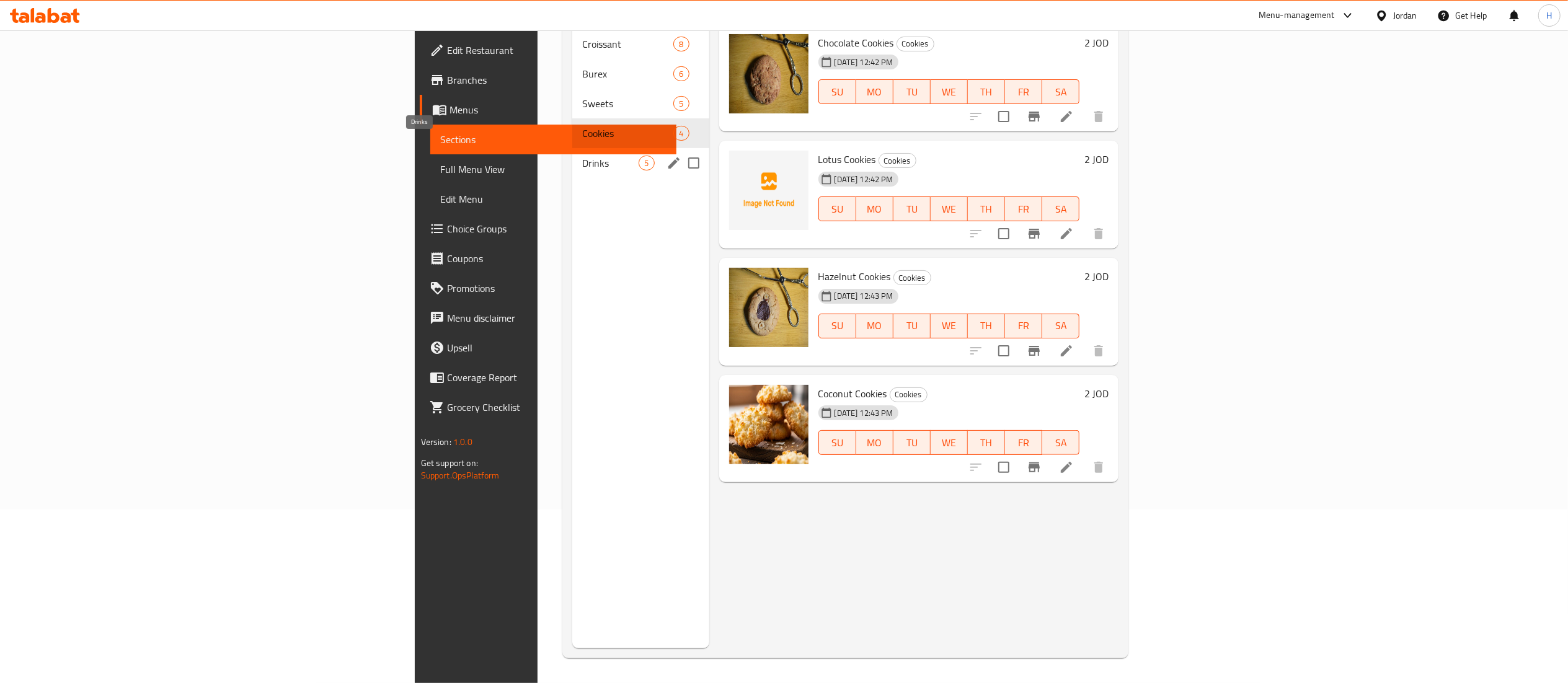
click at [582, 156] on span "Drinks" at bounding box center [611, 163] width 57 height 15
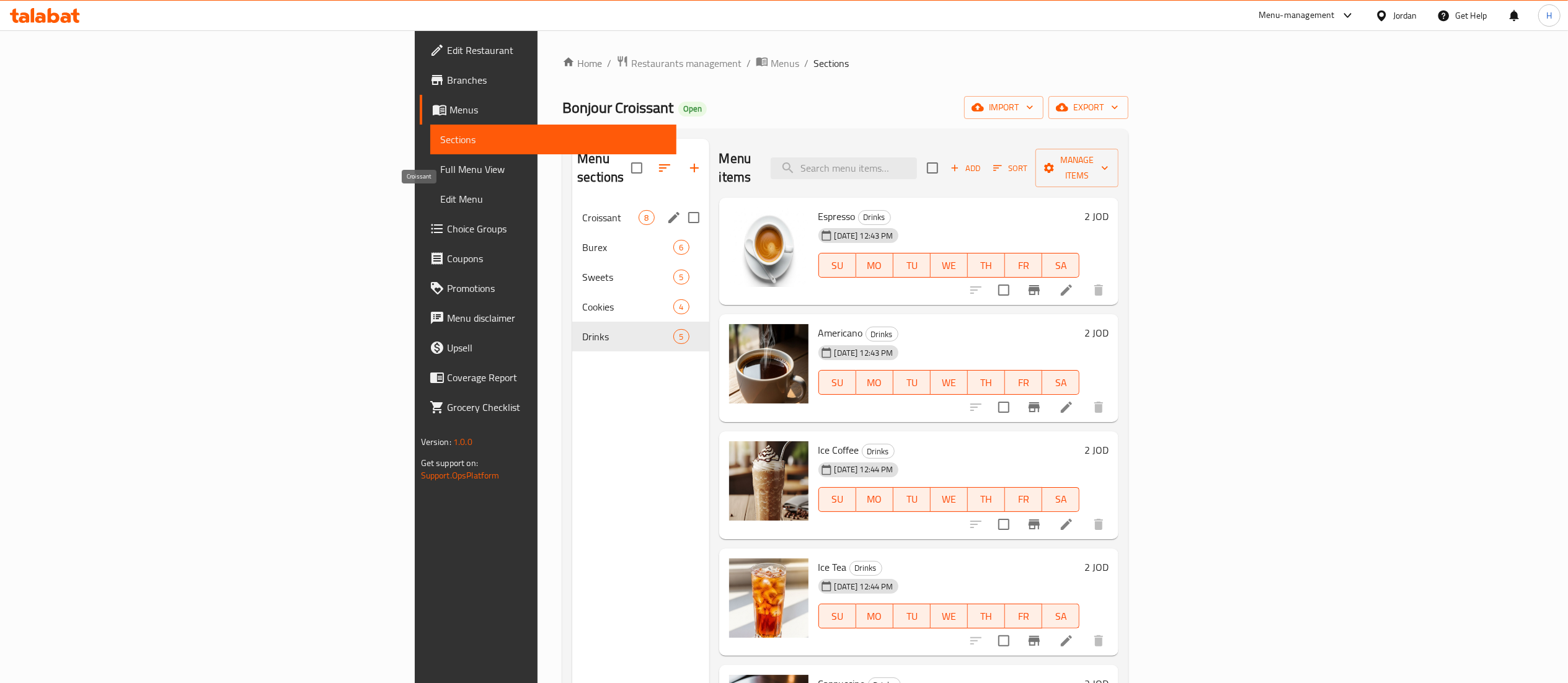
click at [582, 210] on span "Croissant" at bounding box center [611, 217] width 57 height 15
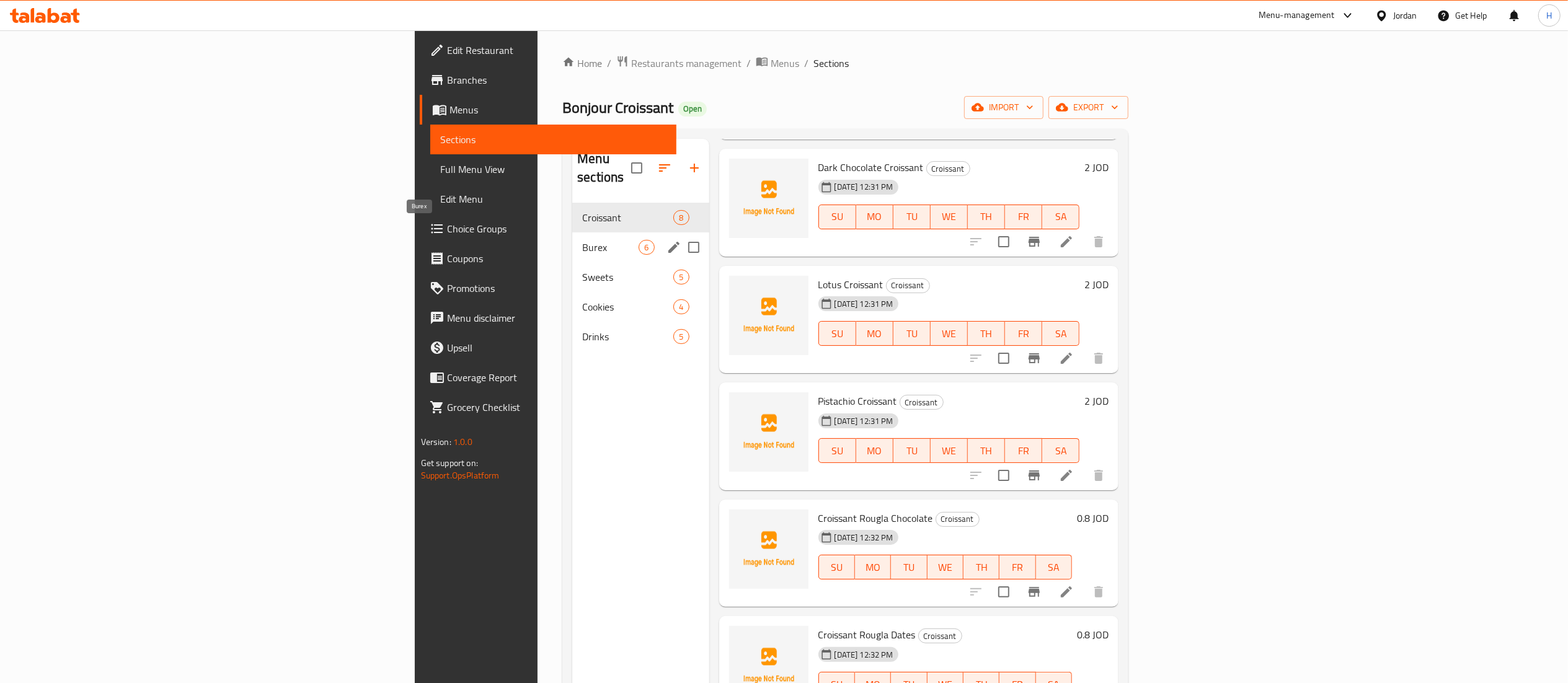
click at [582, 240] on span "Burex" at bounding box center [611, 247] width 57 height 15
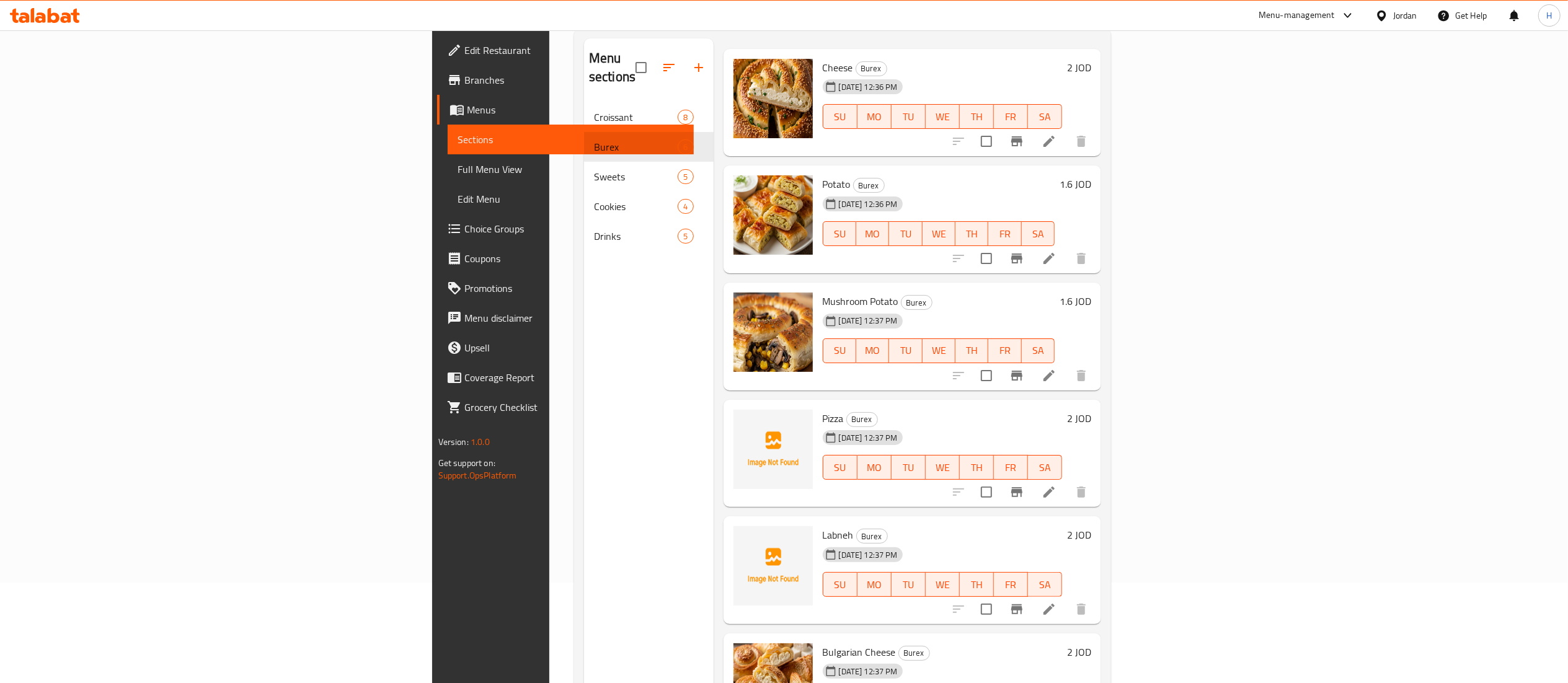
scroll to position [174, 0]
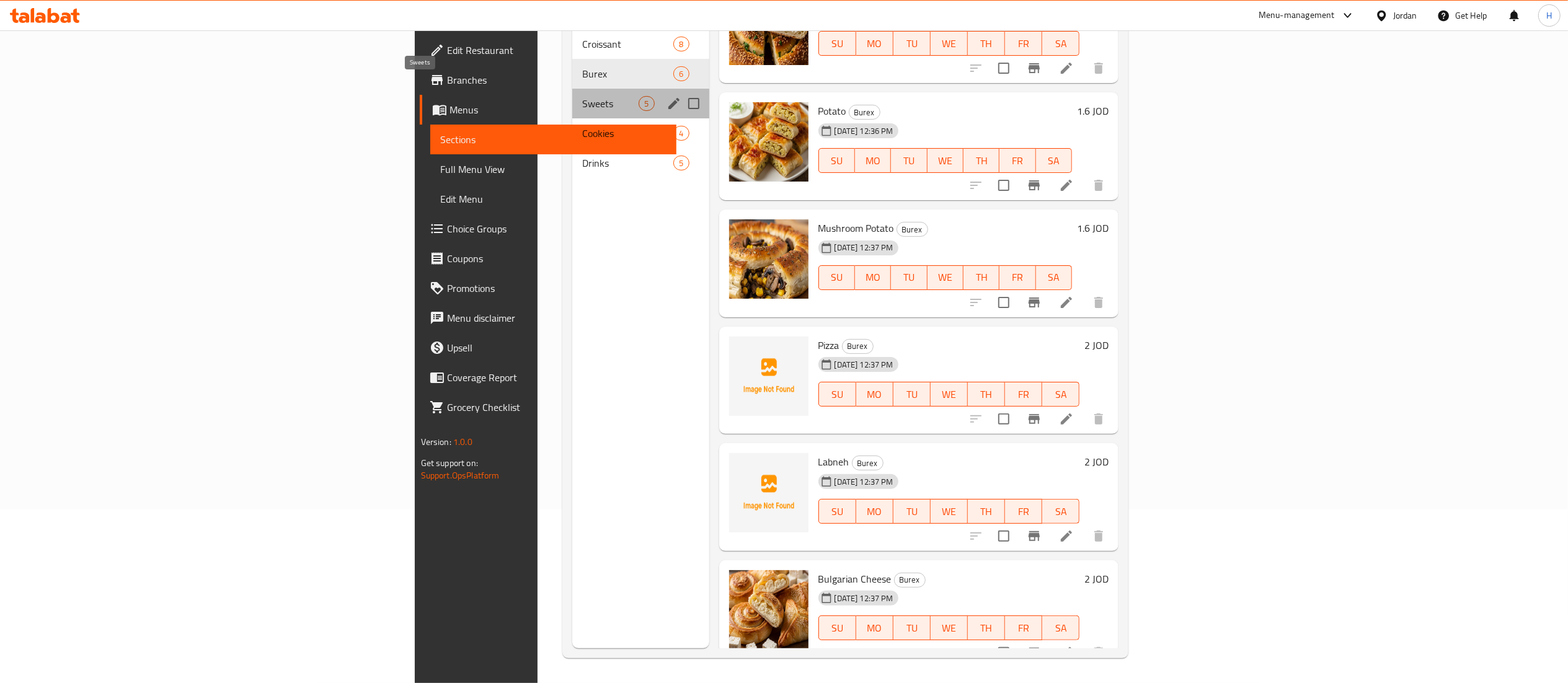
click at [582, 96] on span "Sweets" at bounding box center [611, 103] width 57 height 15
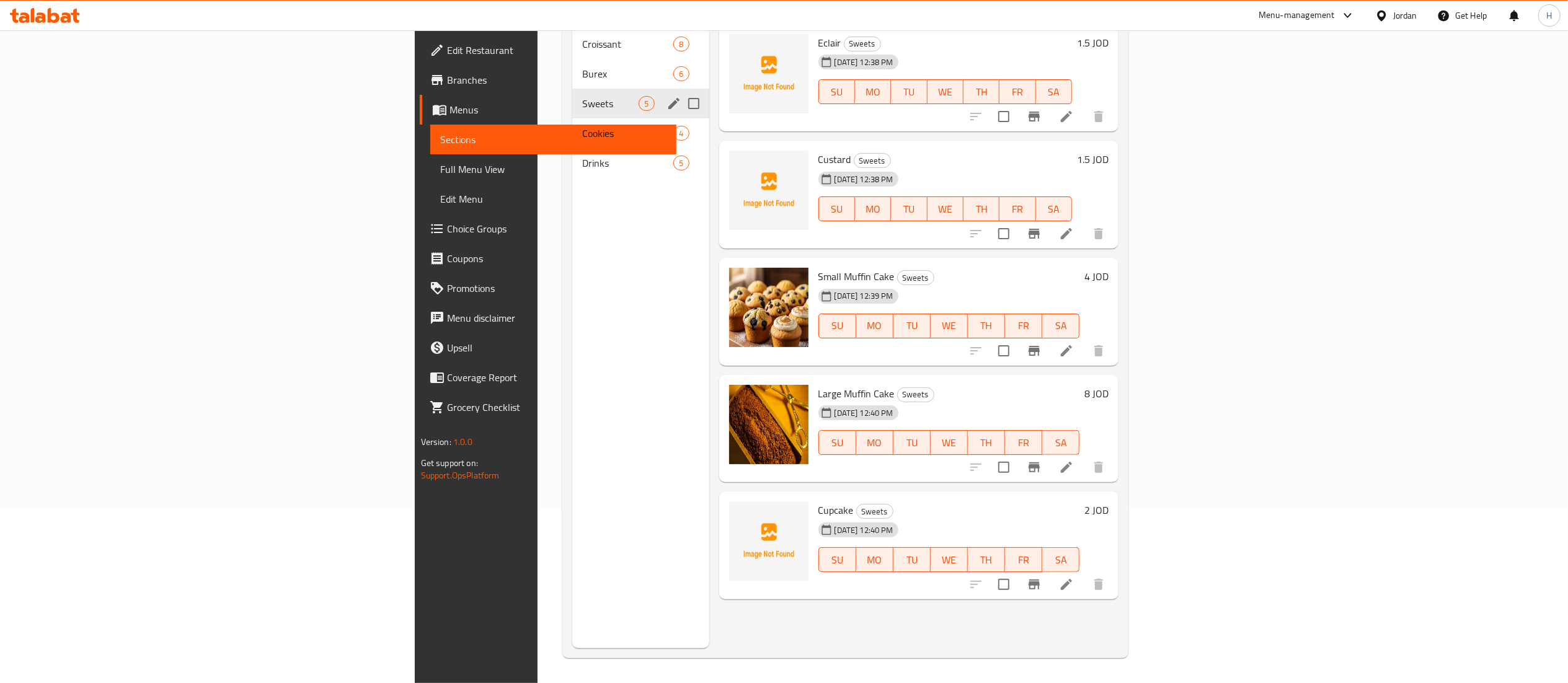
click at [582, 126] on span "Cookies" at bounding box center [628, 133] width 91 height 15
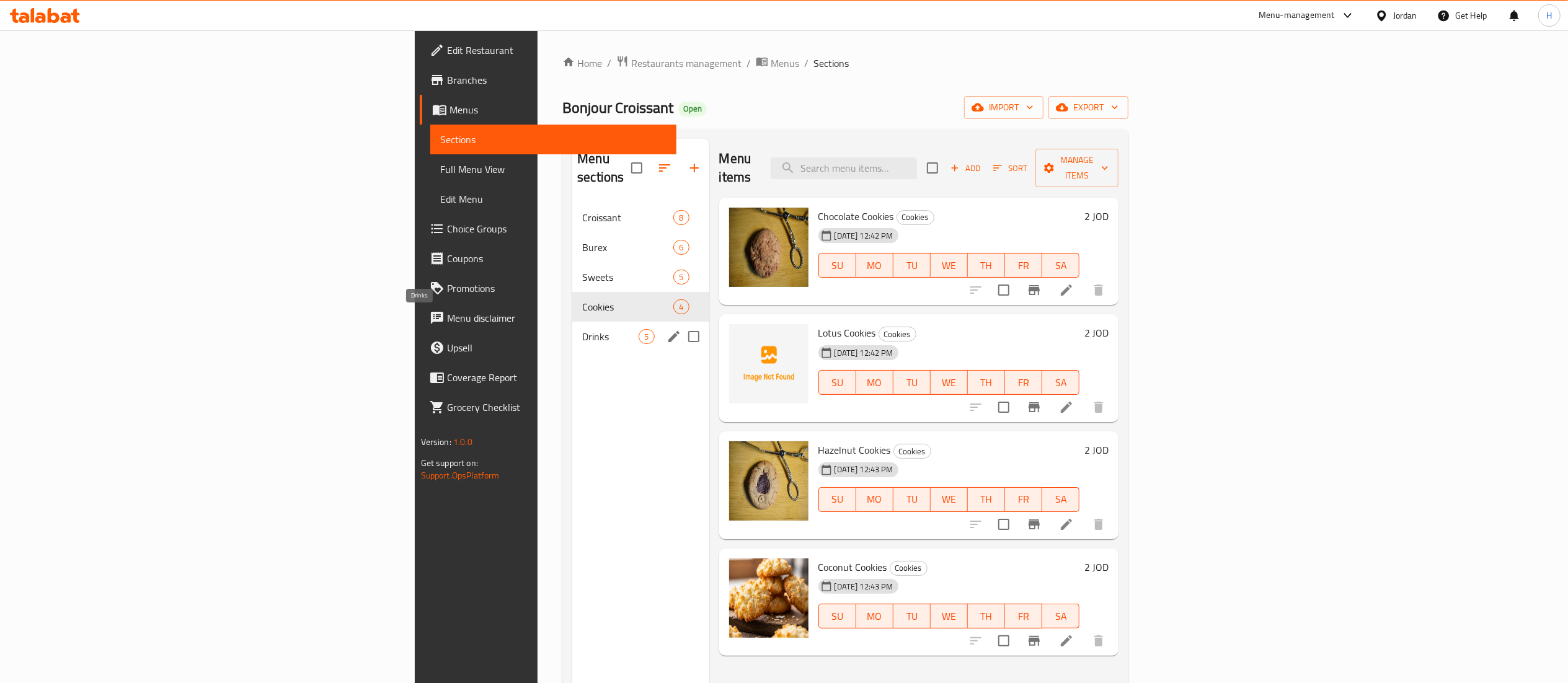
click at [582, 329] on span "Drinks" at bounding box center [611, 336] width 57 height 15
